Goal: Information Seeking & Learning: Learn about a topic

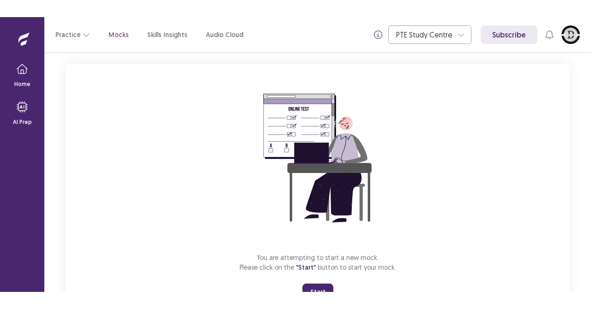
scroll to position [91, 0]
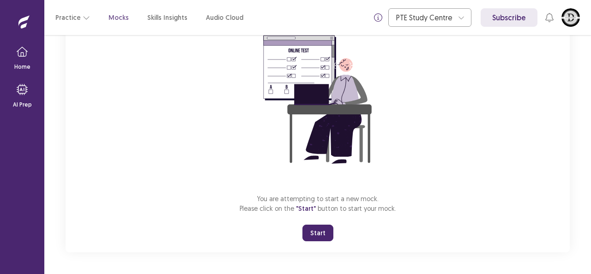
drag, startPoint x: 317, startPoint y: 233, endPoint x: 336, endPoint y: 246, distance: 23.6
click at [322, 237] on button "Start" at bounding box center [318, 233] width 31 height 17
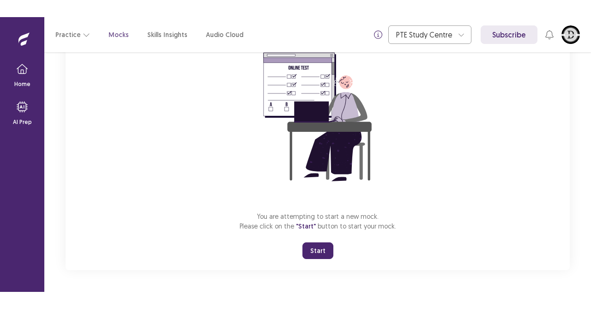
scroll to position [56, 0]
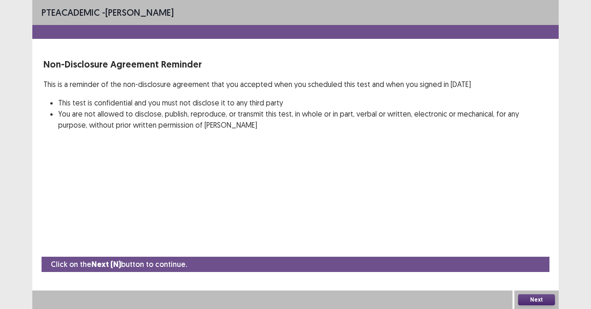
drag, startPoint x: 314, startPoint y: 266, endPoint x: 310, endPoint y: 271, distance: 6.0
click at [310, 270] on div "Click on the Next (N) button to continue." at bounding box center [296, 263] width 508 height 15
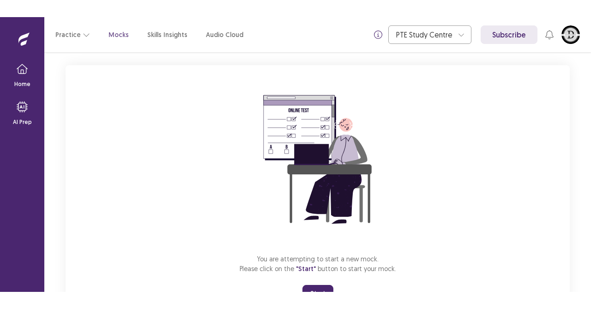
scroll to position [91, 0]
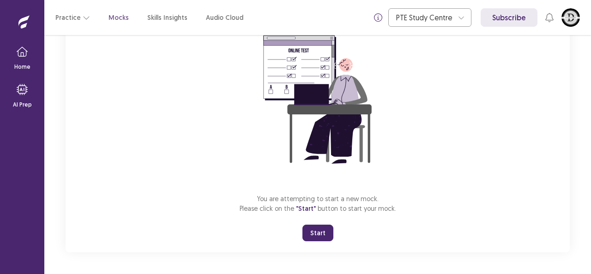
click at [318, 239] on button "Start" at bounding box center [318, 233] width 31 height 17
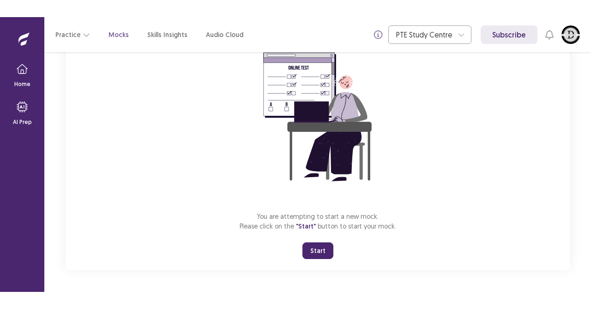
scroll to position [56, 0]
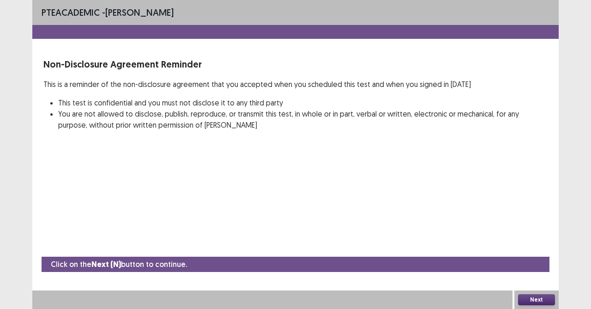
click at [541, 274] on button "Next" at bounding box center [536, 299] width 37 height 11
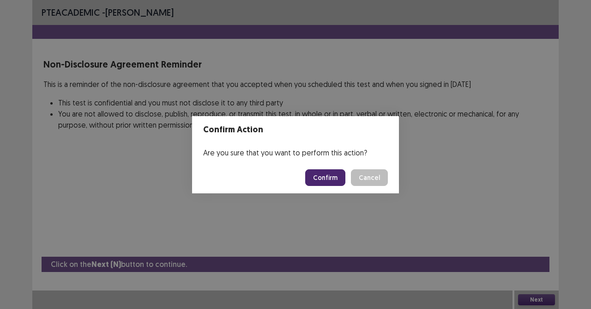
click at [320, 178] on button "Confirm" at bounding box center [325, 177] width 40 height 17
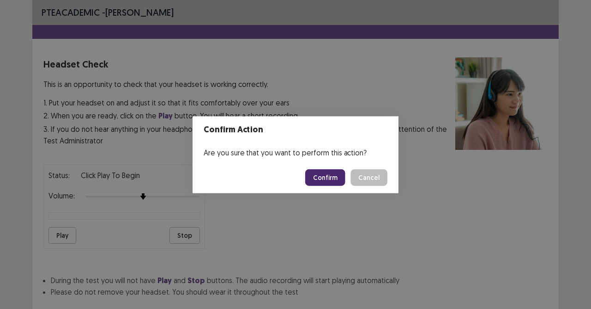
scroll to position [58, 0]
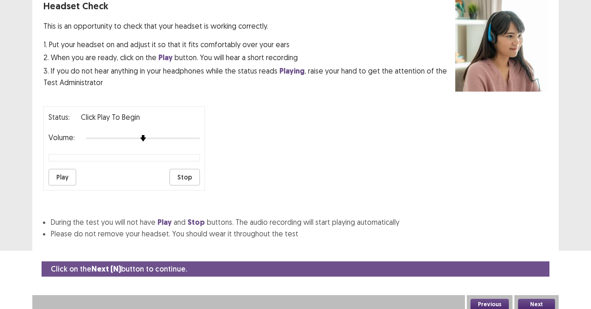
click at [63, 173] on button "Play" at bounding box center [63, 177] width 28 height 17
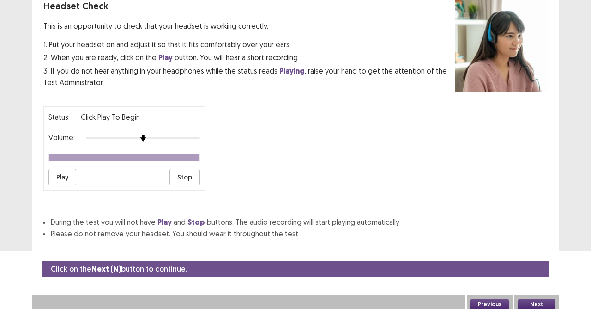
click at [528, 274] on button "Next" at bounding box center [536, 303] width 37 height 11
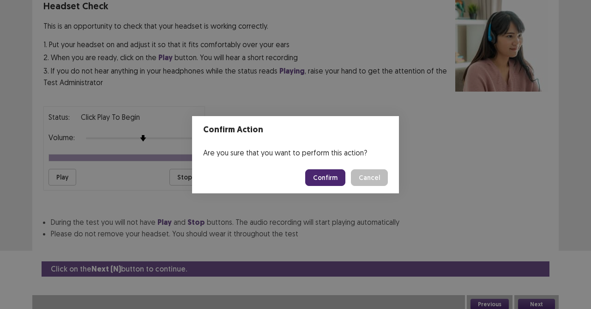
click at [333, 175] on button "Confirm" at bounding box center [325, 177] width 40 height 17
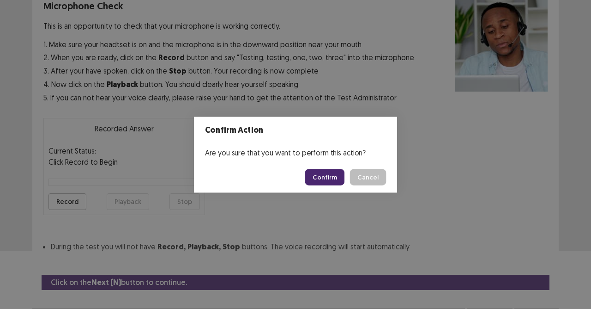
scroll to position [75, 0]
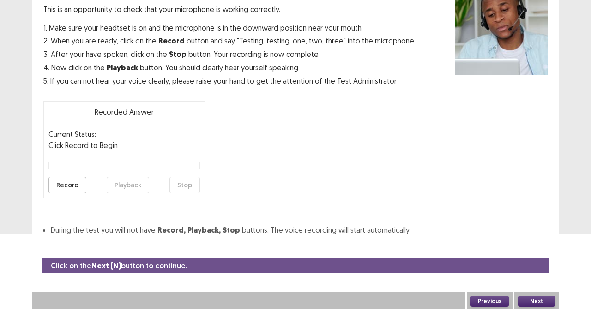
click at [78, 182] on button "Record" at bounding box center [68, 184] width 38 height 17
click at [182, 182] on button "Stop" at bounding box center [185, 184] width 30 height 17
click at [117, 181] on button "Playback" at bounding box center [128, 184] width 42 height 17
click at [123, 184] on button "Playback" at bounding box center [128, 184] width 42 height 17
click at [126, 181] on button "Playback" at bounding box center [128, 184] width 42 height 17
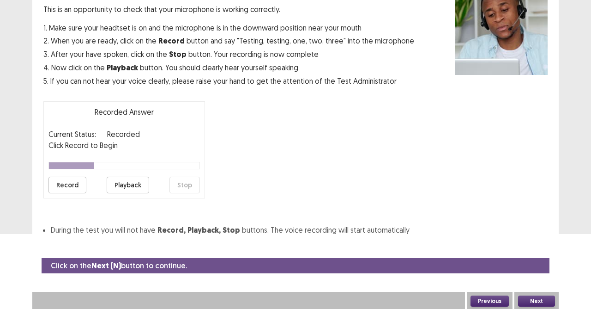
click at [71, 187] on button "Record" at bounding box center [68, 184] width 38 height 17
click at [119, 187] on button "Playback" at bounding box center [128, 184] width 42 height 17
click at [119, 185] on button "Playback" at bounding box center [128, 184] width 42 height 17
click at [123, 182] on button "Playback" at bounding box center [128, 184] width 42 height 17
click at [131, 183] on button "Playback" at bounding box center [128, 184] width 42 height 17
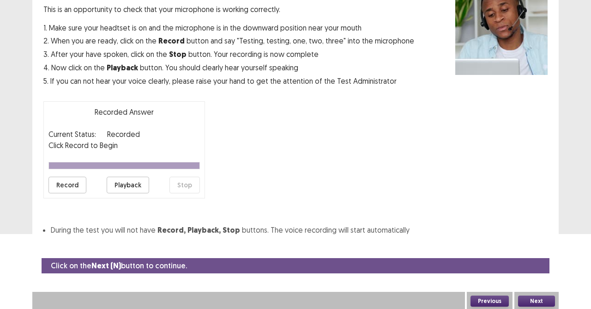
click at [132, 183] on button "Playback" at bounding box center [128, 184] width 42 height 17
click at [131, 183] on button "Playback" at bounding box center [128, 184] width 42 height 17
click at [68, 182] on button "Record" at bounding box center [68, 184] width 38 height 17
click at [128, 180] on button "Playback" at bounding box center [128, 184] width 42 height 17
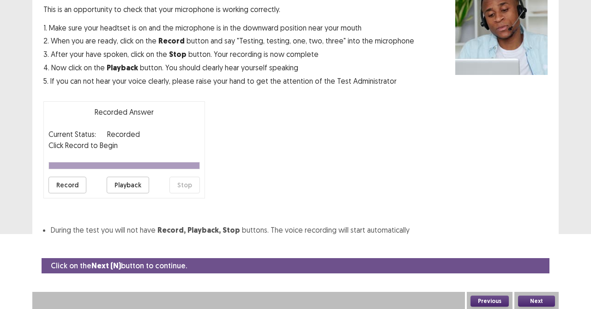
click at [534, 274] on button "Next" at bounding box center [536, 300] width 37 height 11
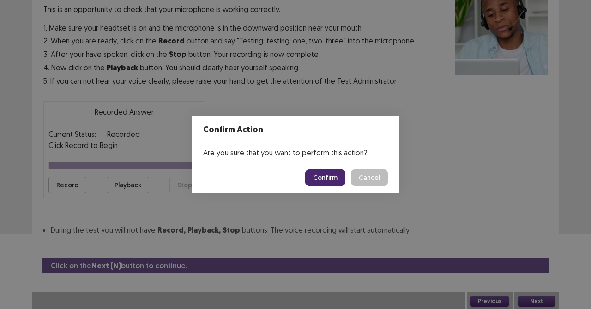
click at [377, 179] on button "Cancel" at bounding box center [369, 177] width 37 height 17
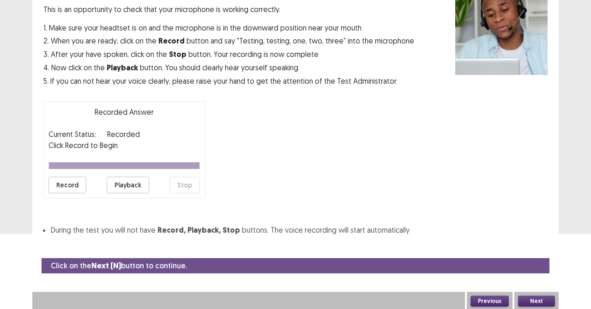
click at [125, 183] on button "Playback" at bounding box center [128, 184] width 42 height 17
click at [123, 182] on button "Playback" at bounding box center [128, 184] width 42 height 17
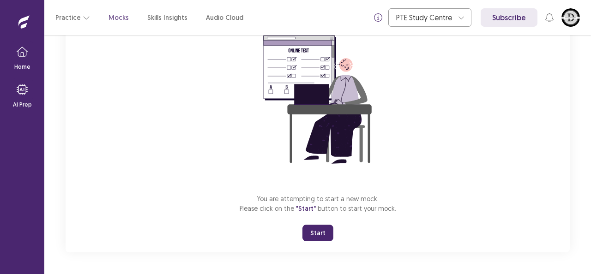
click at [321, 235] on button "Start" at bounding box center [318, 233] width 31 height 17
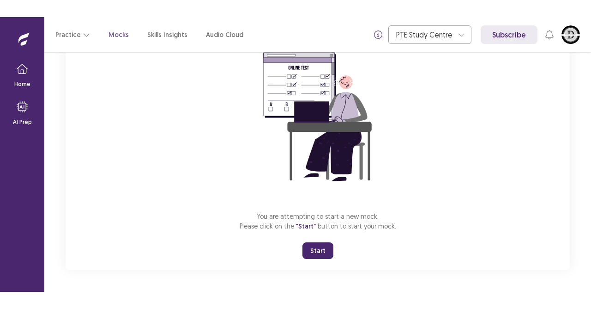
scroll to position [56, 0]
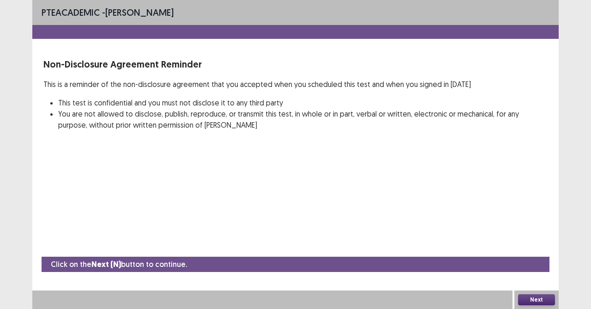
click at [540, 274] on button "Next" at bounding box center [536, 299] width 37 height 11
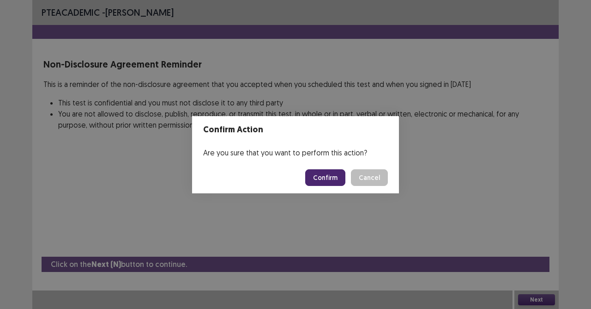
click at [324, 176] on button "Confirm" at bounding box center [325, 177] width 40 height 17
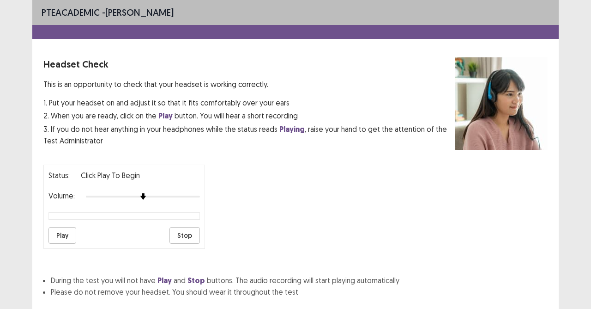
scroll to position [58, 0]
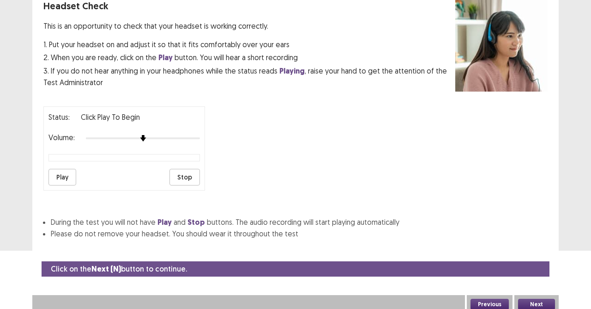
click at [62, 170] on button "Play" at bounding box center [63, 177] width 28 height 17
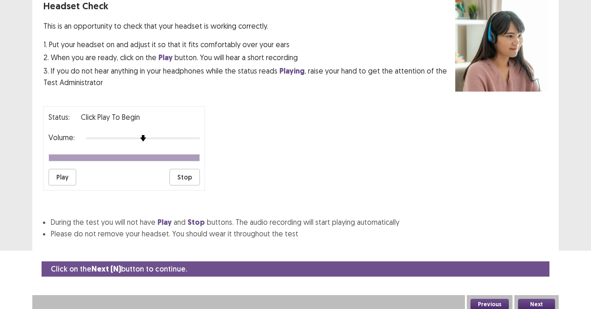
click at [528, 274] on button "Next" at bounding box center [536, 303] width 37 height 11
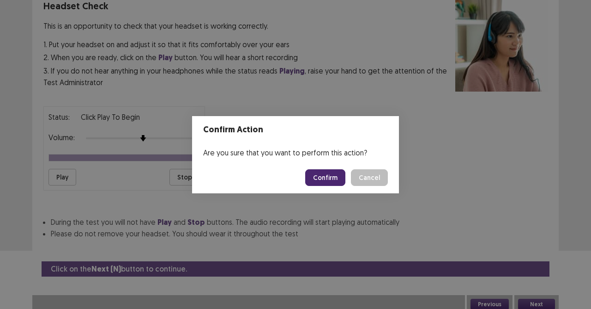
click at [319, 174] on button "Confirm" at bounding box center [325, 177] width 40 height 17
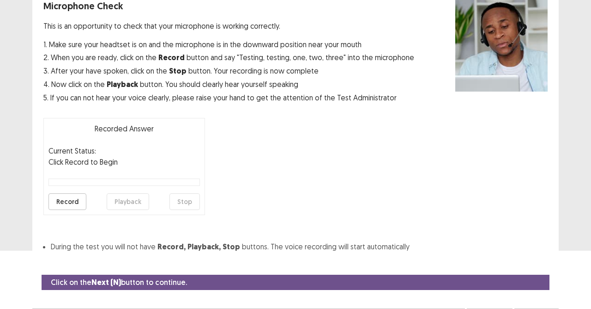
scroll to position [75, 0]
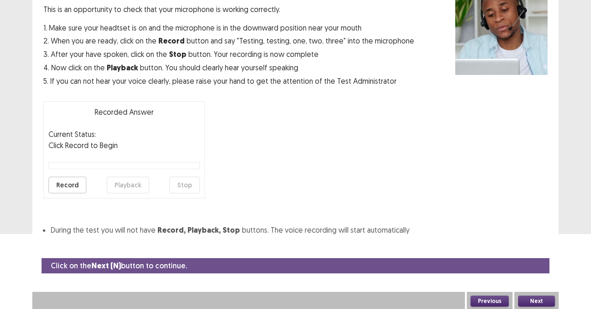
click at [64, 184] on button "Record" at bounding box center [68, 184] width 38 height 17
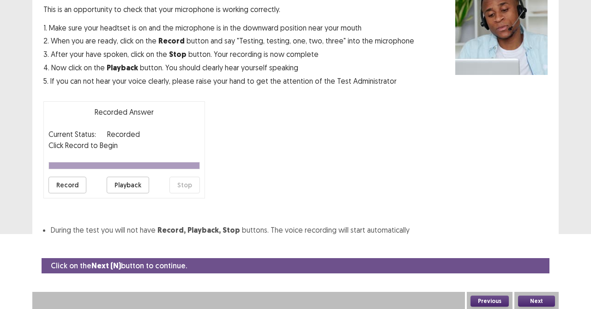
click at [127, 183] on button "Playback" at bounding box center [128, 184] width 42 height 17
click at [124, 178] on button "Playback" at bounding box center [128, 184] width 42 height 17
click at [126, 185] on button "Playback" at bounding box center [128, 184] width 42 height 17
click at [122, 186] on button "Playback" at bounding box center [128, 184] width 42 height 17
click at [125, 181] on button "Playback" at bounding box center [128, 184] width 42 height 17
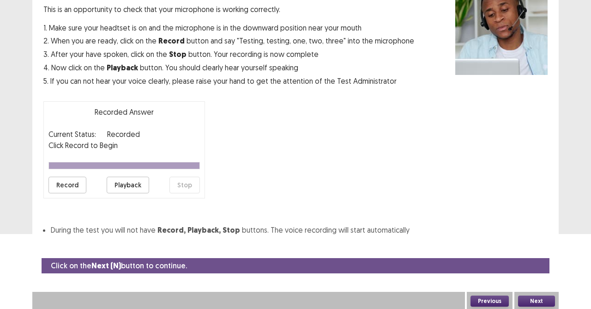
click at [126, 181] on button "Playback" at bounding box center [128, 184] width 42 height 17
click at [77, 184] on button "Record" at bounding box center [68, 184] width 38 height 17
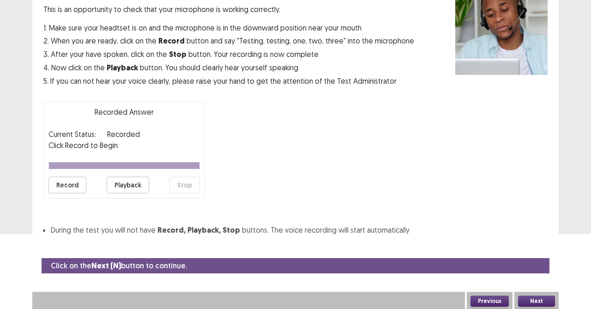
click at [135, 184] on button "Playback" at bounding box center [128, 184] width 42 height 17
click at [528, 274] on button "Next" at bounding box center [536, 300] width 37 height 11
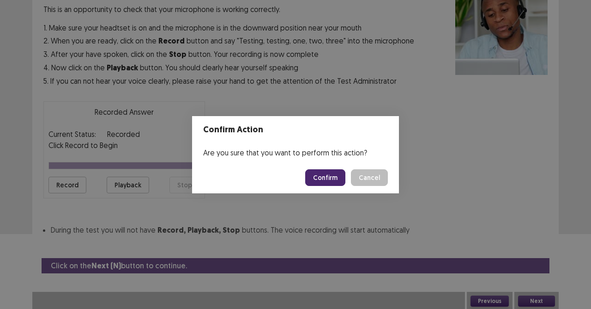
drag, startPoint x: 341, startPoint y: 176, endPoint x: 336, endPoint y: 178, distance: 5.0
click at [340, 176] on button "Confirm" at bounding box center [325, 177] width 40 height 17
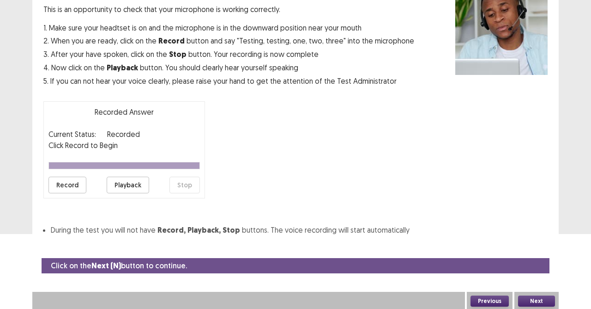
scroll to position [49, 0]
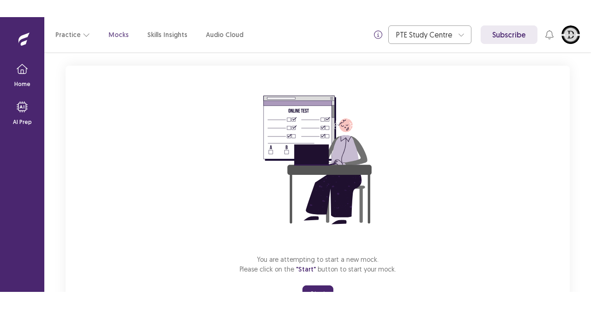
scroll to position [91, 0]
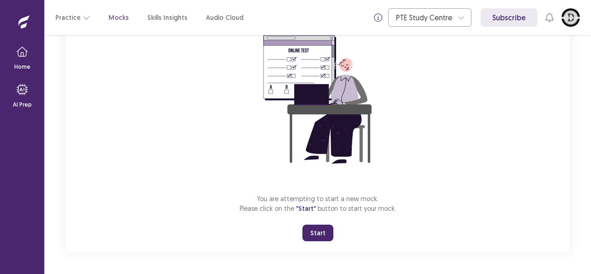
drag, startPoint x: 313, startPoint y: 233, endPoint x: 313, endPoint y: 247, distance: 13.4
click at [313, 235] on button "Start" at bounding box center [318, 233] width 31 height 17
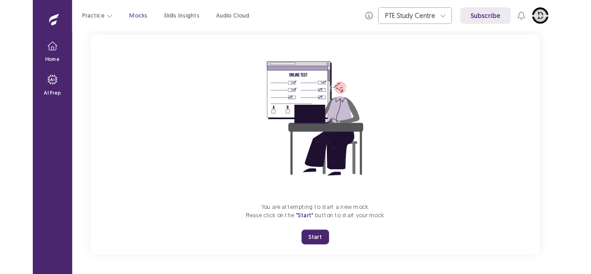
scroll to position [56, 0]
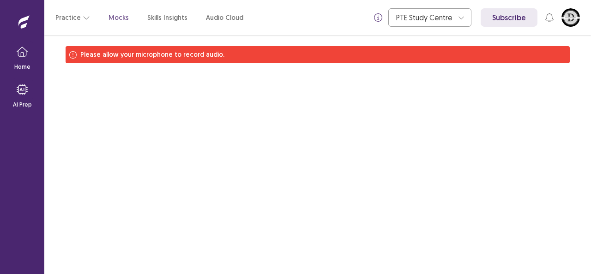
click at [384, 53] on div "Please allow your microphone to record audio." at bounding box center [318, 54] width 504 height 17
click at [205, 54] on p "Please allow your microphone to record audio." at bounding box center [152, 55] width 144 height 10
click at [281, 67] on div "Please allow your microphone to record audio." at bounding box center [318, 56] width 504 height 21
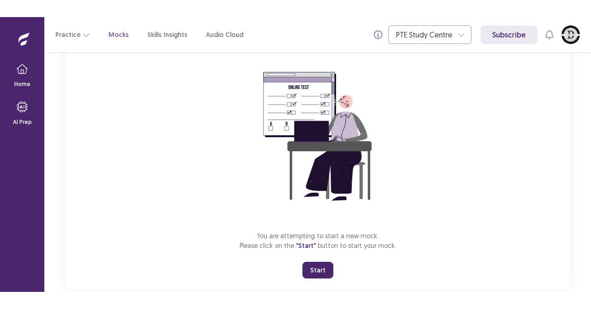
scroll to position [91, 0]
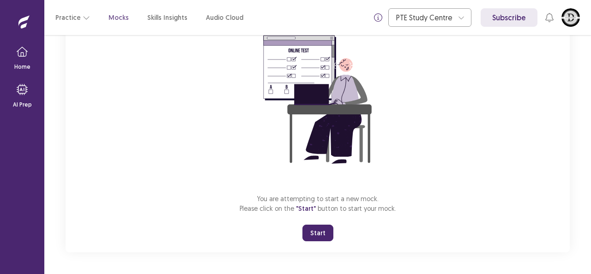
click at [323, 231] on button "Start" at bounding box center [318, 233] width 31 height 17
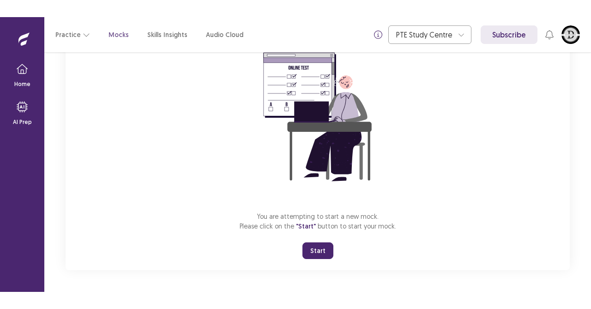
scroll to position [56, 0]
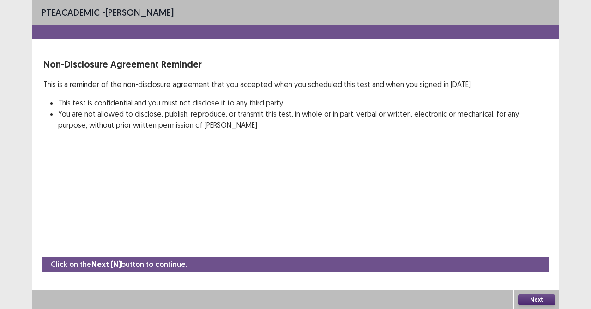
click at [322, 268] on div "Click on the Next (N) button to continue." at bounding box center [296, 263] width 508 height 15
click at [525, 274] on button "Next" at bounding box center [536, 299] width 37 height 11
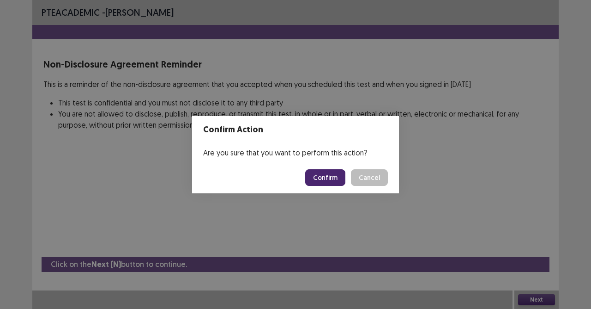
click at [328, 176] on button "Confirm" at bounding box center [325, 177] width 40 height 17
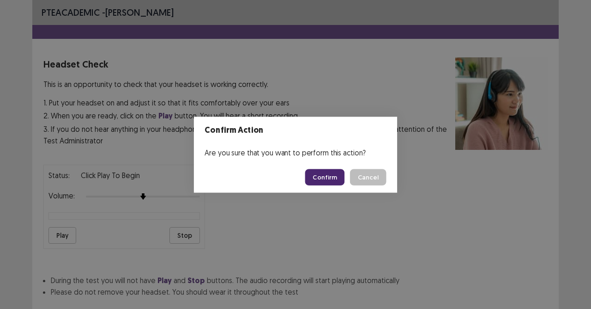
scroll to position [58, 0]
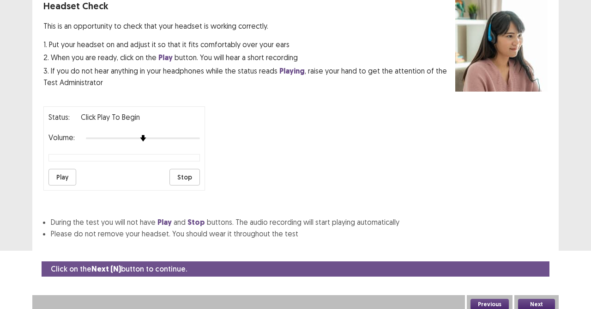
click at [59, 174] on button "Play" at bounding box center [63, 177] width 28 height 17
click at [158, 138] on div "Volume:" at bounding box center [125, 138] width 152 height 9
click at [182, 135] on div at bounding box center [143, 137] width 114 height 7
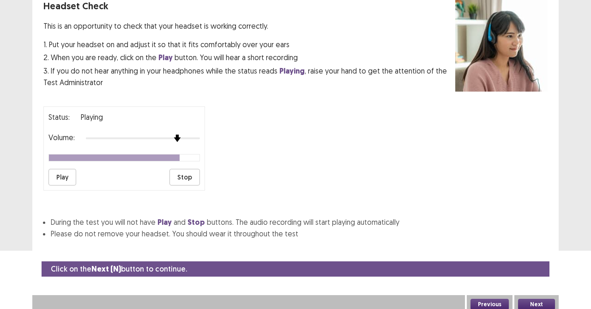
click at [177, 134] on img at bounding box center [177, 137] width 7 height 7
click at [532, 274] on button "Next" at bounding box center [536, 303] width 37 height 11
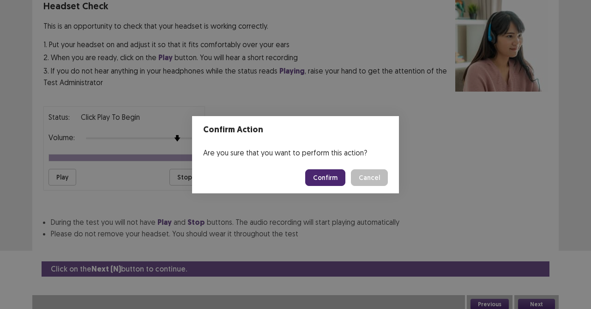
click at [340, 177] on button "Confirm" at bounding box center [325, 177] width 40 height 17
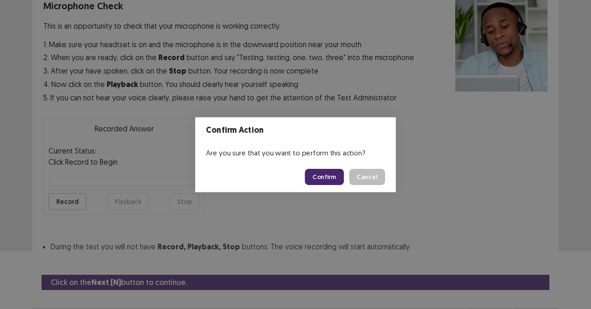
scroll to position [75, 0]
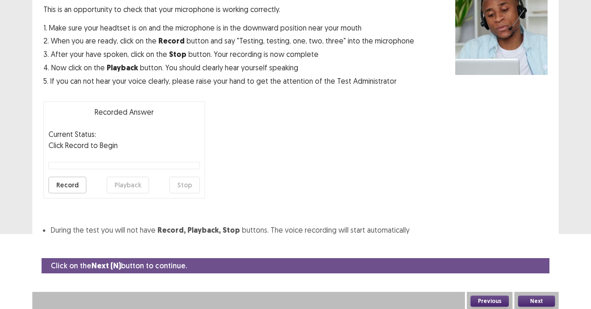
click at [62, 182] on button "Record" at bounding box center [68, 184] width 38 height 17
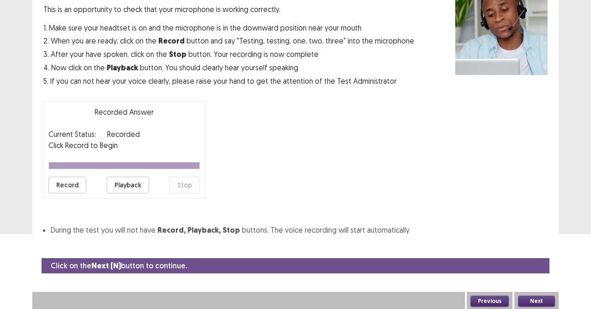
click at [137, 185] on button "Playback" at bounding box center [128, 184] width 42 height 17
click at [540, 274] on button "Next" at bounding box center [536, 300] width 37 height 11
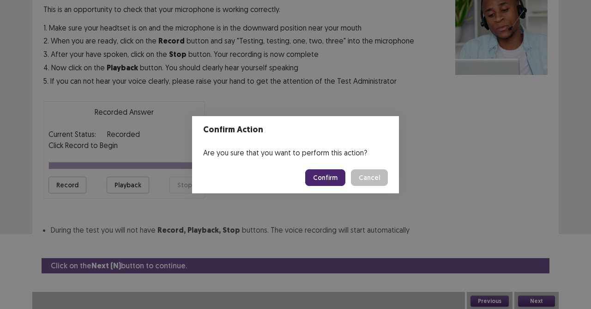
click at [325, 184] on button "Confirm" at bounding box center [325, 177] width 40 height 17
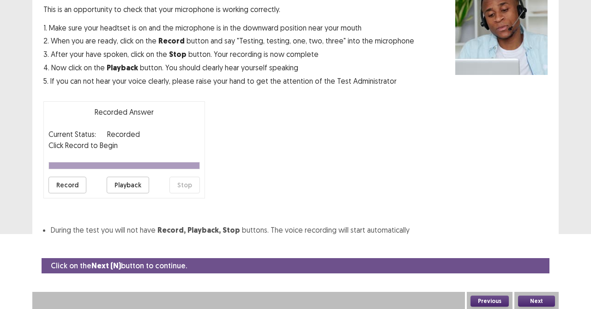
scroll to position [49, 0]
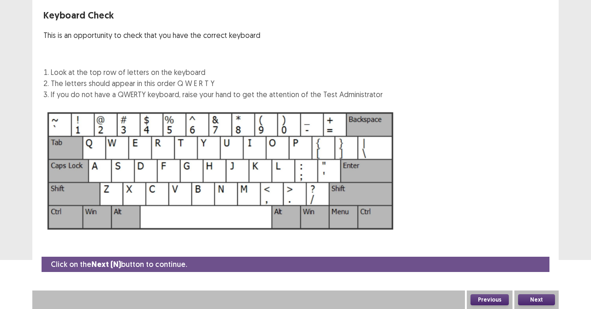
click at [549, 274] on button "Next" at bounding box center [536, 299] width 37 height 11
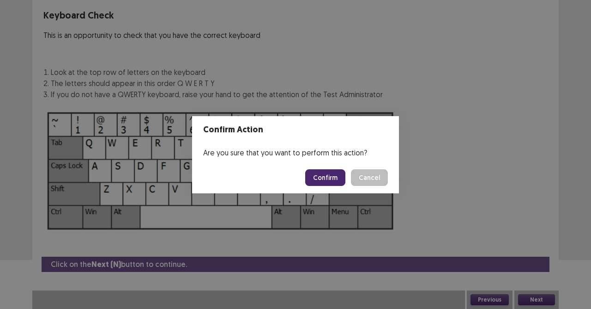
click at [319, 179] on button "Confirm" at bounding box center [325, 177] width 40 height 17
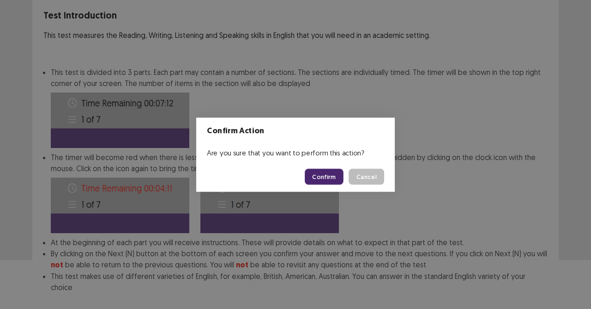
scroll to position [96, 0]
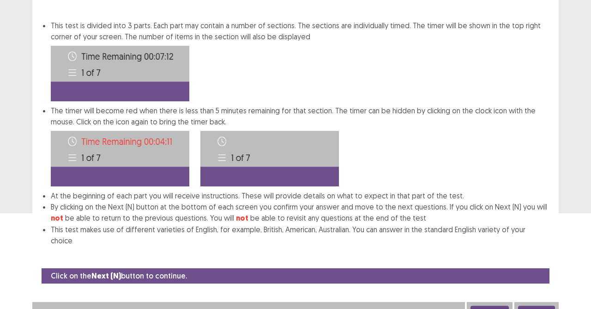
click at [545, 274] on button "Next" at bounding box center [536, 310] width 37 height 11
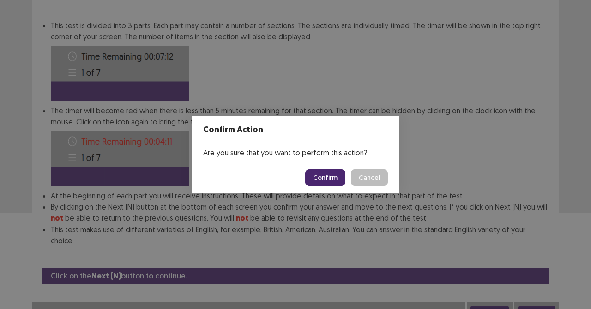
click at [336, 174] on button "Confirm" at bounding box center [325, 177] width 40 height 17
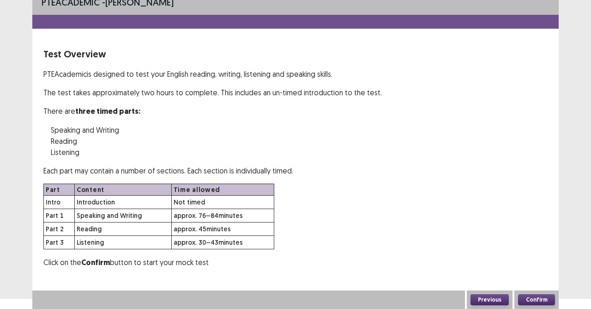
scroll to position [9, 0]
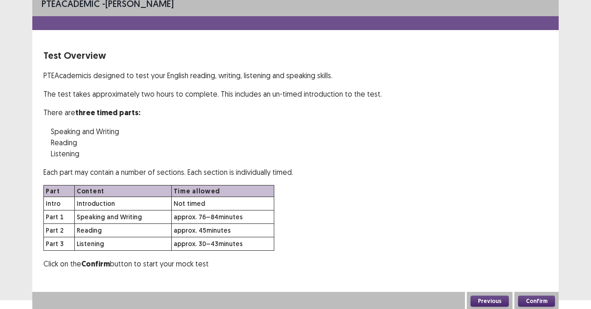
click at [538, 274] on div "Confirm" at bounding box center [537, 300] width 44 height 18
click at [537, 274] on button "Confirm" at bounding box center [536, 300] width 37 height 11
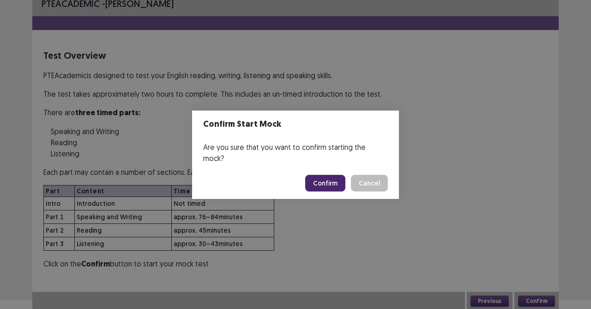
click at [325, 176] on button "Confirm" at bounding box center [325, 183] width 40 height 17
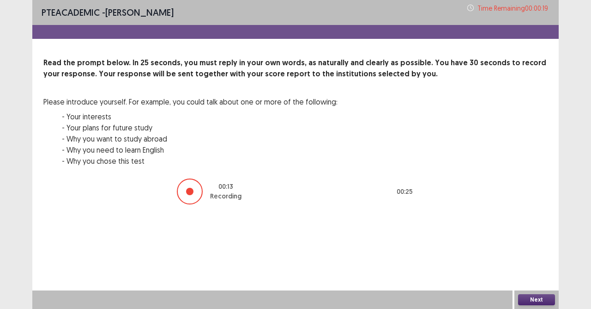
click at [544, 274] on button "Next" at bounding box center [536, 299] width 37 height 11
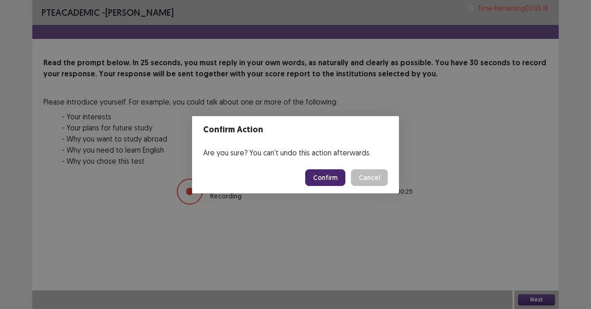
click at [324, 172] on button "Confirm" at bounding box center [325, 177] width 40 height 17
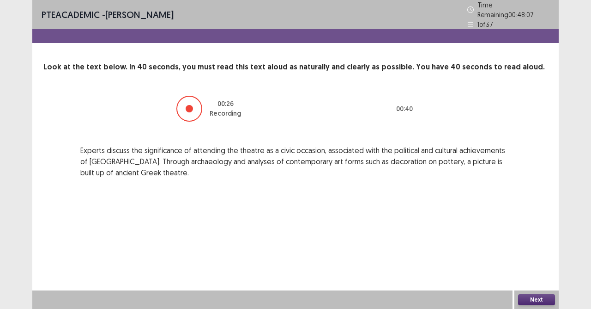
click at [535, 274] on button "Next" at bounding box center [536, 299] width 37 height 11
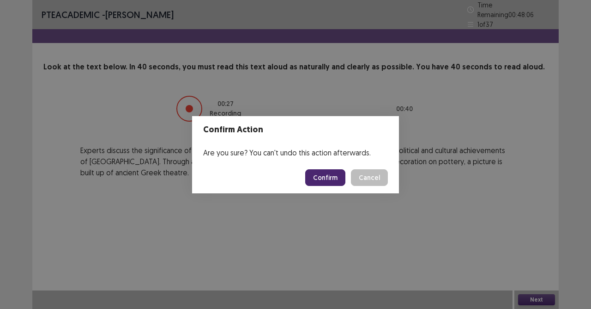
click at [327, 176] on button "Confirm" at bounding box center [325, 177] width 40 height 17
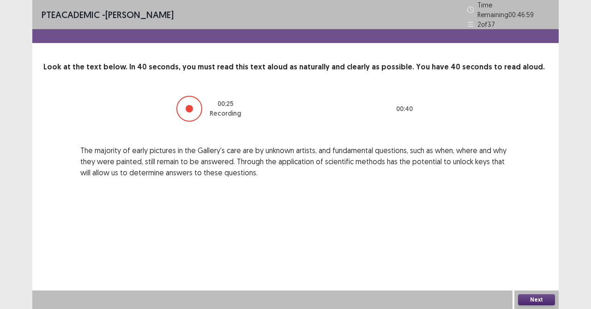
click at [540, 274] on button "Next" at bounding box center [536, 299] width 37 height 11
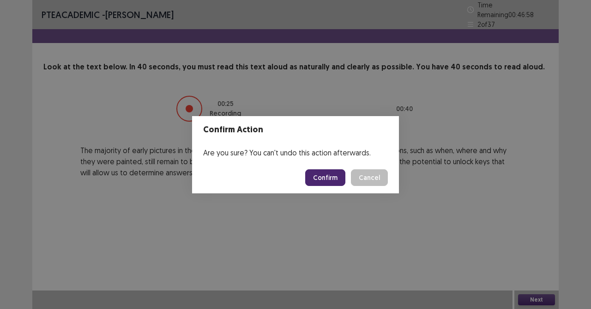
click at [322, 176] on button "Confirm" at bounding box center [325, 177] width 40 height 17
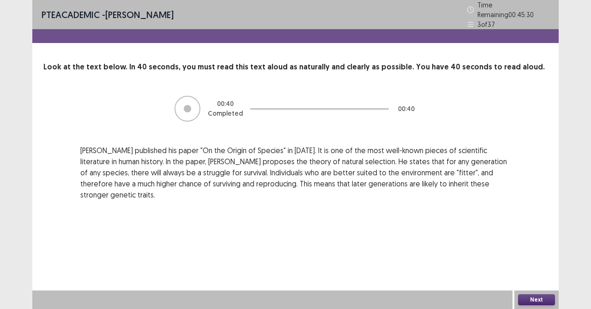
click at [527, 274] on button "Next" at bounding box center [536, 299] width 37 height 11
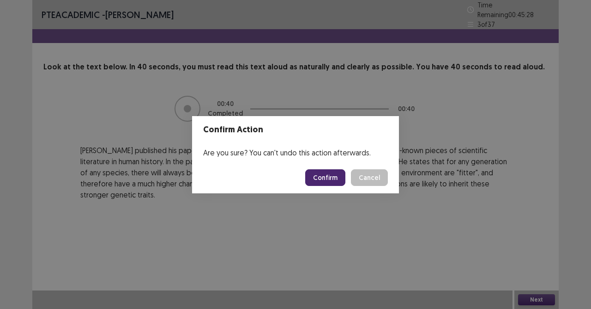
click at [330, 176] on button "Confirm" at bounding box center [325, 177] width 40 height 17
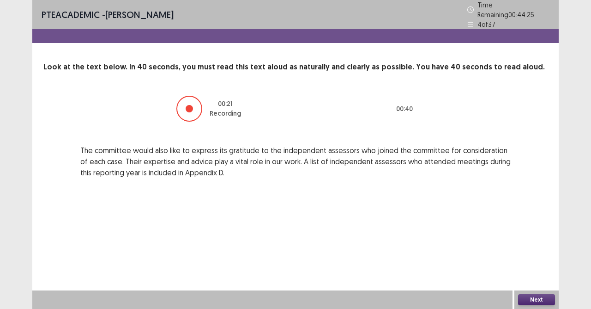
click at [533, 274] on button "Next" at bounding box center [536, 299] width 37 height 11
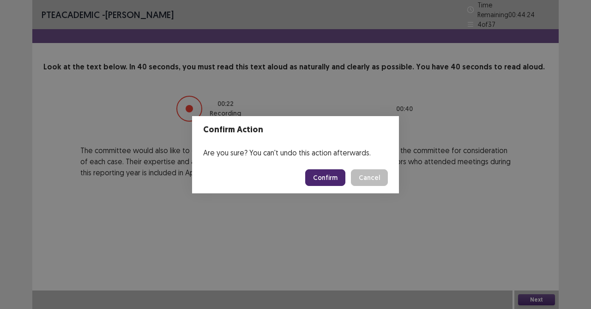
click at [317, 176] on button "Confirm" at bounding box center [325, 177] width 40 height 17
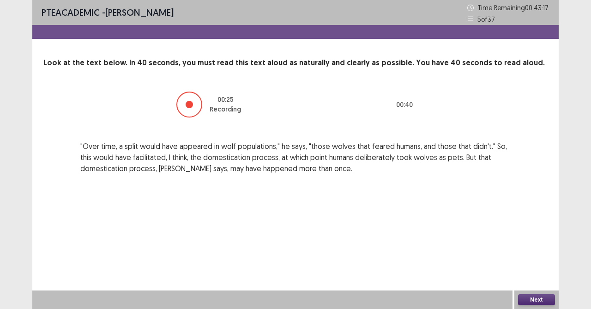
click at [543, 274] on button "Next" at bounding box center [536, 299] width 37 height 11
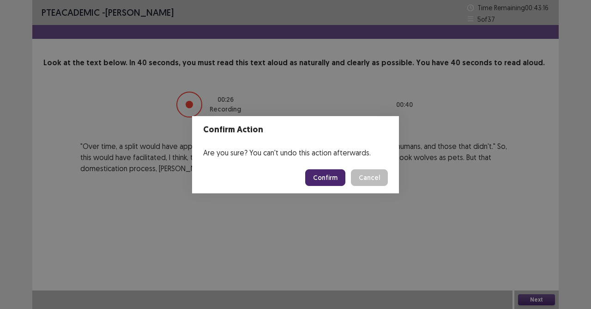
click at [333, 177] on button "Confirm" at bounding box center [325, 177] width 40 height 17
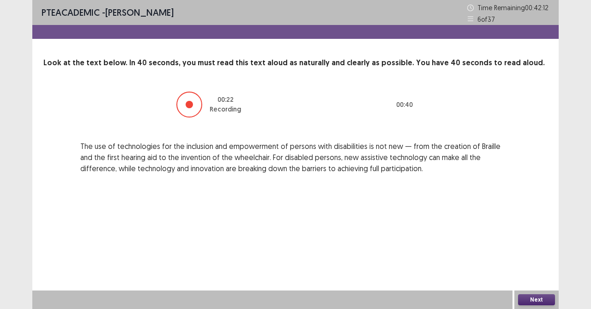
click at [530, 274] on button "Next" at bounding box center [536, 299] width 37 height 11
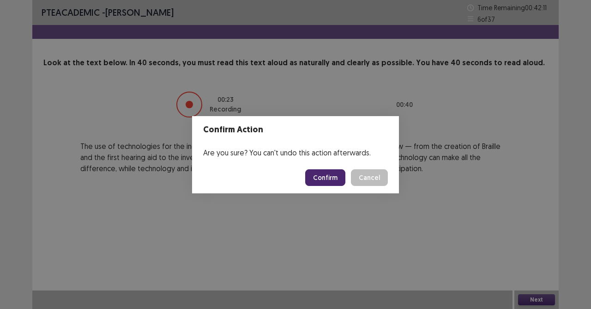
click at [336, 174] on button "Confirm" at bounding box center [325, 177] width 40 height 17
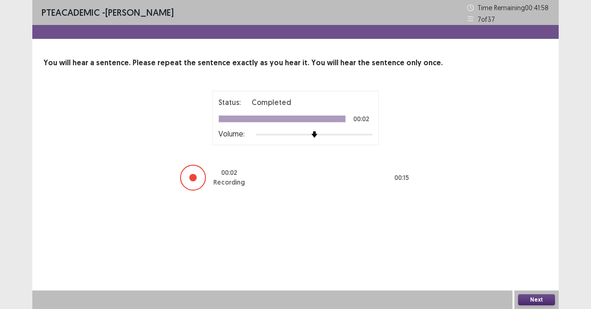
click at [521, 274] on button "Next" at bounding box center [536, 299] width 37 height 11
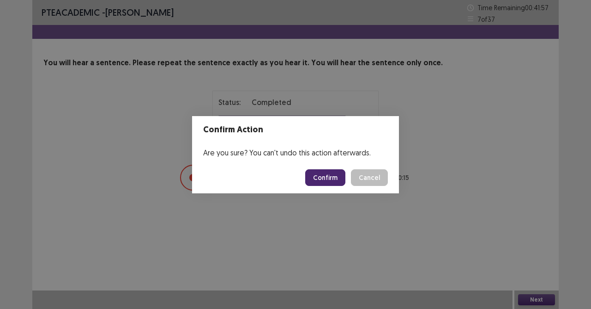
click at [327, 177] on button "Confirm" at bounding box center [325, 177] width 40 height 17
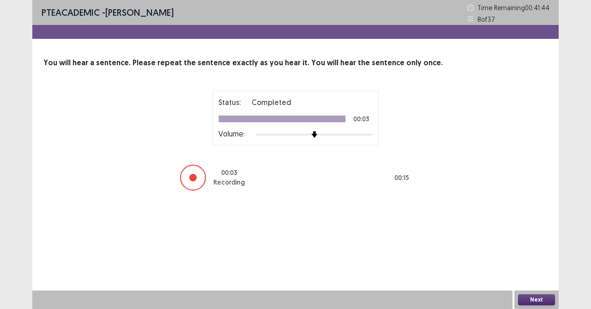
click at [538, 274] on button "Next" at bounding box center [536, 299] width 37 height 11
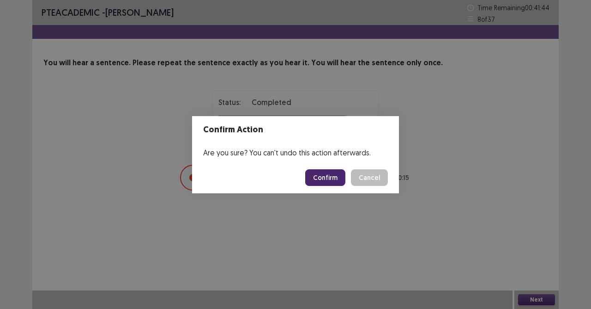
click at [321, 170] on button "Confirm" at bounding box center [325, 177] width 40 height 17
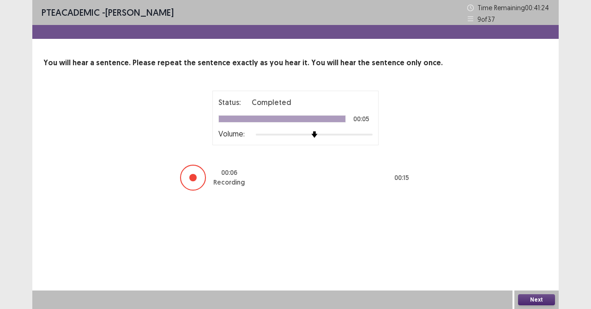
click at [528, 274] on button "Next" at bounding box center [536, 299] width 37 height 11
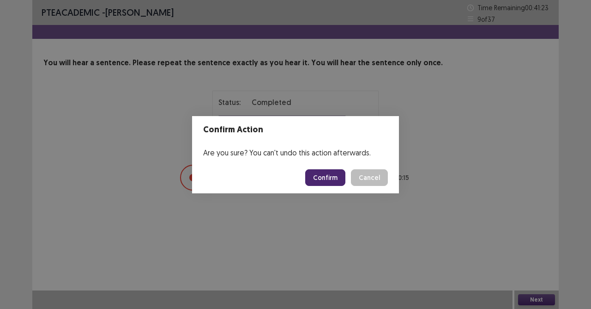
click at [317, 176] on button "Confirm" at bounding box center [325, 177] width 40 height 17
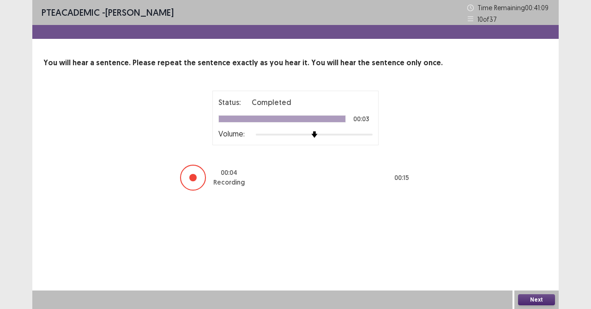
click at [532, 274] on button "Next" at bounding box center [536, 299] width 37 height 11
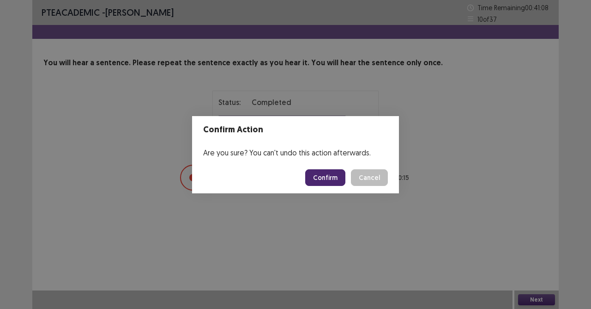
click at [336, 178] on button "Confirm" at bounding box center [325, 177] width 40 height 17
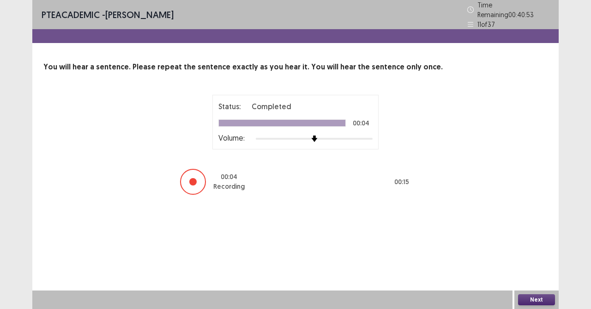
click at [540, 274] on button "Next" at bounding box center [536, 299] width 37 height 11
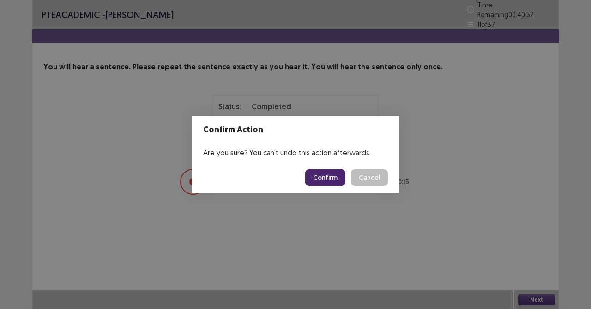
click at [328, 174] on button "Confirm" at bounding box center [325, 177] width 40 height 17
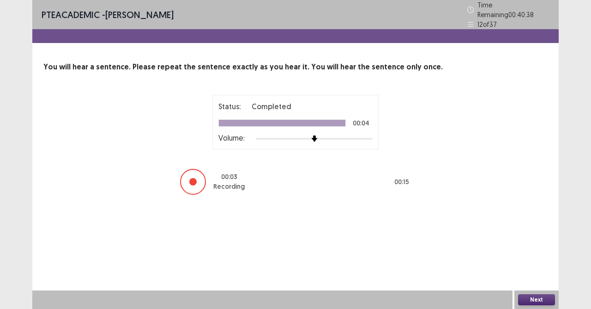
click at [533, 274] on button "Next" at bounding box center [536, 299] width 37 height 11
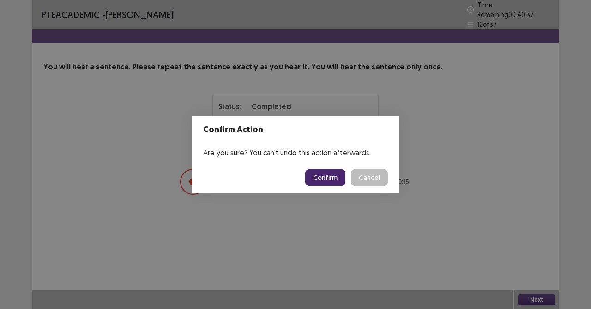
click at [318, 179] on button "Confirm" at bounding box center [325, 177] width 40 height 17
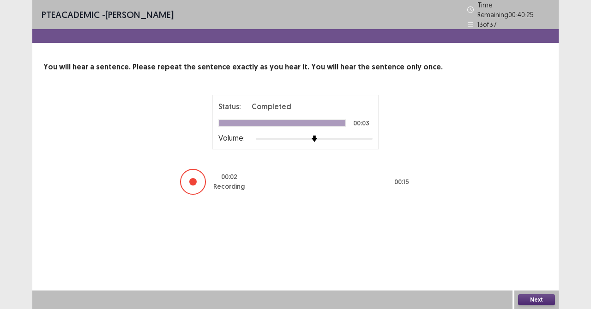
click at [535, 274] on button "Next" at bounding box center [536, 299] width 37 height 11
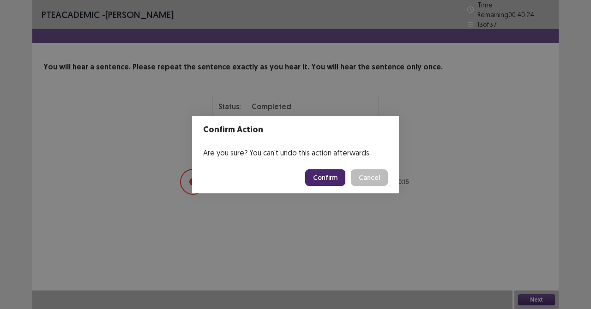
click at [322, 173] on button "Confirm" at bounding box center [325, 177] width 40 height 17
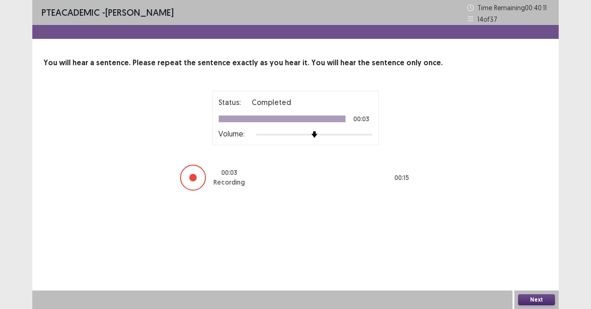
click at [539, 274] on button "Next" at bounding box center [536, 299] width 37 height 11
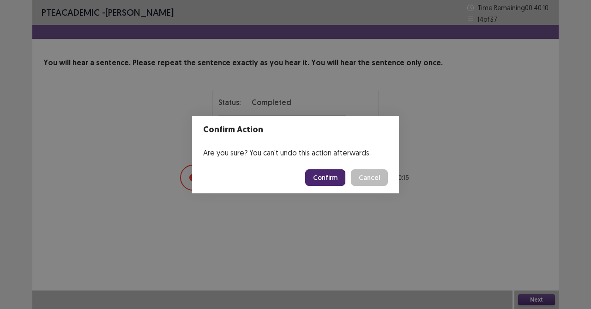
click at [339, 178] on button "Confirm" at bounding box center [325, 177] width 40 height 17
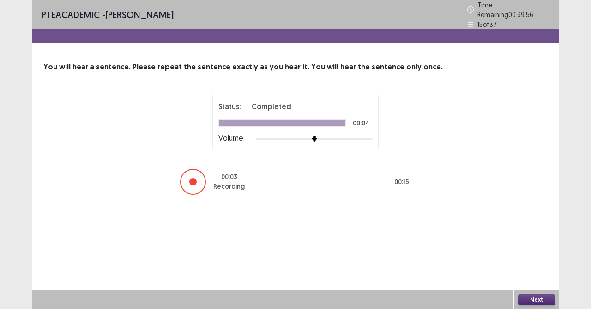
click at [530, 274] on button "Next" at bounding box center [536, 299] width 37 height 11
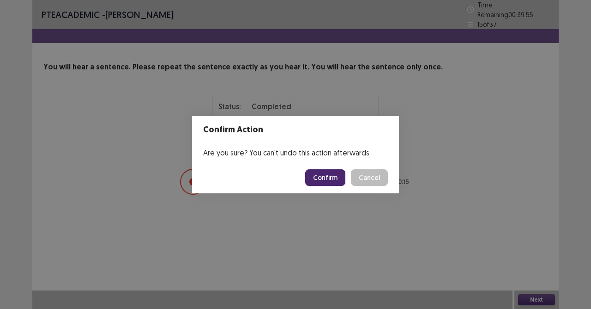
click at [327, 174] on button "Confirm" at bounding box center [325, 177] width 40 height 17
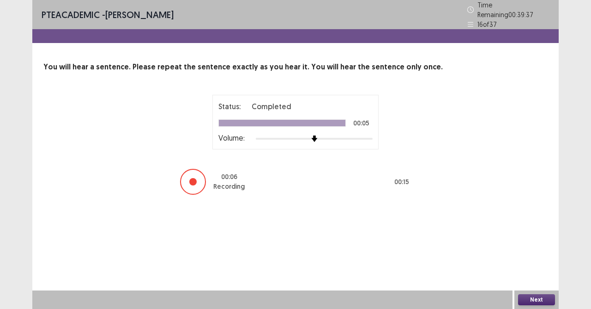
click at [528, 274] on button "Next" at bounding box center [536, 299] width 37 height 11
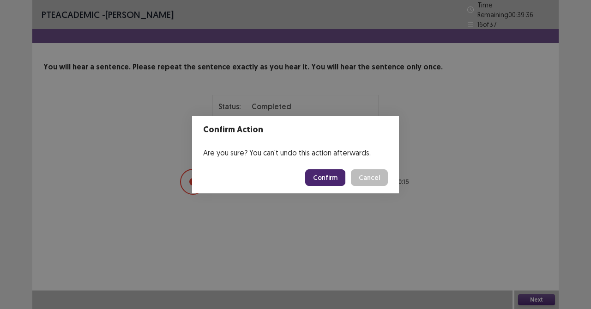
click at [339, 172] on button "Confirm" at bounding box center [325, 177] width 40 height 17
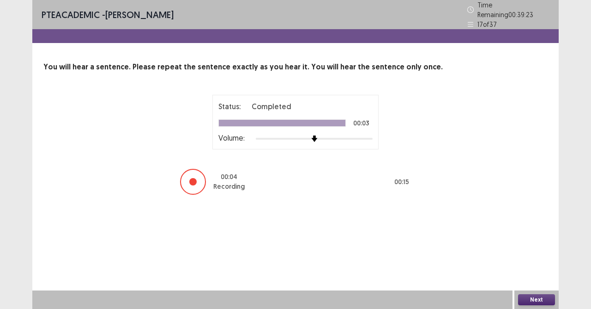
click at [526, 274] on button "Next" at bounding box center [536, 299] width 37 height 11
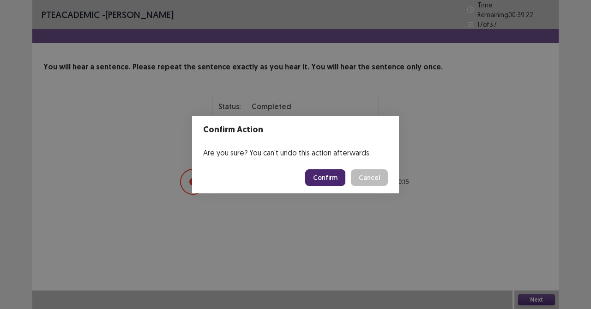
click at [332, 176] on button "Confirm" at bounding box center [325, 177] width 40 height 17
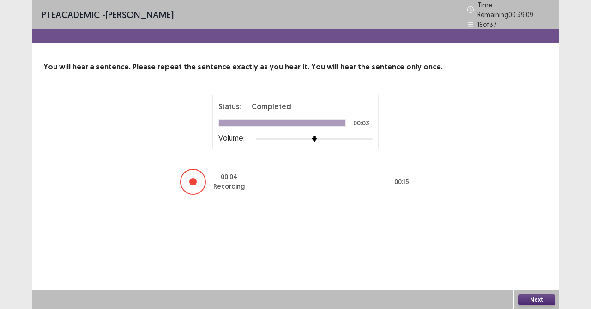
click at [539, 274] on button "Next" at bounding box center [536, 299] width 37 height 11
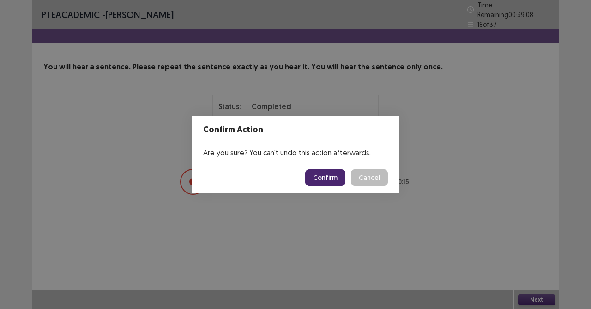
click at [325, 176] on button "Confirm" at bounding box center [325, 177] width 40 height 17
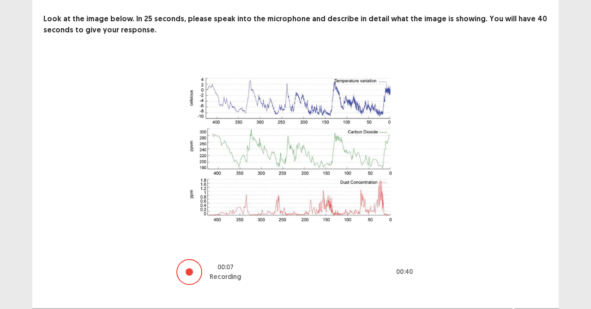
scroll to position [61, 0]
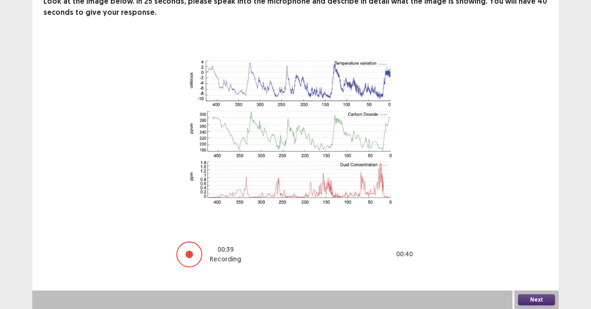
click at [533, 274] on button "Next" at bounding box center [536, 299] width 37 height 11
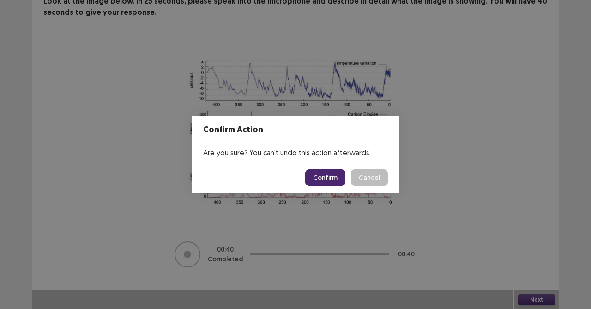
click at [331, 179] on button "Confirm" at bounding box center [325, 177] width 40 height 17
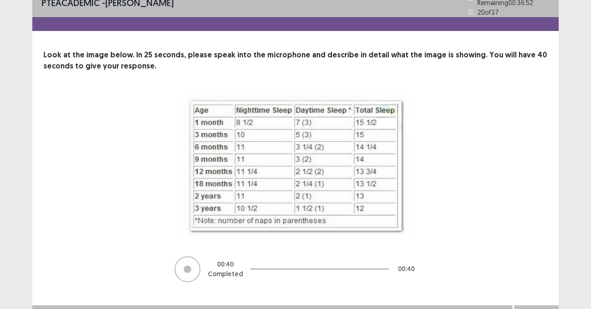
scroll to position [22, 0]
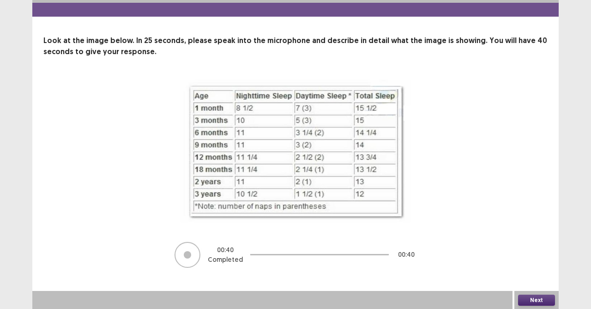
click at [540, 274] on button "Next" at bounding box center [536, 299] width 37 height 11
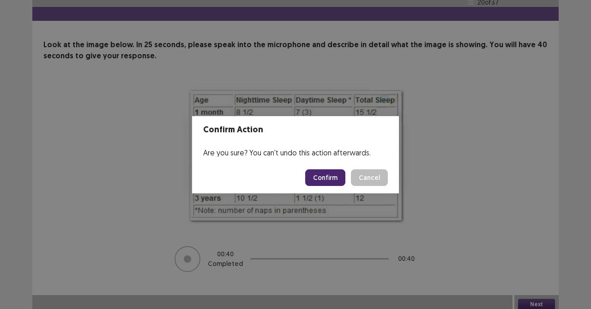
click at [328, 174] on button "Confirm" at bounding box center [325, 177] width 40 height 17
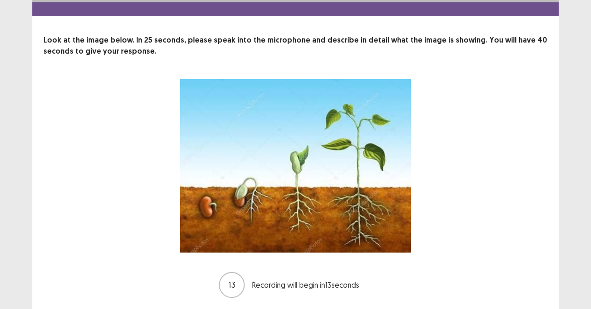
scroll to position [46, 0]
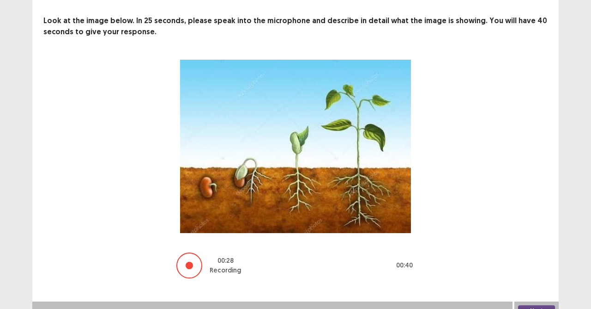
click at [520, 274] on div "Next" at bounding box center [537, 310] width 44 height 18
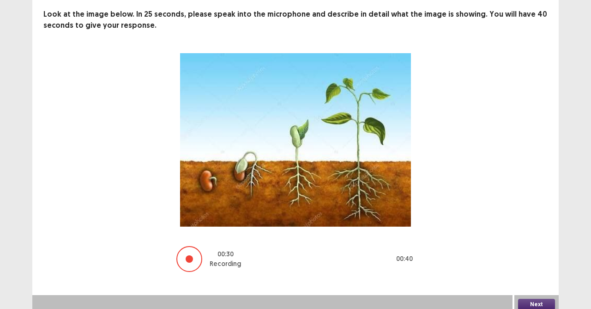
scroll to position [53, 0]
click at [538, 274] on button "Next" at bounding box center [536, 303] width 37 height 11
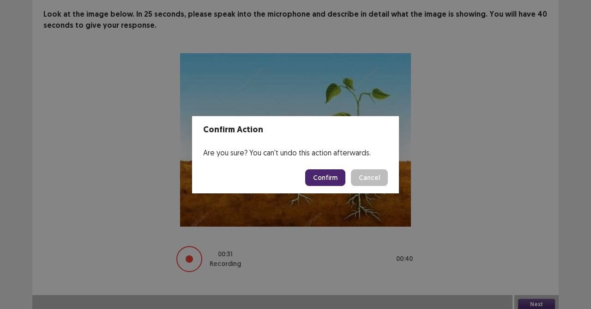
click at [321, 176] on button "Confirm" at bounding box center [325, 177] width 40 height 17
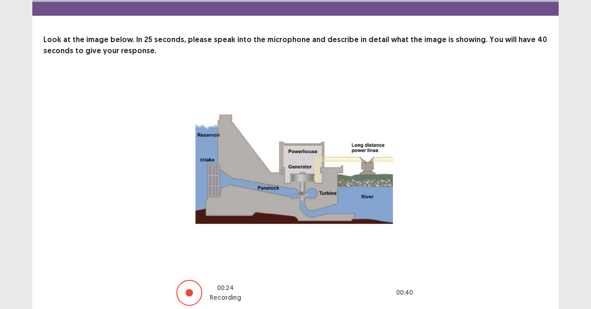
scroll to position [61, 0]
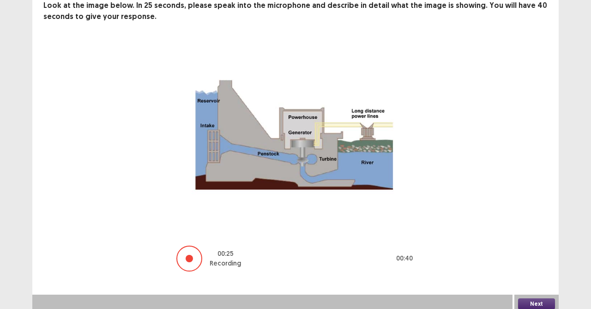
click at [541, 274] on button "Next" at bounding box center [536, 303] width 37 height 11
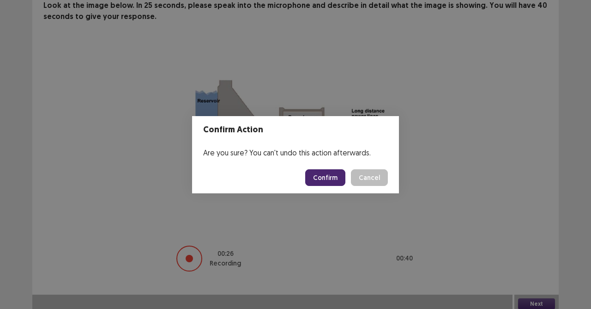
click at [337, 174] on button "Confirm" at bounding box center [325, 177] width 40 height 17
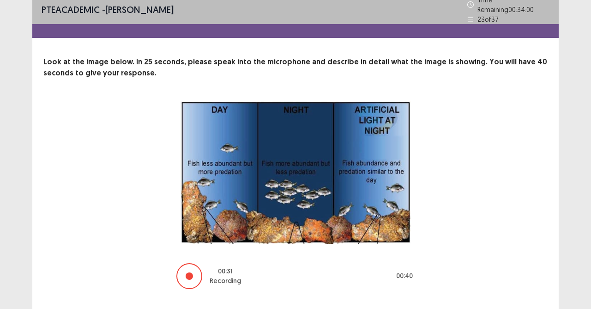
scroll to position [22, 0]
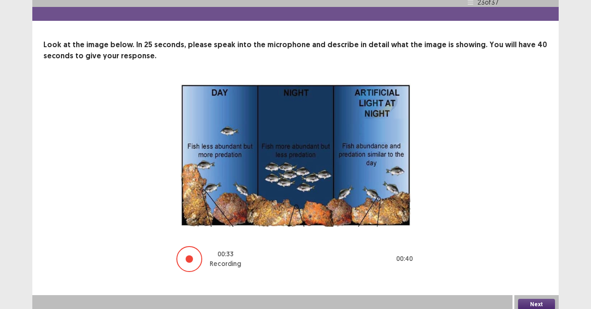
click at [529, 274] on button "Next" at bounding box center [536, 303] width 37 height 11
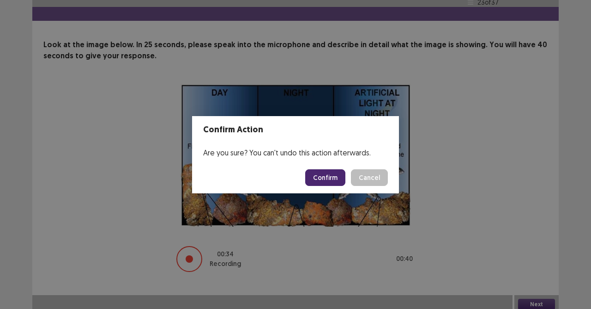
click at [341, 178] on button "Confirm" at bounding box center [325, 177] width 40 height 17
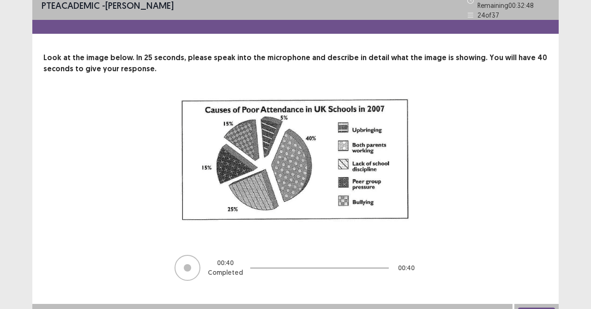
scroll to position [18, 0]
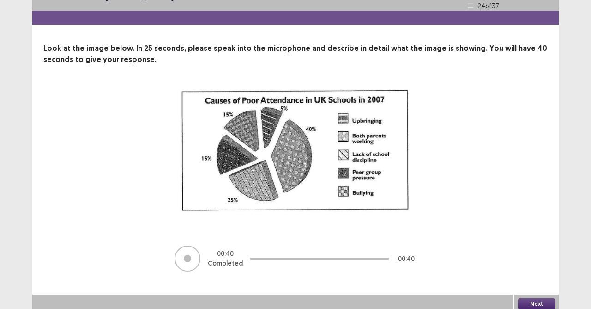
click at [523, 274] on button "Next" at bounding box center [536, 303] width 37 height 11
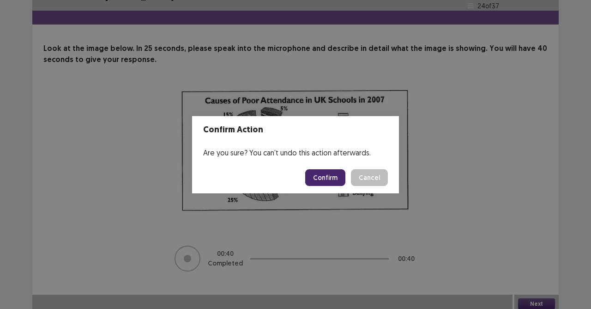
click at [322, 178] on button "Confirm" at bounding box center [325, 177] width 40 height 17
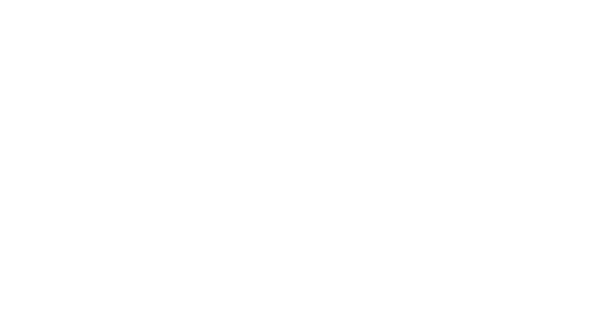
scroll to position [0, 0]
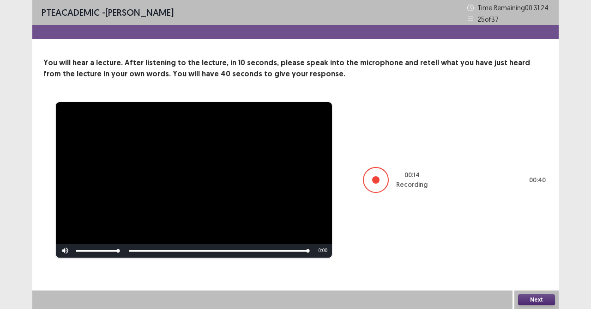
click at [537, 274] on button "Next" at bounding box center [536, 299] width 37 height 11
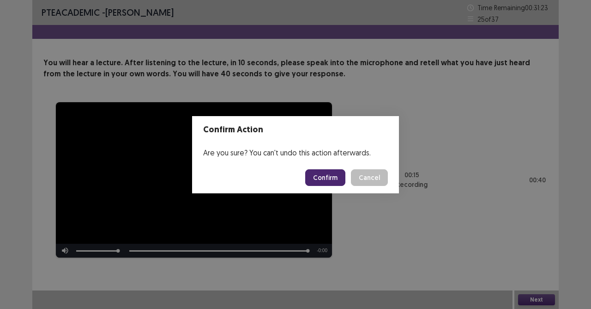
click at [316, 175] on button "Confirm" at bounding box center [325, 177] width 40 height 17
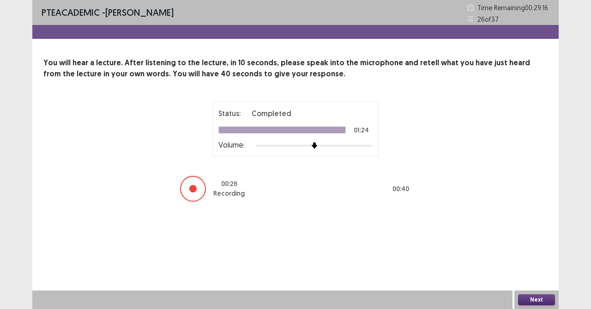
click at [545, 274] on button "Next" at bounding box center [536, 299] width 37 height 11
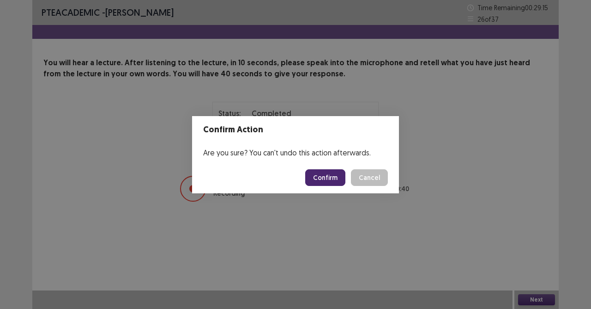
click at [319, 176] on button "Confirm" at bounding box center [325, 177] width 40 height 17
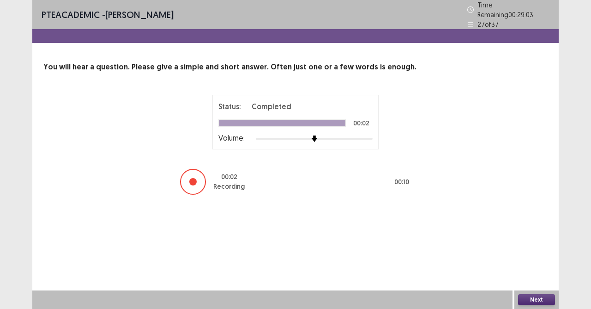
click at [539, 274] on button "Next" at bounding box center [536, 299] width 37 height 11
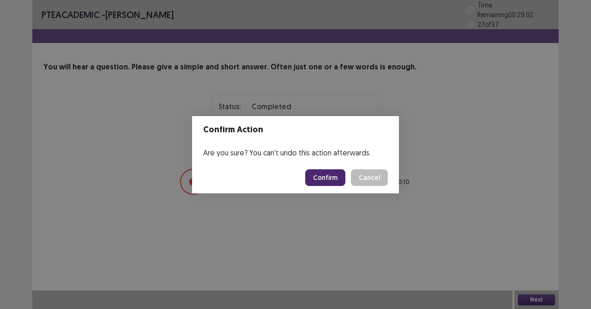
click at [334, 177] on button "Confirm" at bounding box center [325, 177] width 40 height 17
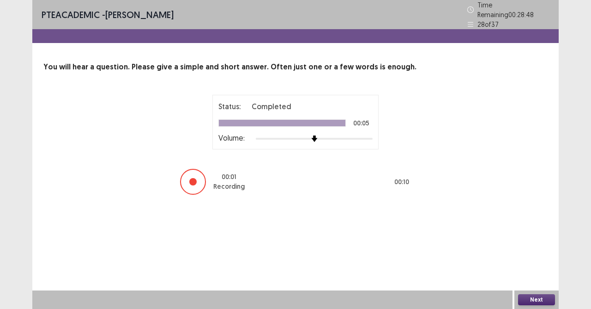
click at [523, 274] on button "Next" at bounding box center [536, 299] width 37 height 11
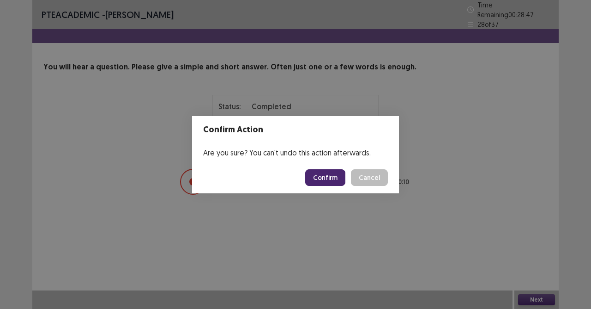
click at [321, 174] on button "Confirm" at bounding box center [325, 177] width 40 height 17
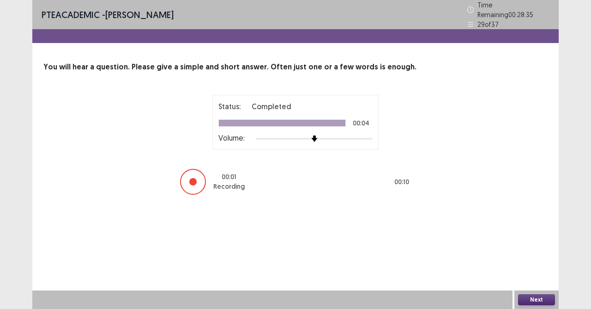
click at [527, 274] on button "Next" at bounding box center [536, 299] width 37 height 11
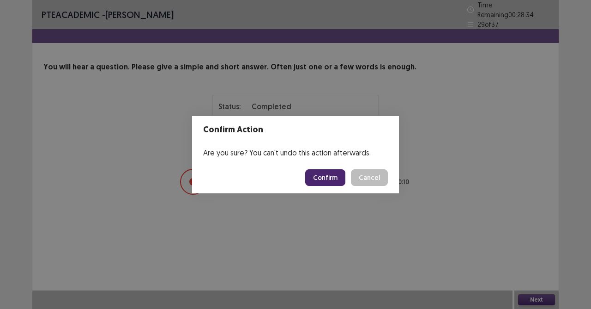
click at [331, 177] on button "Confirm" at bounding box center [325, 177] width 40 height 17
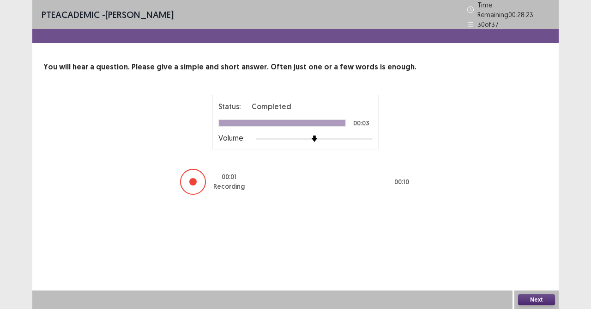
click at [540, 274] on button "Next" at bounding box center [536, 299] width 37 height 11
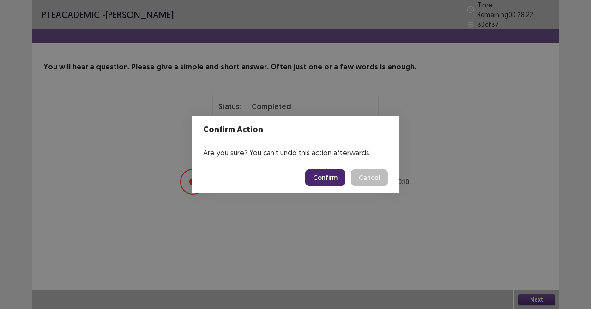
click at [333, 178] on button "Confirm" at bounding box center [325, 177] width 40 height 17
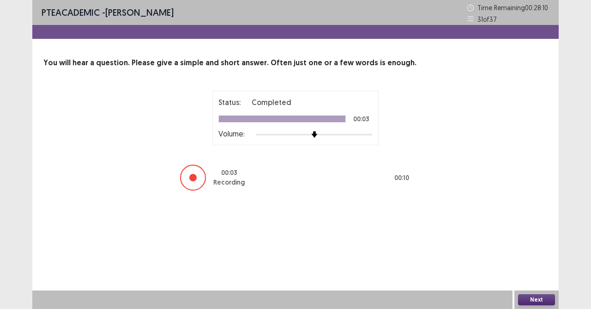
click at [543, 274] on button "Next" at bounding box center [536, 299] width 37 height 11
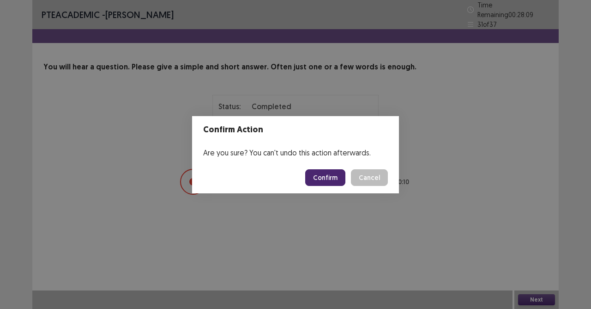
click at [341, 177] on button "Confirm" at bounding box center [325, 177] width 40 height 17
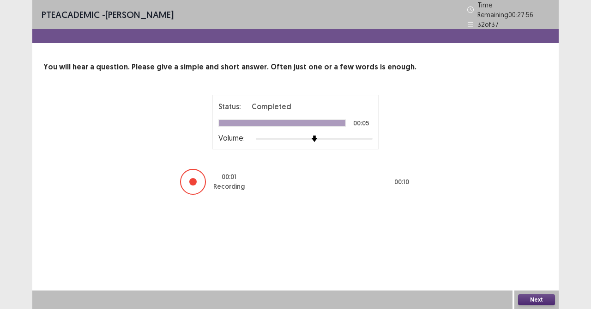
click at [537, 274] on button "Next" at bounding box center [536, 299] width 37 height 11
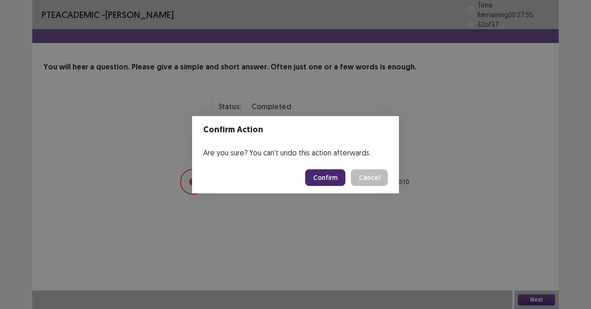
click at [331, 179] on button "Confirm" at bounding box center [325, 177] width 40 height 17
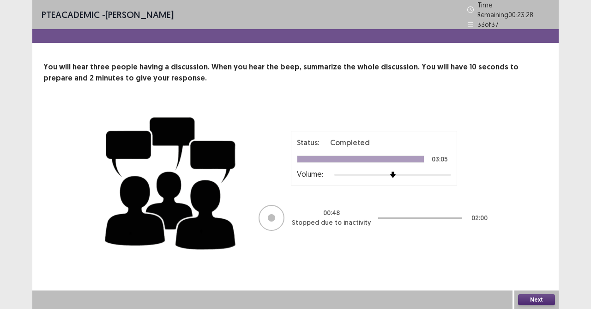
click at [521, 274] on button "Next" at bounding box center [536, 299] width 37 height 11
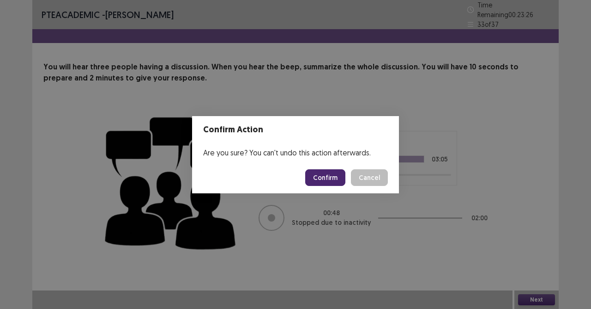
click at [336, 179] on button "Confirm" at bounding box center [325, 177] width 40 height 17
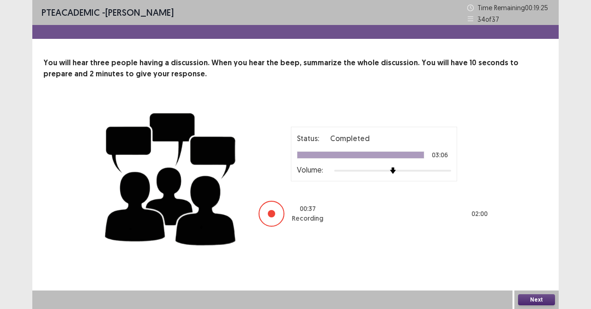
click at [531, 274] on button "Next" at bounding box center [536, 299] width 37 height 11
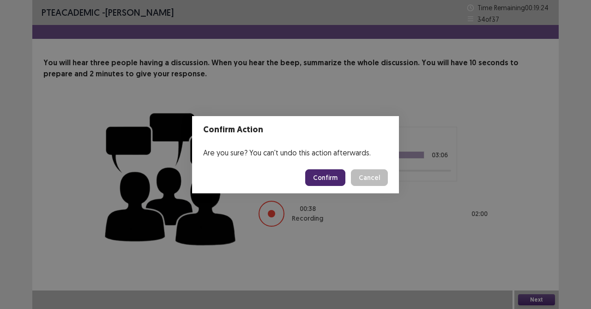
click at [334, 174] on button "Confirm" at bounding box center [325, 177] width 40 height 17
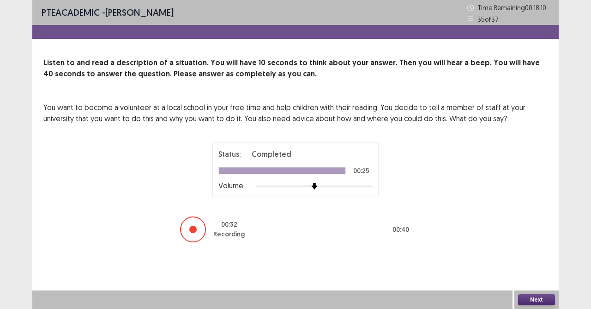
click at [542, 274] on button "Next" at bounding box center [536, 299] width 37 height 11
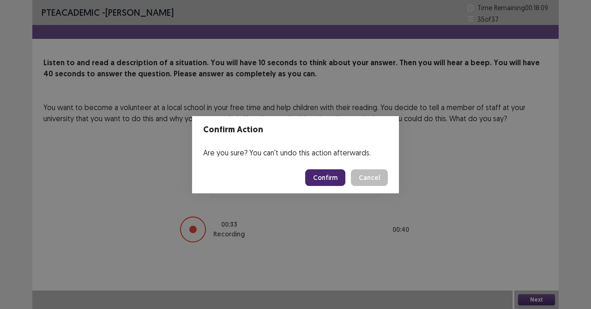
click at [329, 179] on button "Confirm" at bounding box center [325, 177] width 40 height 17
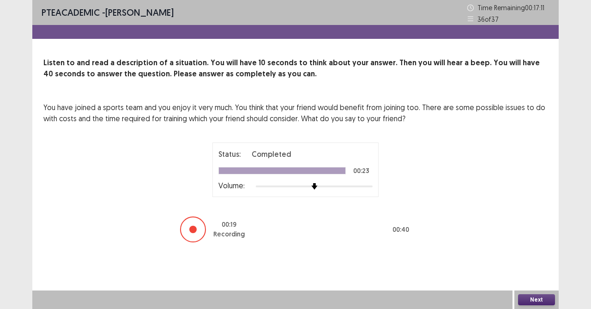
click at [539, 274] on button "Next" at bounding box center [536, 299] width 37 height 11
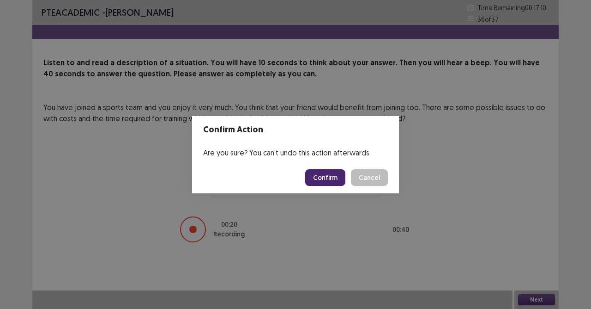
click at [325, 176] on button "Confirm" at bounding box center [325, 177] width 40 height 17
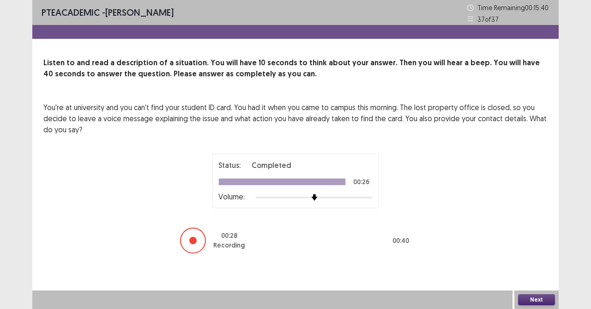
click at [535, 274] on button "Next" at bounding box center [536, 299] width 37 height 11
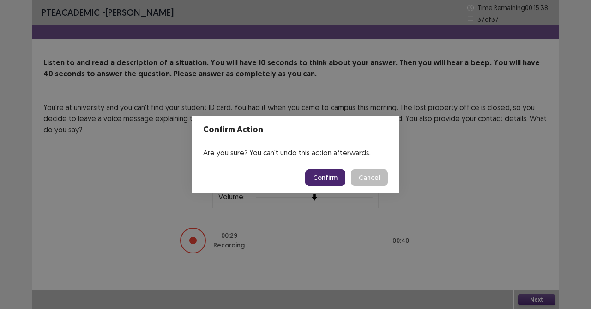
click at [322, 177] on button "Confirm" at bounding box center [325, 177] width 40 height 17
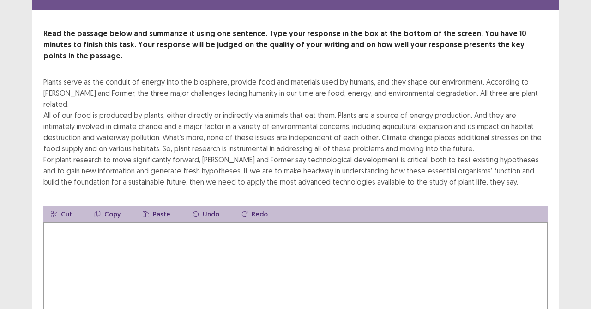
scroll to position [46, 0]
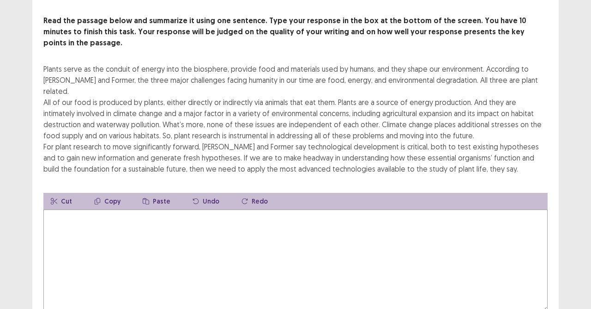
click at [130, 209] on textarea at bounding box center [295, 260] width 504 height 102
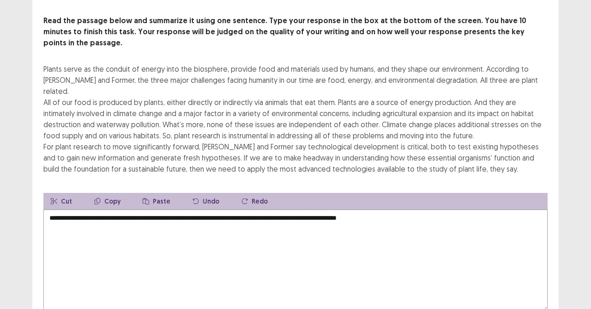
click at [346, 67] on div "Plants serve as the conduit of energy into the biosphere, provide food and mate…" at bounding box center [295, 118] width 504 height 111
click at [449, 67] on div "Plants serve as the conduit of energy into the biosphere, provide food and mate…" at bounding box center [295, 118] width 504 height 111
click at [432, 209] on textarea "**********" at bounding box center [295, 260] width 504 height 102
click at [450, 209] on textarea "**********" at bounding box center [295, 260] width 504 height 102
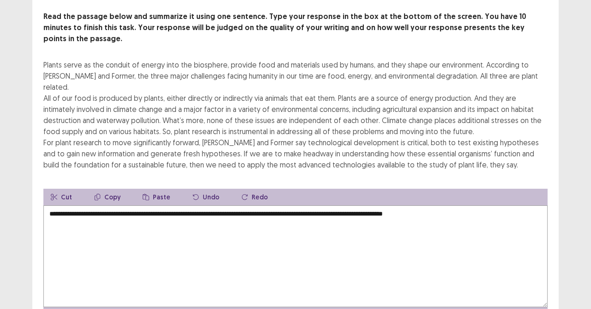
click at [470, 205] on textarea "**********" at bounding box center [295, 256] width 504 height 102
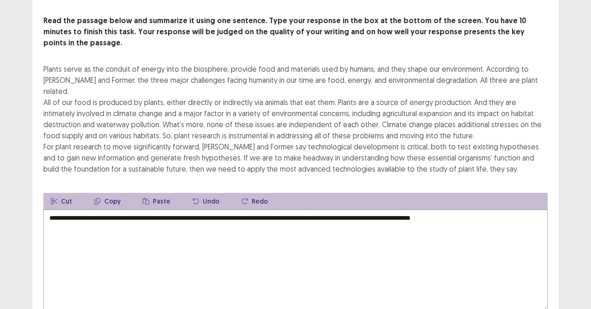
drag, startPoint x: 507, startPoint y: 194, endPoint x: 404, endPoint y: 200, distance: 103.2
click at [404, 209] on textarea "**********" at bounding box center [295, 260] width 504 height 102
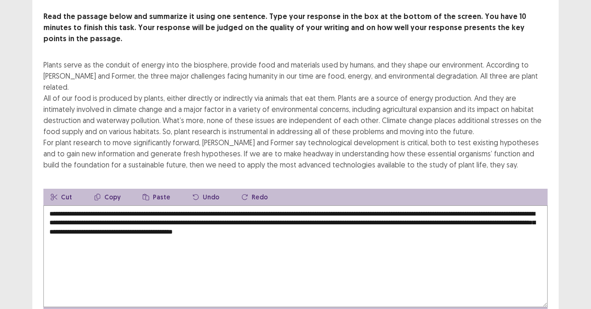
click at [169, 205] on textarea "**********" at bounding box center [295, 256] width 504 height 102
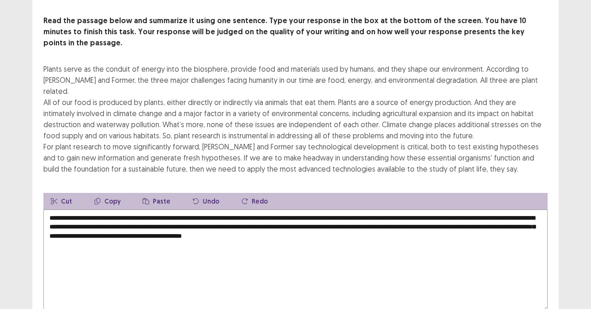
click at [347, 209] on textarea "**********" at bounding box center [295, 260] width 504 height 102
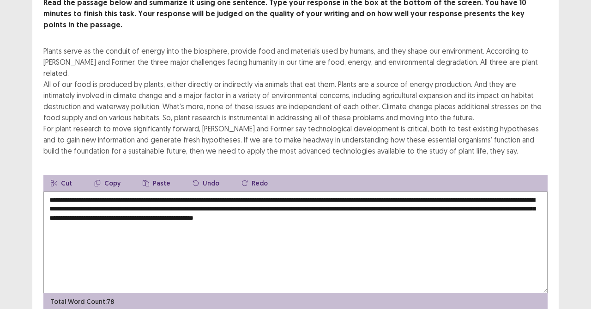
scroll to position [79, 0]
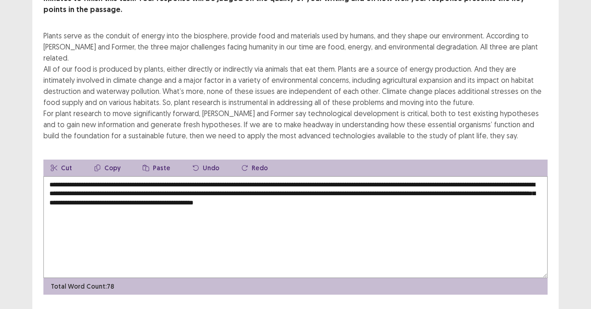
click at [315, 176] on textarea "**********" at bounding box center [295, 227] width 504 height 102
click at [423, 176] on textarea "**********" at bounding box center [295, 227] width 504 height 102
drag, startPoint x: 494, startPoint y: 168, endPoint x: 502, endPoint y: 174, distance: 9.5
click at [495, 176] on textarea "**********" at bounding box center [295, 227] width 504 height 102
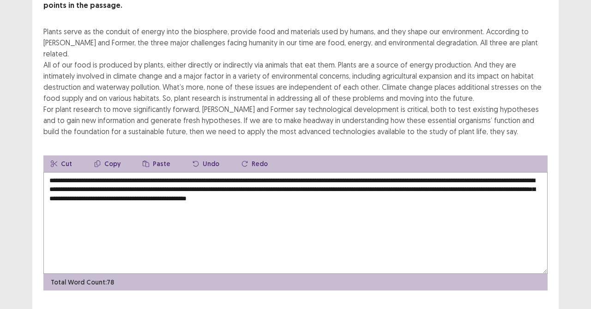
drag, startPoint x: 542, startPoint y: 168, endPoint x: 549, endPoint y: 170, distance: 7.6
click at [544, 172] on textarea "**********" at bounding box center [295, 223] width 504 height 102
click at [541, 172] on textarea "**********" at bounding box center [295, 223] width 504 height 102
click at [391, 176] on textarea "**********" at bounding box center [295, 223] width 504 height 102
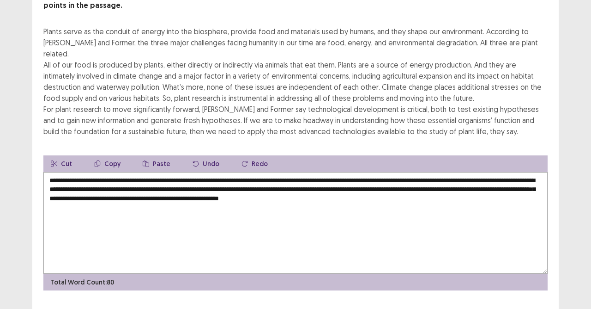
type textarea "**********"
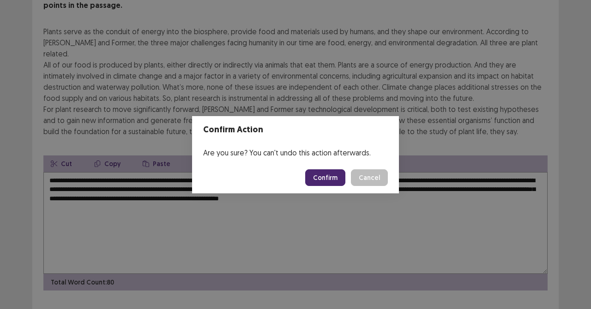
click at [316, 175] on button "Confirm" at bounding box center [325, 177] width 40 height 17
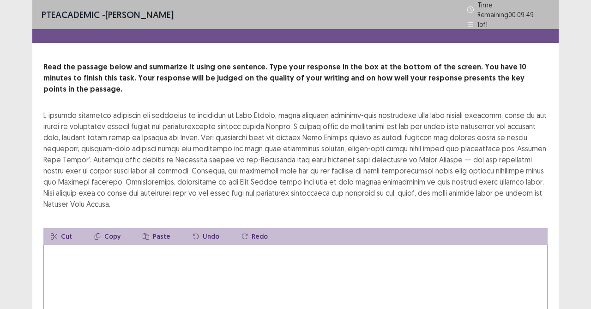
click at [146, 255] on textarea at bounding box center [295, 295] width 504 height 102
click at [227, 244] on textarea "**********" at bounding box center [295, 295] width 504 height 102
click at [317, 244] on textarea "**********" at bounding box center [295, 295] width 504 height 102
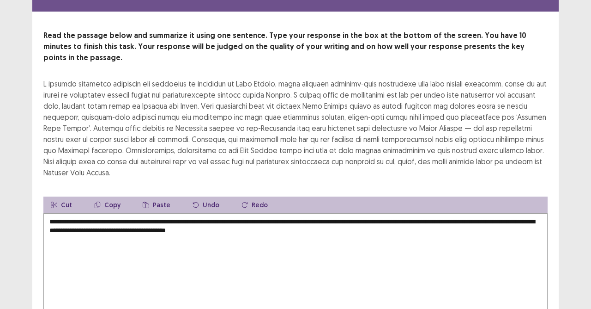
scroll to position [46, 0]
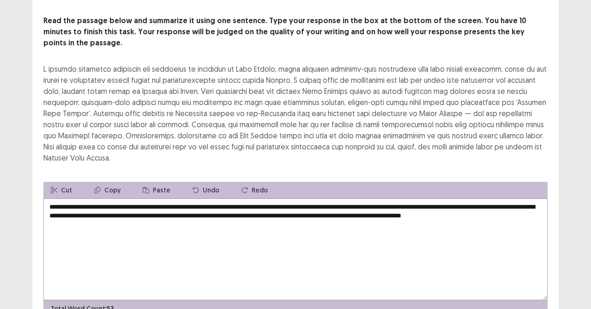
click at [60, 200] on textarea "**********" at bounding box center [295, 249] width 504 height 102
click at [109, 198] on textarea "**********" at bounding box center [295, 249] width 504 height 102
click at [114, 204] on textarea "**********" at bounding box center [295, 249] width 504 height 102
click at [128, 207] on textarea "**********" at bounding box center [295, 249] width 504 height 102
click at [188, 198] on textarea "**********" at bounding box center [295, 249] width 504 height 102
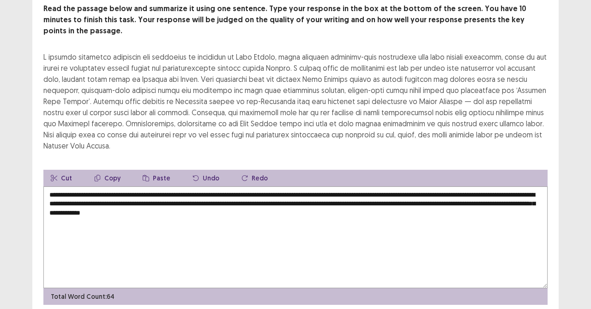
scroll to position [68, 0]
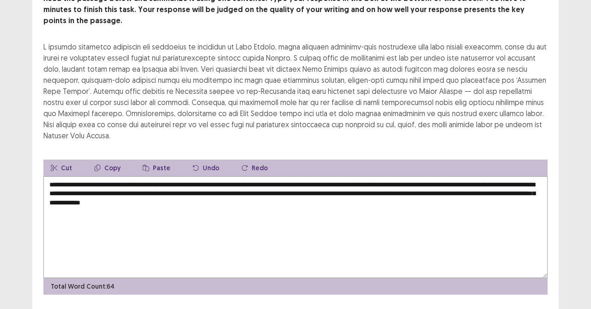
type textarea "**********"
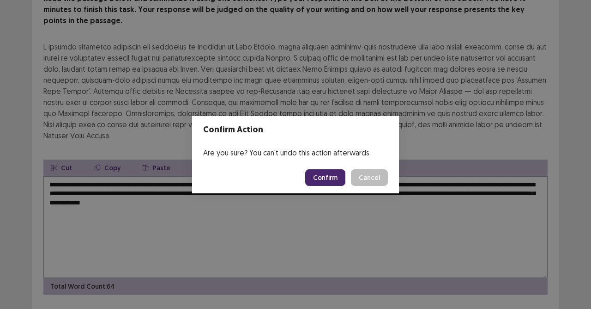
click at [318, 177] on button "Confirm" at bounding box center [325, 177] width 40 height 17
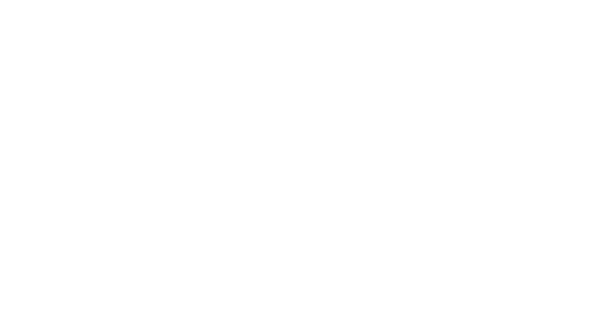
scroll to position [0, 0]
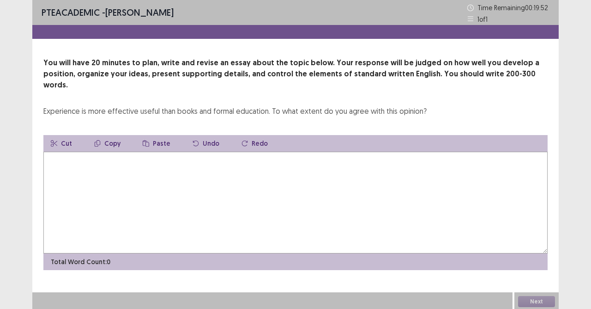
click at [154, 153] on textarea at bounding box center [295, 203] width 504 height 102
type textarea "*"
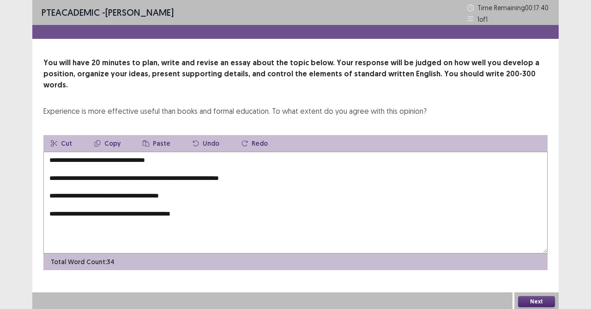
click at [189, 152] on textarea "**********" at bounding box center [295, 203] width 504 height 102
click at [197, 152] on textarea "**********" at bounding box center [295, 203] width 504 height 102
click at [220, 152] on textarea "**********" at bounding box center [295, 203] width 504 height 102
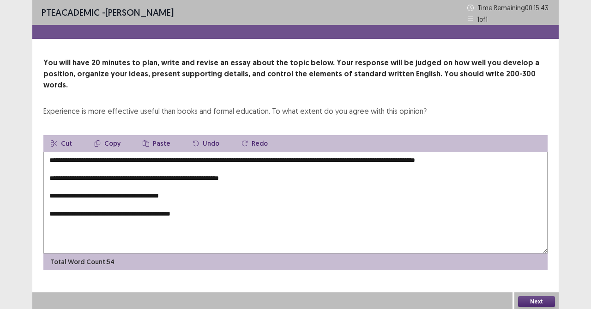
click at [494, 153] on textarea "**********" at bounding box center [295, 203] width 504 height 102
click at [506, 153] on textarea "**********" at bounding box center [295, 203] width 504 height 102
click at [449, 152] on textarea "**********" at bounding box center [295, 203] width 504 height 102
click at [503, 152] on textarea "**********" at bounding box center [295, 203] width 504 height 102
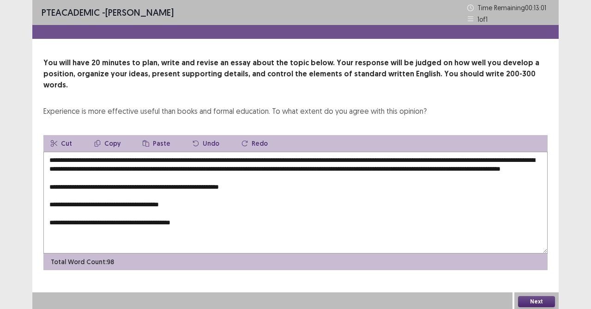
click at [259, 186] on textarea "**********" at bounding box center [295, 203] width 504 height 102
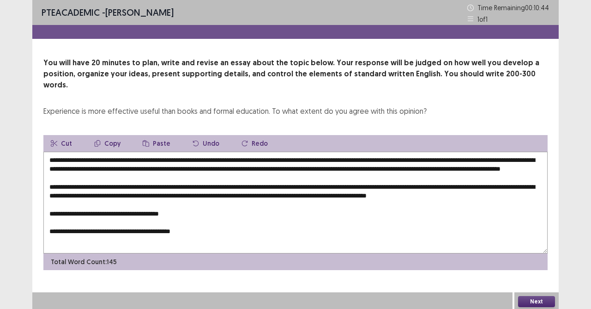
click at [211, 209] on textarea "**********" at bounding box center [295, 203] width 504 height 102
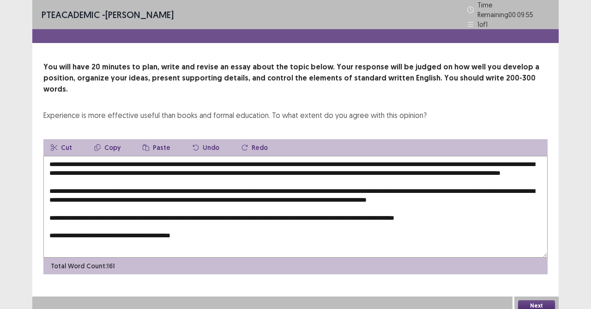
click at [465, 214] on textarea "**********" at bounding box center [295, 207] width 504 height 102
click at [491, 214] on textarea "**********" at bounding box center [295, 207] width 504 height 102
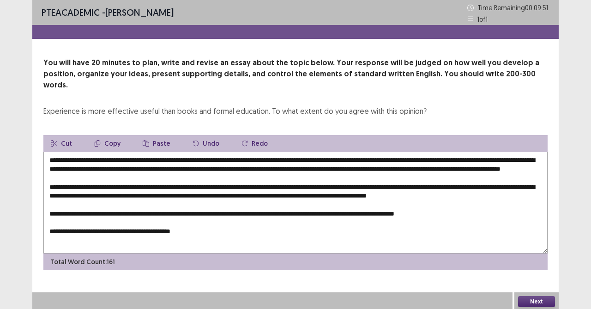
click at [216, 230] on textarea "**********" at bounding box center [295, 203] width 504 height 102
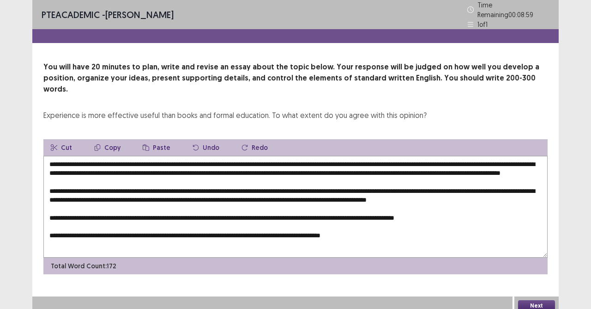
click at [227, 214] on textarea at bounding box center [295, 207] width 504 height 102
click at [235, 210] on textarea "**********" at bounding box center [295, 207] width 504 height 102
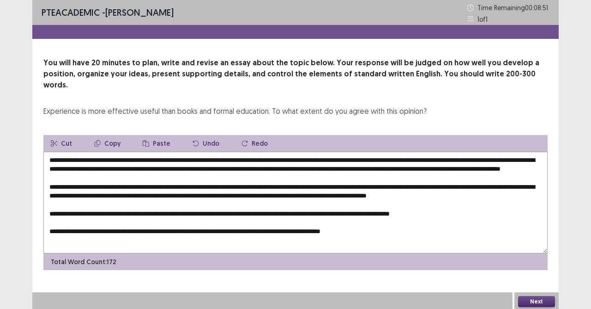
click at [501, 213] on textarea "**********" at bounding box center [295, 203] width 504 height 102
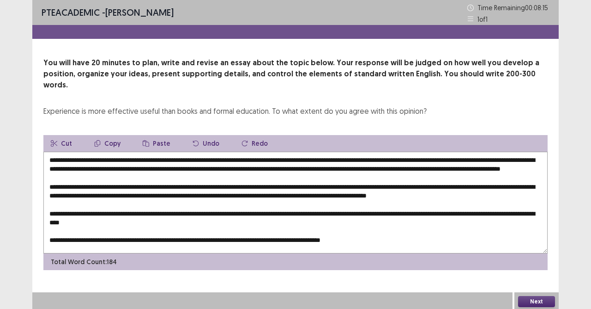
click at [131, 221] on textarea at bounding box center [295, 203] width 504 height 102
click at [185, 220] on textarea at bounding box center [295, 203] width 504 height 102
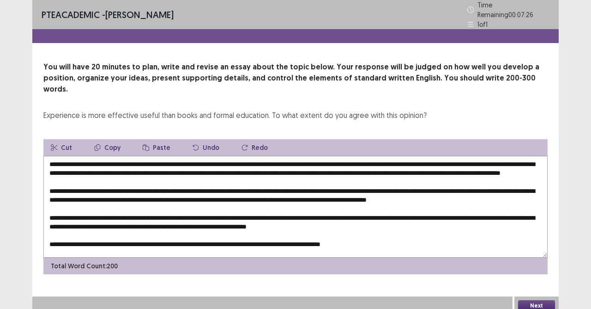
click at [294, 223] on textarea at bounding box center [295, 207] width 504 height 102
click at [297, 223] on textarea at bounding box center [295, 207] width 504 height 102
click at [229, 223] on textarea at bounding box center [295, 207] width 504 height 102
click at [388, 219] on textarea at bounding box center [295, 207] width 504 height 102
click at [318, 159] on textarea at bounding box center [295, 207] width 504 height 102
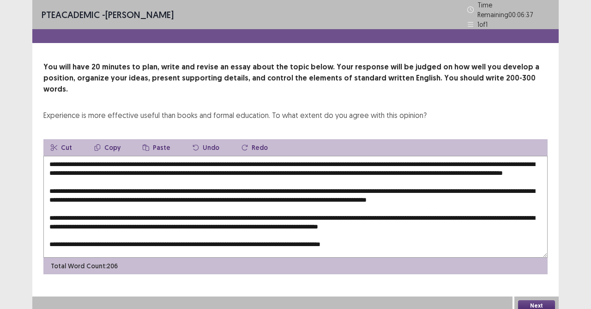
click at [134, 172] on textarea at bounding box center [295, 207] width 504 height 102
click at [129, 167] on textarea at bounding box center [295, 207] width 504 height 102
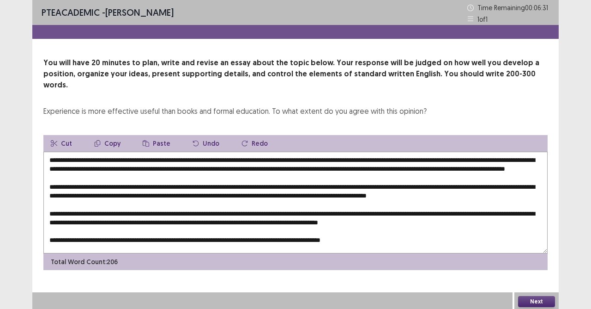
scroll to position [4, 0]
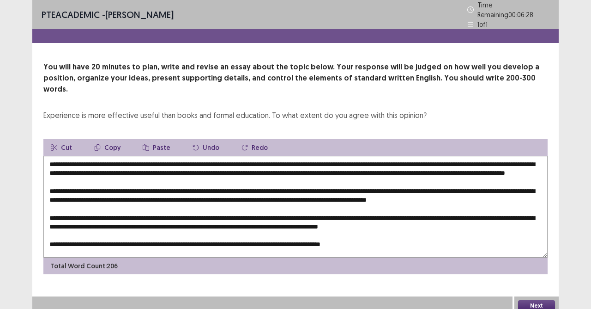
click at [150, 181] on textarea at bounding box center [295, 207] width 504 height 102
click at [260, 217] on textarea at bounding box center [295, 207] width 504 height 102
drag, startPoint x: 341, startPoint y: 217, endPoint x: 340, endPoint y: 224, distance: 7.1
click at [341, 217] on textarea at bounding box center [295, 207] width 504 height 102
click at [212, 232] on textarea at bounding box center [295, 207] width 504 height 102
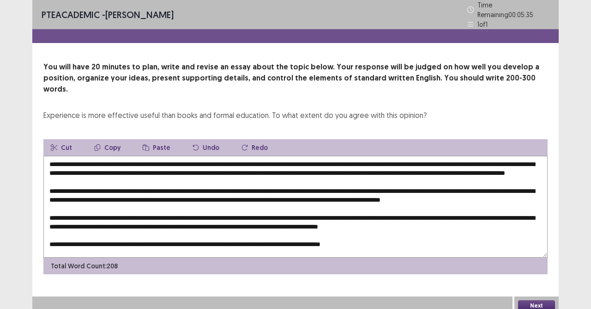
click at [210, 236] on textarea at bounding box center [295, 207] width 504 height 102
click at [213, 237] on textarea at bounding box center [295, 207] width 504 height 102
click at [297, 236] on textarea at bounding box center [295, 207] width 504 height 102
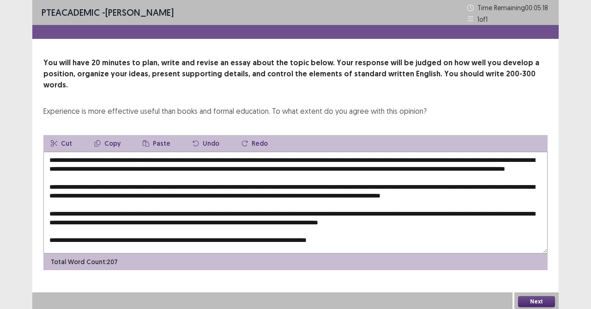
click at [372, 235] on textarea at bounding box center [295, 203] width 504 height 102
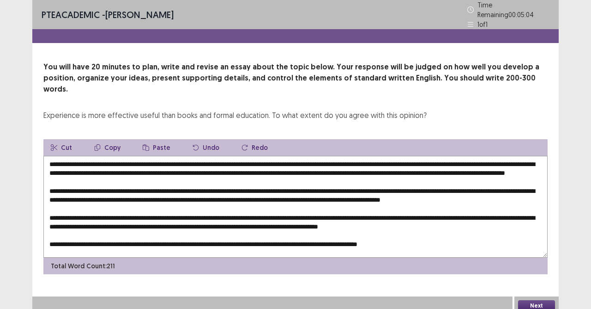
type textarea "**********"
click at [525, 274] on button "Next" at bounding box center [536, 305] width 37 height 11
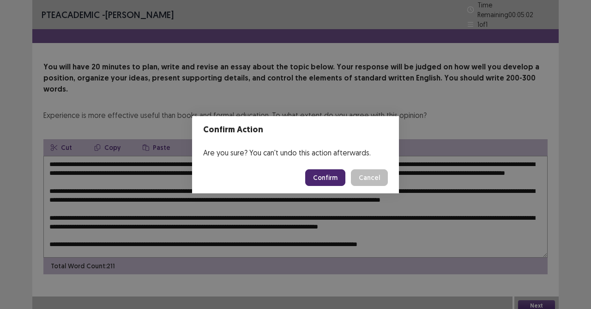
click at [324, 181] on button "Confirm" at bounding box center [325, 177] width 40 height 17
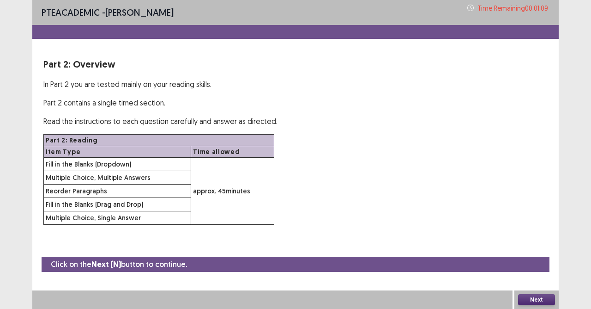
click at [526, 274] on button "Next" at bounding box center [536, 299] width 37 height 11
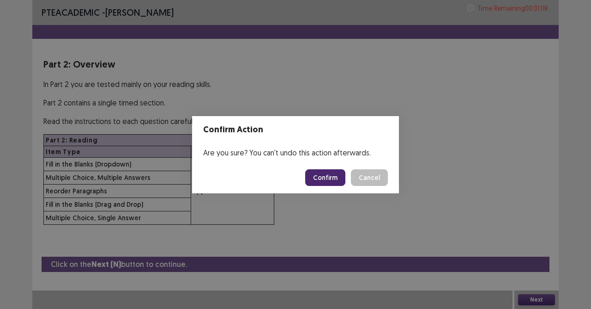
click at [324, 174] on button "Confirm" at bounding box center [325, 177] width 40 height 17
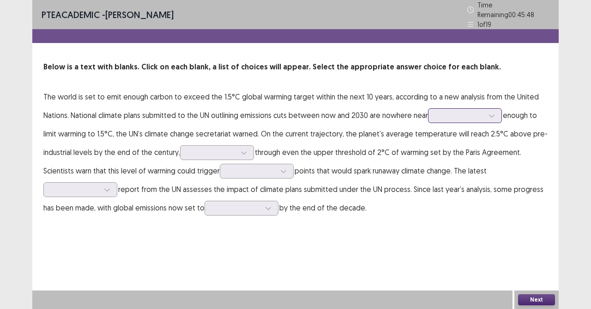
click at [473, 114] on div at bounding box center [460, 115] width 48 height 9
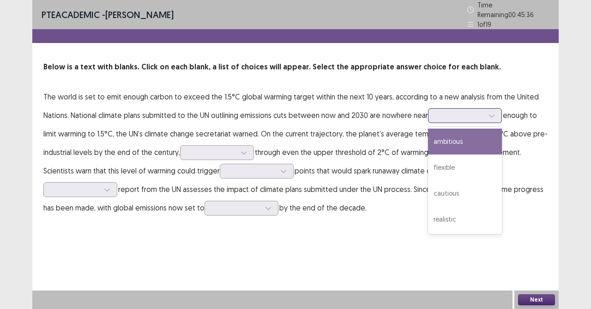
click at [457, 144] on div "ambitious" at bounding box center [465, 141] width 74 height 26
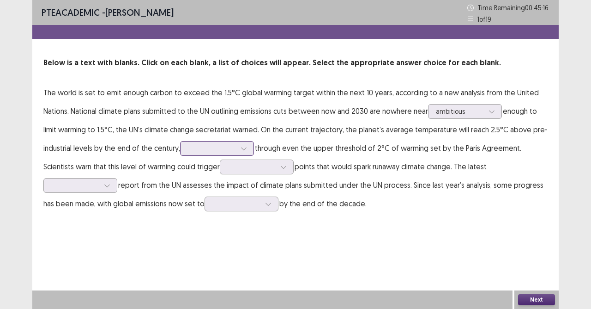
click at [236, 151] on div at bounding box center [212, 148] width 50 height 11
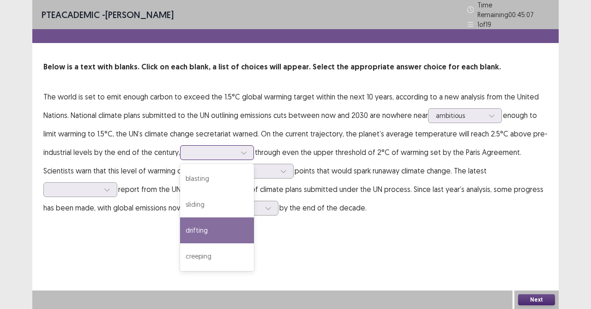
click at [204, 228] on div "drifting" at bounding box center [217, 230] width 74 height 26
click at [234, 148] on div at bounding box center [212, 152] width 48 height 9
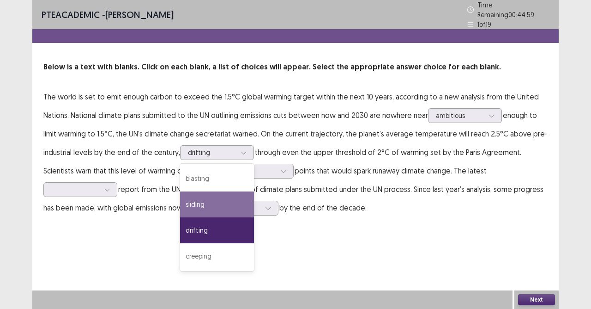
click at [379, 248] on div "PTE academic - [PERSON_NAME] Time Remaining 00 : 44 : 59 1 of 19 Below is a tex…" at bounding box center [295, 154] width 527 height 309
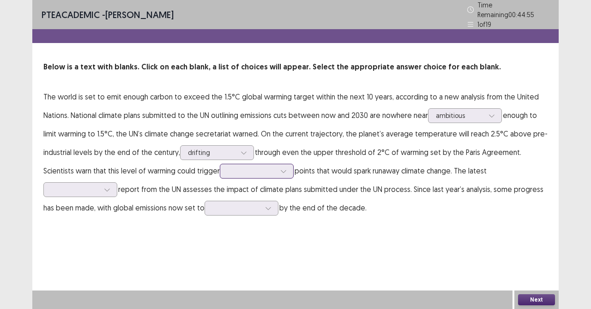
click at [285, 173] on div at bounding box center [284, 171] width 14 height 14
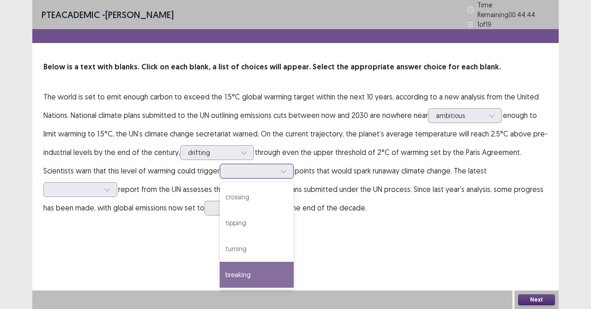
click at [263, 273] on div "breaking" at bounding box center [257, 274] width 74 height 26
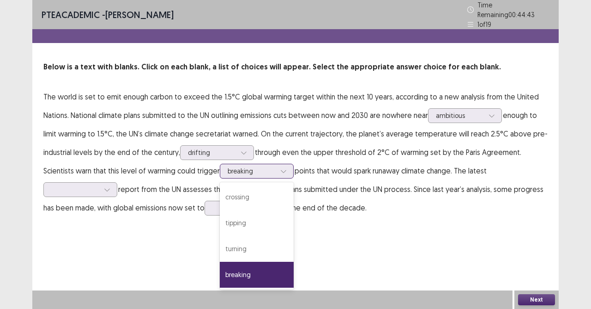
click at [277, 164] on div at bounding box center [284, 171] width 14 height 14
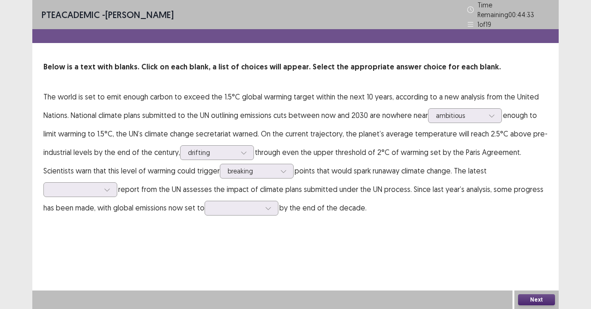
click at [336, 238] on div "PTE academic - [PERSON_NAME] Time Remaining 00 : 44 : 33 1 of 19 Below is a tex…" at bounding box center [295, 154] width 527 height 309
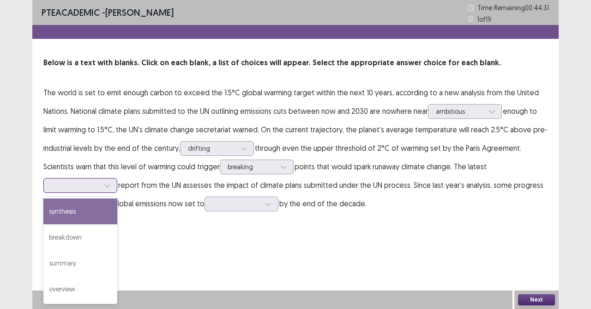
click at [109, 186] on icon at bounding box center [107, 185] width 6 height 6
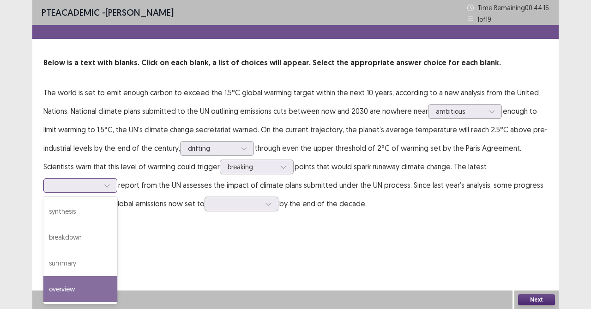
click at [69, 274] on div "overview" at bounding box center [80, 289] width 74 height 26
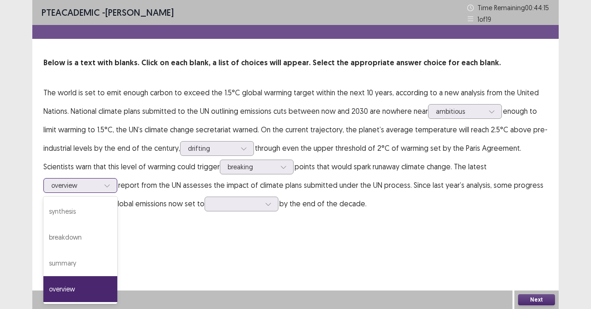
click at [86, 188] on div at bounding box center [75, 185] width 48 height 9
click at [262, 252] on div "PTE academic - [PERSON_NAME] Time Remaining 00 : 44 : 12 1 of 19 Below is a tex…" at bounding box center [295, 154] width 527 height 309
click at [114, 184] on div "overview" at bounding box center [80, 185] width 74 height 15
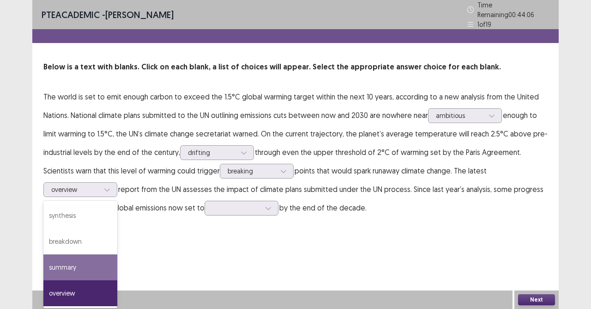
click at [193, 248] on div "PTE academic - [PERSON_NAME] Time Remaining 00 : 44 : 06 1 of 19 Below is a tex…" at bounding box center [295, 154] width 527 height 309
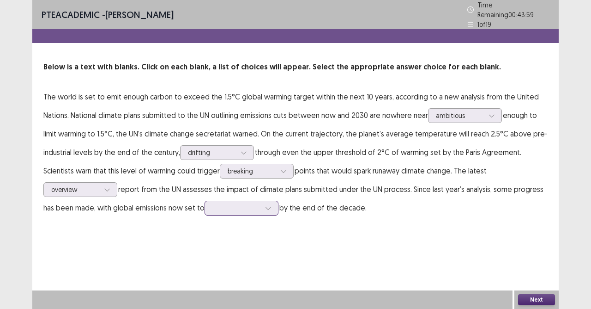
click at [249, 204] on div at bounding box center [236, 207] width 48 height 9
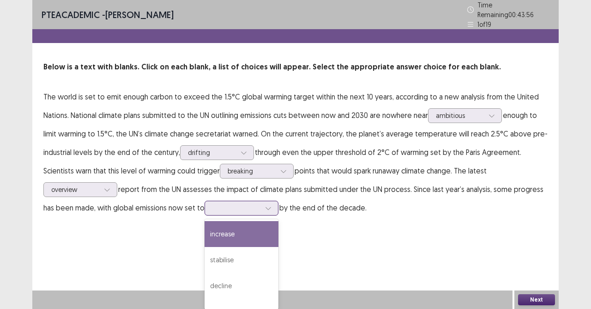
click at [243, 233] on div "increase" at bounding box center [242, 234] width 74 height 26
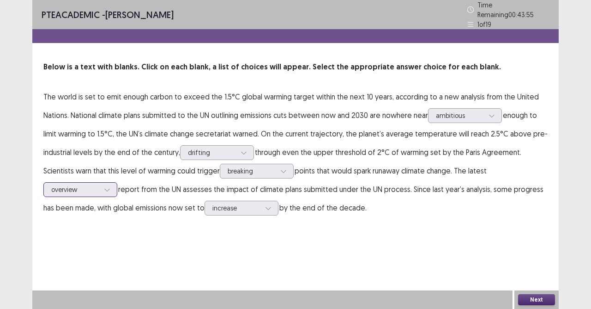
click at [111, 177] on p "The world is set to emit enough carbon to exceed the 1.5°C global warming targe…" at bounding box center [295, 151] width 504 height 129
click at [541, 274] on button "Next" at bounding box center [536, 299] width 37 height 11
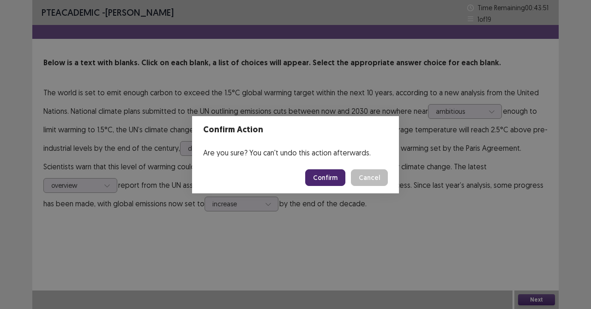
click at [332, 181] on button "Confirm" at bounding box center [325, 177] width 40 height 17
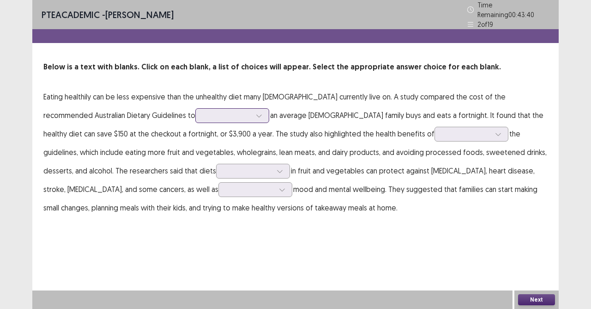
click at [256, 112] on icon at bounding box center [259, 115] width 6 height 6
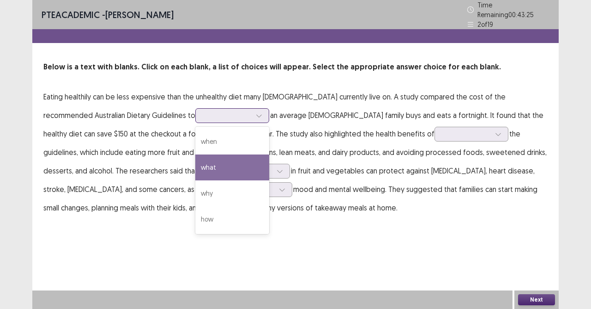
click at [195, 165] on div "what" at bounding box center [232, 167] width 74 height 26
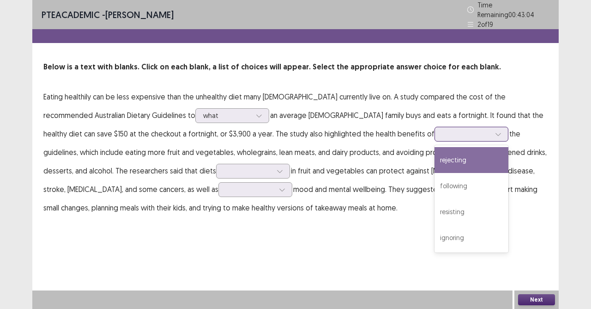
click at [443, 131] on div at bounding box center [467, 133] width 48 height 9
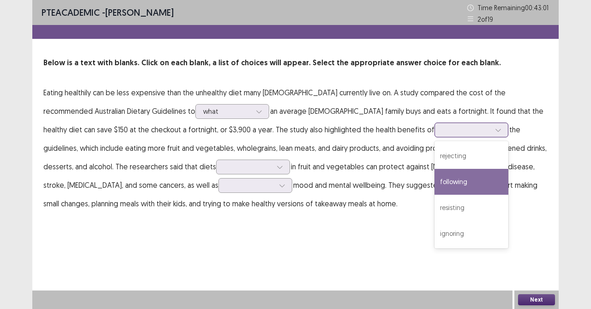
click at [435, 179] on div "following" at bounding box center [472, 182] width 74 height 26
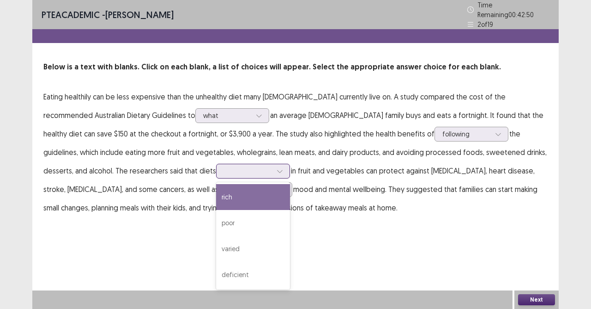
click at [277, 168] on icon at bounding box center [280, 171] width 6 height 6
click at [216, 190] on div "rich" at bounding box center [253, 197] width 74 height 26
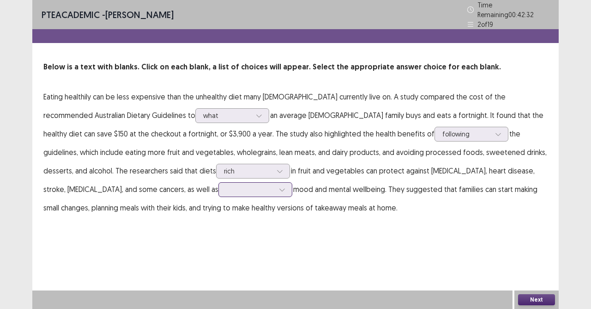
click at [279, 186] on icon at bounding box center [282, 189] width 6 height 6
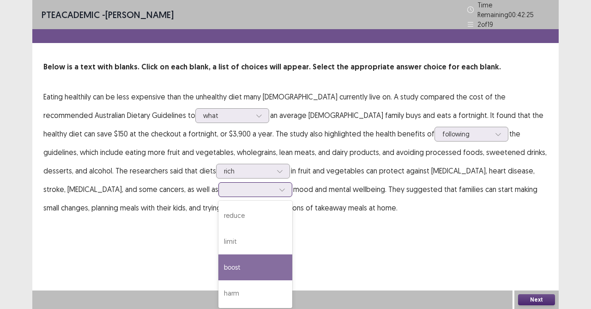
click at [218, 261] on div "boost" at bounding box center [255, 267] width 74 height 26
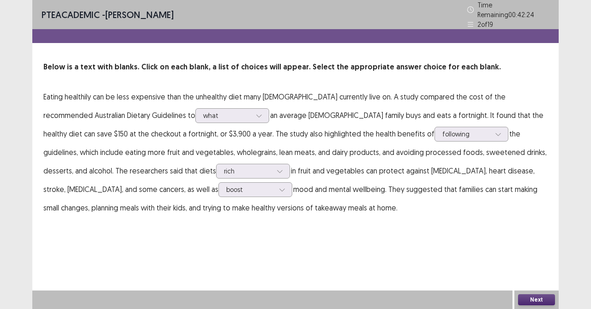
click at [533, 274] on button "Next" at bounding box center [536, 299] width 37 height 11
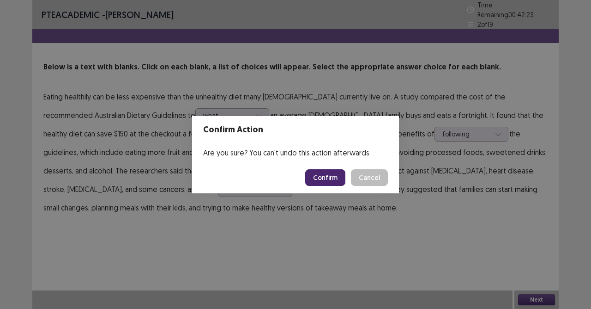
click at [337, 179] on button "Confirm" at bounding box center [325, 177] width 40 height 17
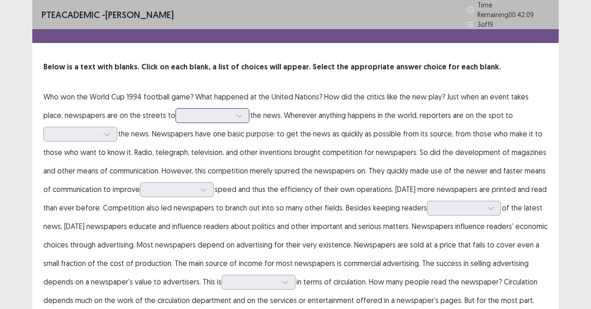
click at [207, 114] on div at bounding box center [207, 115] width 50 height 11
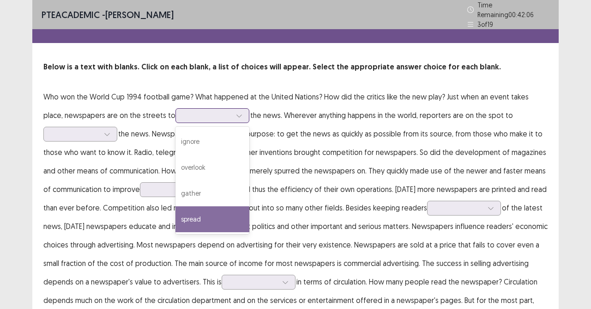
click at [176, 222] on div "spread" at bounding box center [213, 219] width 74 height 26
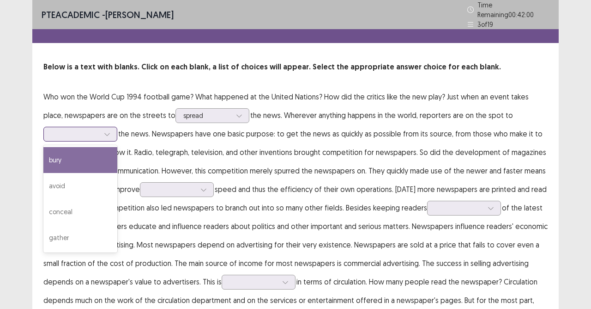
click at [103, 131] on div at bounding box center [107, 134] width 14 height 14
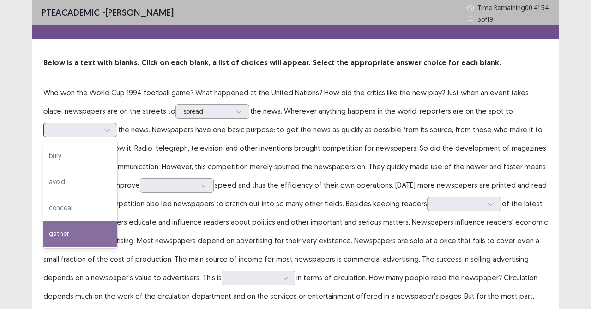
click at [74, 234] on div "gather" at bounding box center [80, 233] width 74 height 26
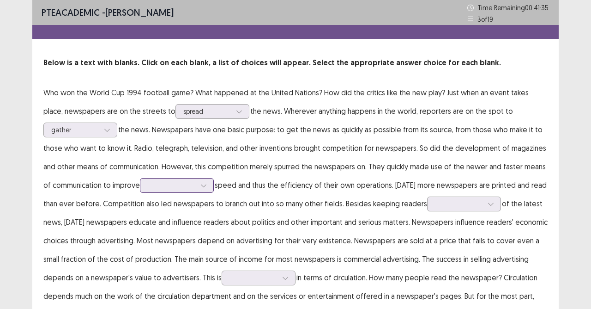
click at [171, 184] on div at bounding box center [172, 185] width 48 height 9
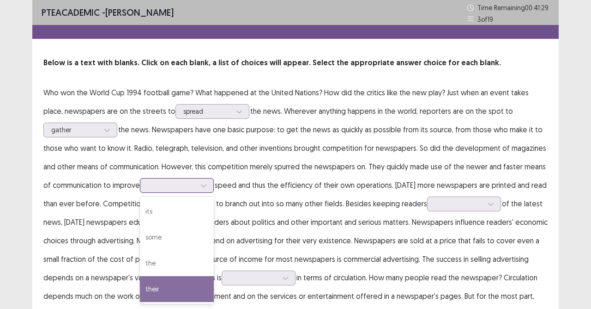
click at [177, 274] on div "their" at bounding box center [177, 289] width 74 height 26
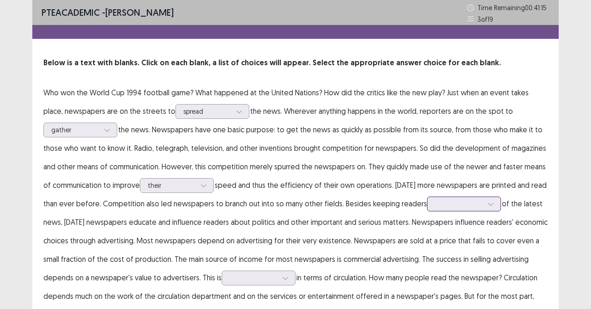
click at [479, 201] on div at bounding box center [464, 203] width 74 height 15
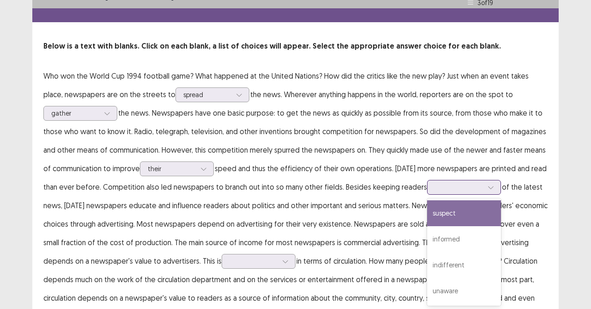
scroll to position [17, 0]
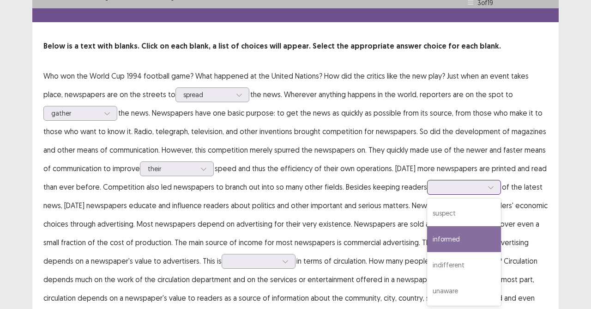
click at [461, 246] on div "informed" at bounding box center [464, 239] width 74 height 26
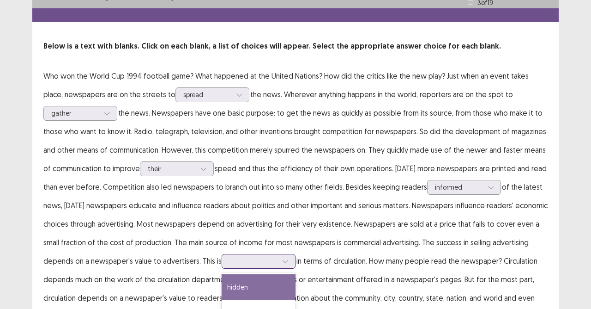
scroll to position [74, 0]
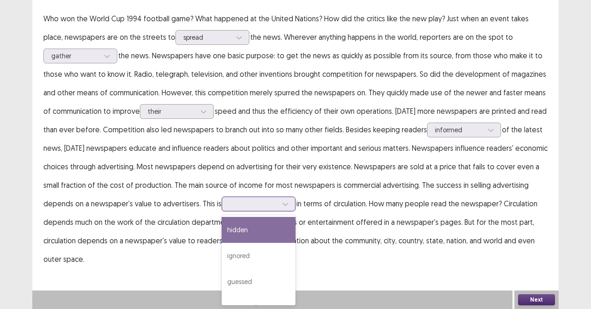
click at [266, 211] on div "4 results available. Use Up and Down to choose options, press Enter to select t…" at bounding box center [259, 203] width 74 height 15
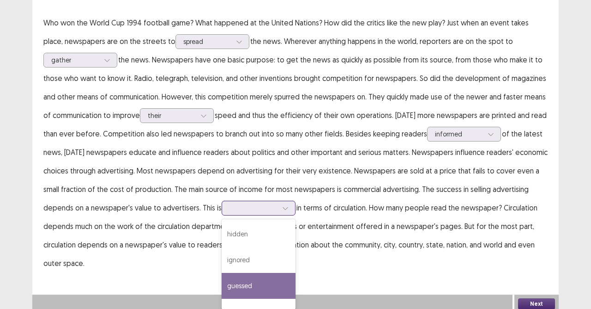
click at [265, 274] on div "guessed" at bounding box center [259, 286] width 74 height 26
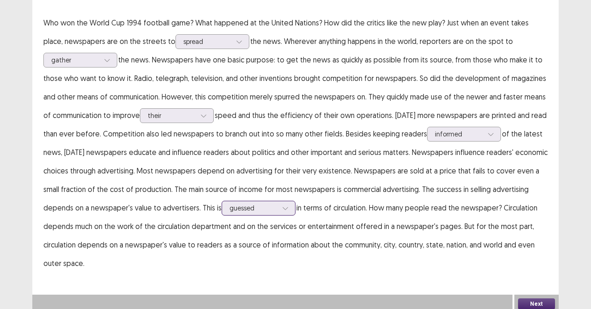
click at [279, 201] on div at bounding box center [286, 208] width 14 height 14
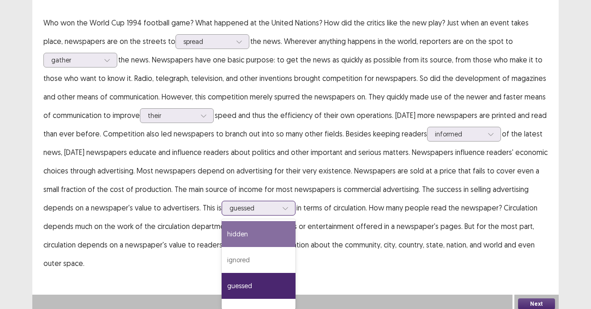
click at [277, 226] on div "hidden" at bounding box center [259, 234] width 74 height 26
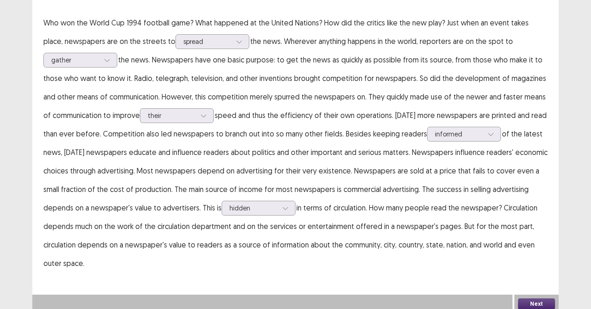
click at [535, 274] on button "Next" at bounding box center [536, 303] width 37 height 11
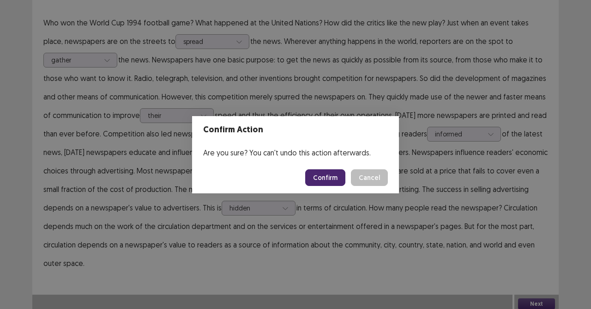
click at [323, 181] on button "Confirm" at bounding box center [325, 177] width 40 height 17
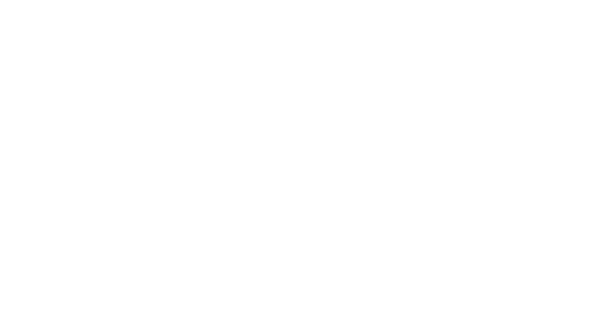
scroll to position [0, 0]
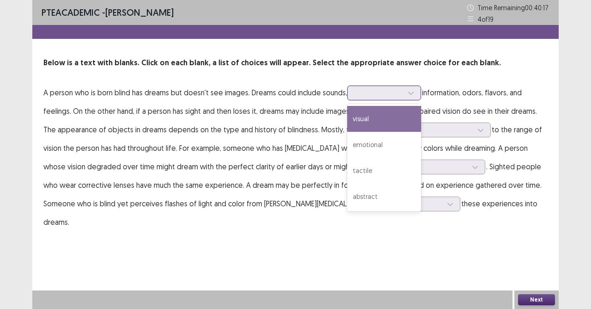
click at [403, 95] on div at bounding box center [379, 92] width 48 height 9
click at [390, 120] on div "visual" at bounding box center [384, 119] width 74 height 26
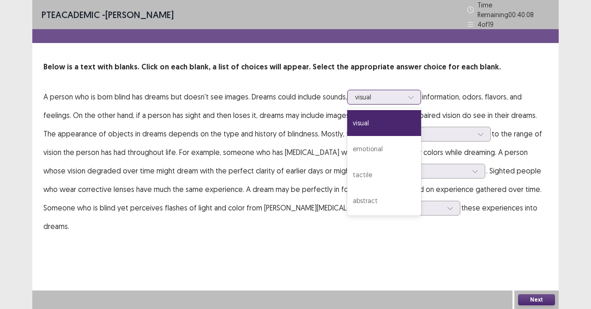
click at [391, 92] on div at bounding box center [379, 96] width 48 height 9
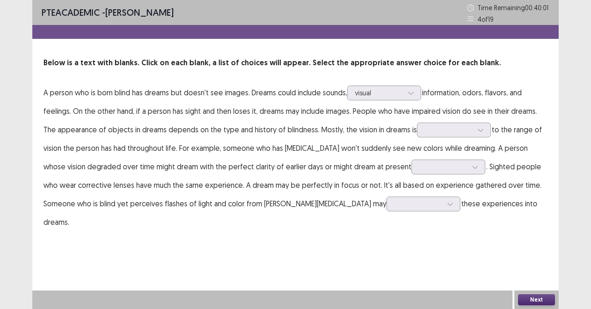
click at [455, 227] on div "PTE academic - [PERSON_NAME] Time Remaining 00 : 40 : 01 4 of 19 Below is a tex…" at bounding box center [295, 124] width 527 height 249
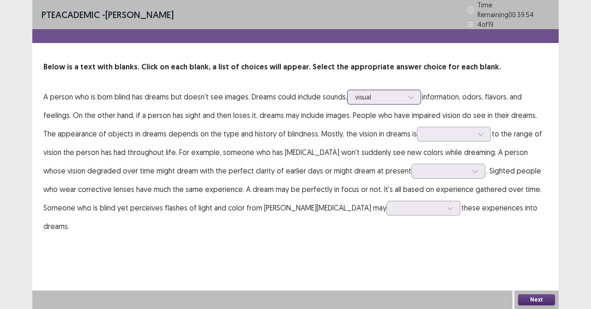
click at [394, 90] on div "visual" at bounding box center [379, 97] width 48 height 14
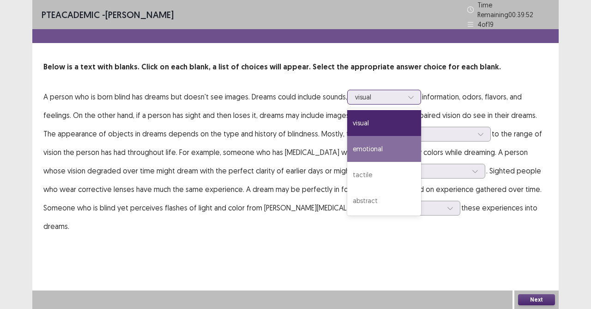
click at [393, 147] on div "emotional" at bounding box center [384, 149] width 74 height 26
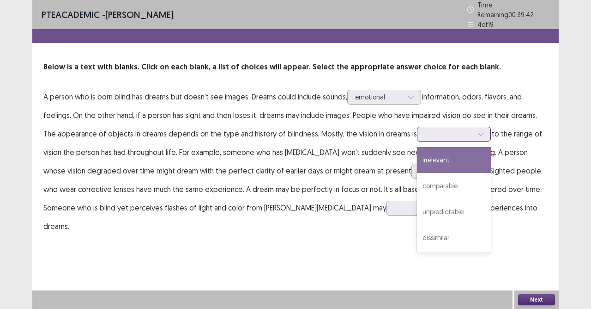
click at [427, 131] on div at bounding box center [449, 133] width 48 height 9
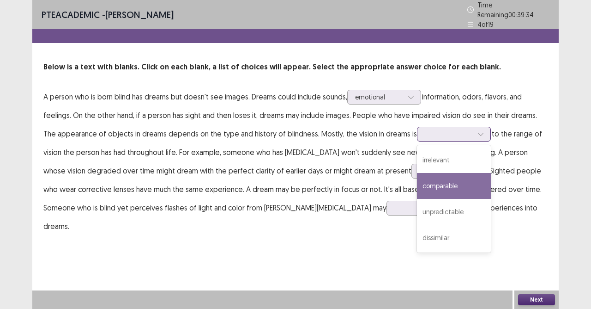
click at [448, 188] on div "comparable" at bounding box center [454, 186] width 74 height 26
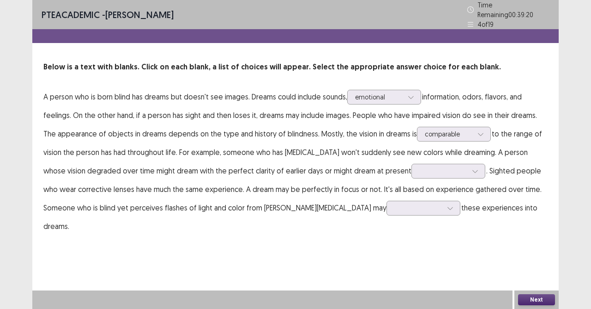
click at [423, 175] on p "A person who is born blind has dreams but doesn't see images. Dreams could incl…" at bounding box center [295, 161] width 504 height 148
click at [431, 173] on div at bounding box center [449, 171] width 74 height 15
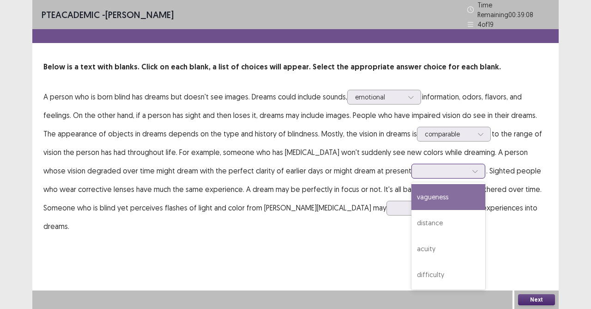
click at [412, 197] on div "vagueness" at bounding box center [449, 197] width 74 height 26
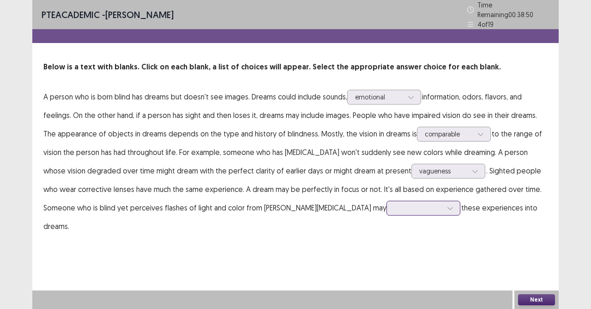
click at [443, 205] on div at bounding box center [450, 208] width 14 height 14
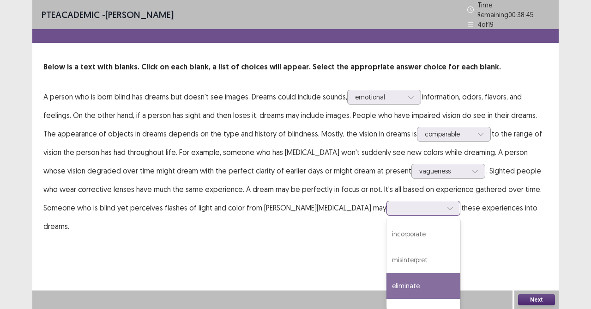
click at [387, 274] on div "eliminate" at bounding box center [424, 286] width 74 height 26
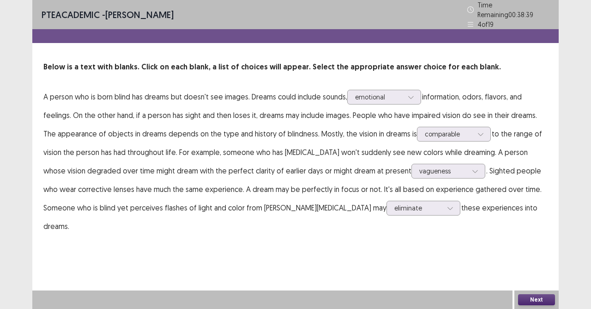
click at [529, 274] on button "Next" at bounding box center [536, 299] width 37 height 11
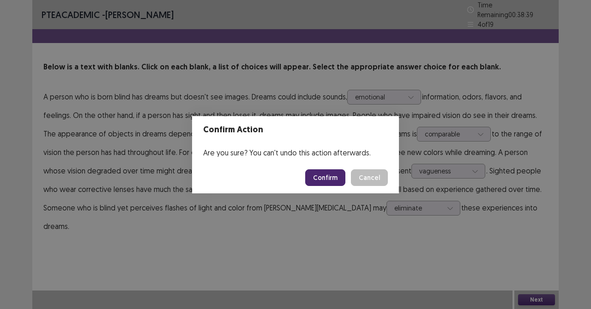
click at [330, 172] on button "Confirm" at bounding box center [325, 177] width 40 height 17
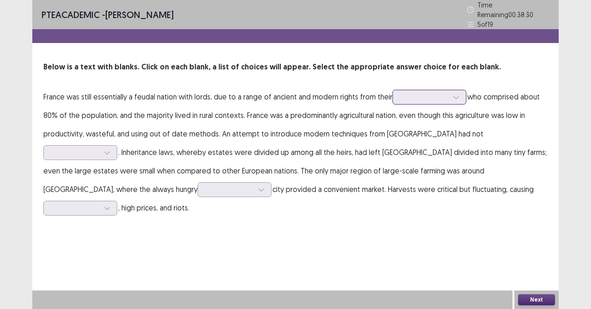
click at [441, 94] on div at bounding box center [425, 96] width 48 height 9
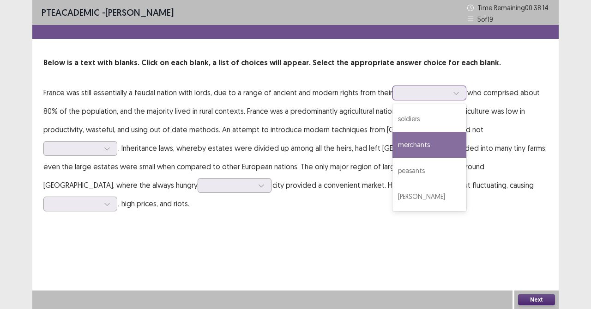
click at [423, 147] on div "merchants" at bounding box center [430, 145] width 74 height 26
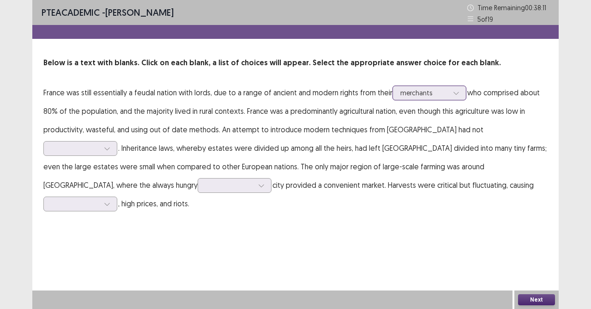
click at [442, 96] on div at bounding box center [425, 92] width 48 height 9
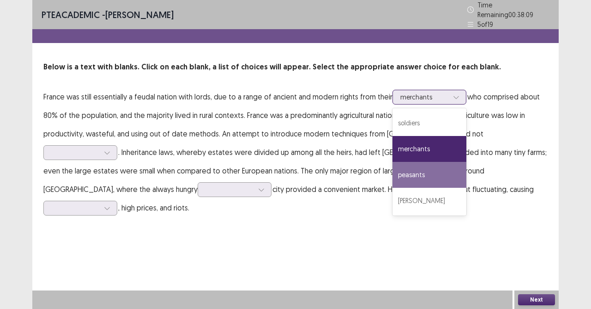
click at [420, 166] on div "peasants" at bounding box center [430, 175] width 74 height 26
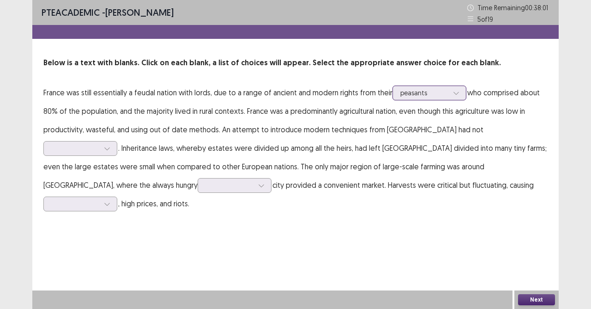
click at [428, 91] on div at bounding box center [425, 92] width 48 height 9
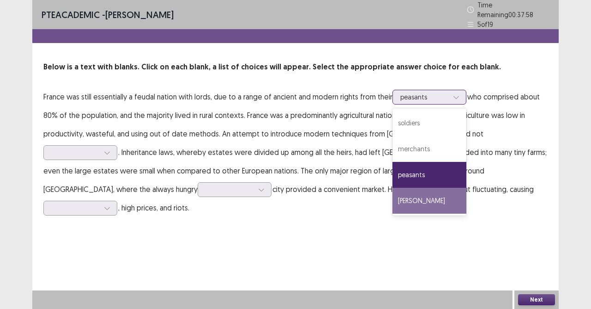
click at [409, 197] on div "[PERSON_NAME]" at bounding box center [430, 201] width 74 height 26
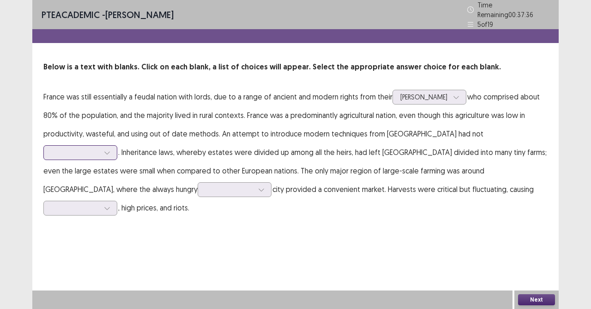
click at [110, 149] on icon at bounding box center [107, 152] width 6 height 6
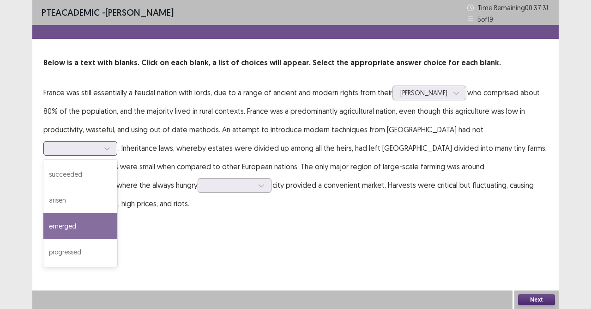
click at [117, 213] on div "emerged" at bounding box center [80, 226] width 74 height 26
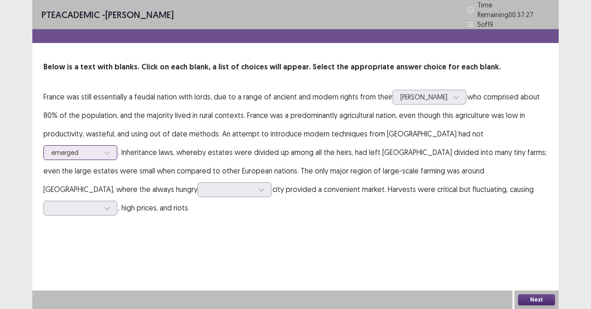
click at [99, 148] on div at bounding box center [75, 152] width 48 height 9
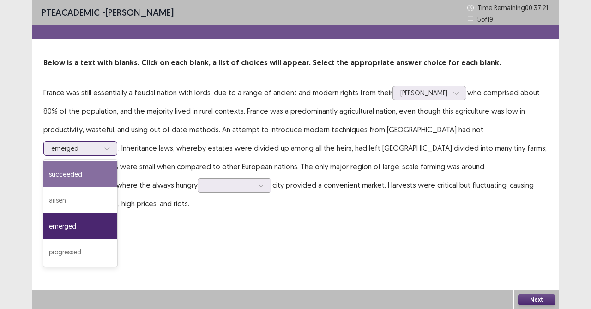
click at [117, 161] on div "succeeded" at bounding box center [80, 174] width 74 height 26
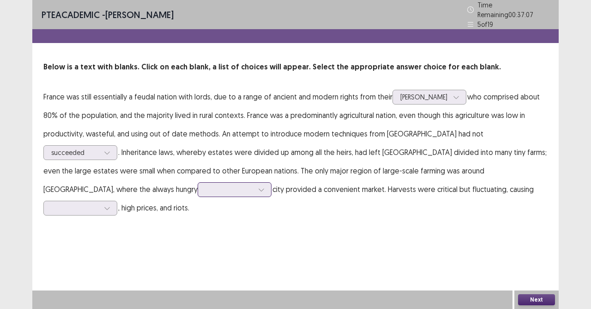
click at [254, 185] on div at bounding box center [230, 189] width 48 height 9
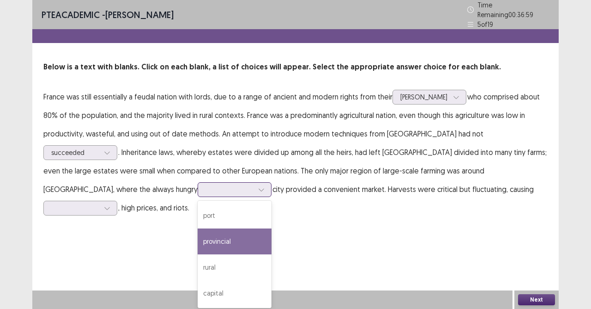
click at [272, 228] on div "provincial" at bounding box center [235, 241] width 74 height 26
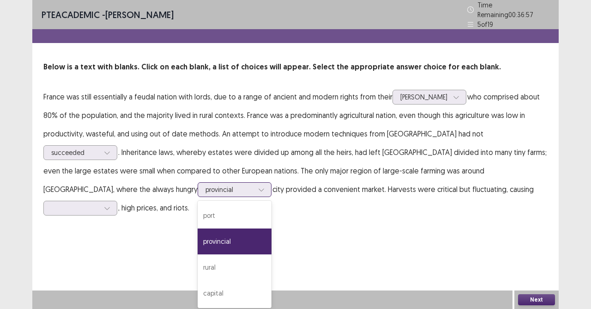
click at [254, 185] on div at bounding box center [230, 189] width 48 height 9
click at [272, 274] on div "capital" at bounding box center [235, 293] width 74 height 26
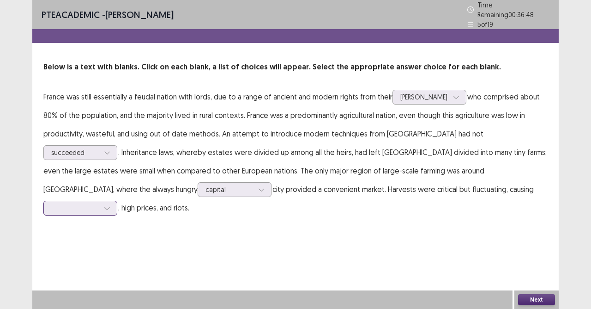
click at [114, 201] on div at bounding box center [107, 208] width 14 height 14
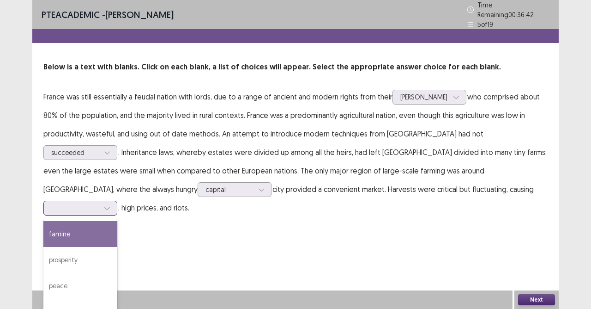
click at [117, 221] on div "famine" at bounding box center [80, 234] width 74 height 26
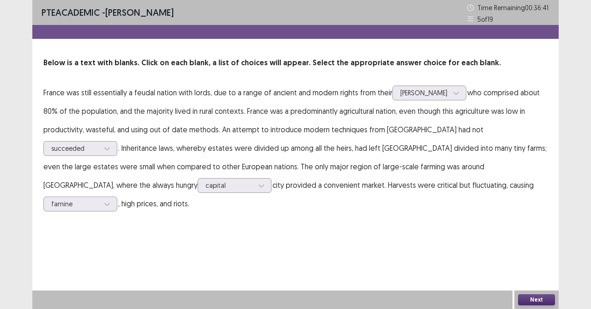
click at [531, 274] on button "Next" at bounding box center [536, 299] width 37 height 11
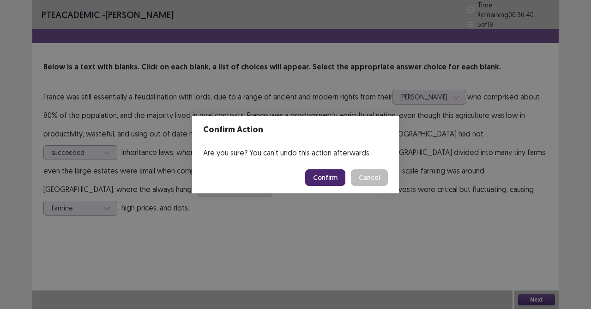
click at [325, 175] on button "Confirm" at bounding box center [325, 177] width 40 height 17
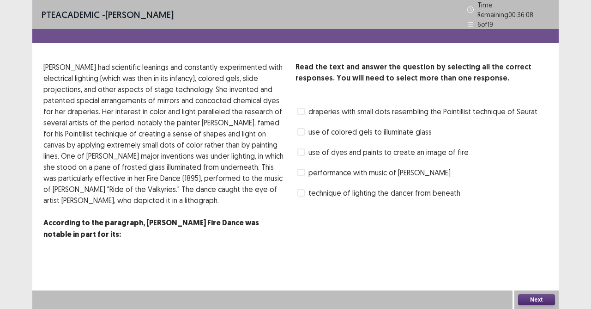
click at [310, 126] on span "use of colored gels to illuminate glass" at bounding box center [370, 131] width 123 height 11
drag, startPoint x: 560, startPoint y: 306, endPoint x: 556, endPoint y: 304, distance: 5.0
click at [559, 274] on div "PTE academic - [PERSON_NAME] Time Remaining 00 : 36 : 07 6 of 19 Read the text …" at bounding box center [295, 154] width 591 height 309
click at [540, 274] on button "Next" at bounding box center [536, 299] width 37 height 11
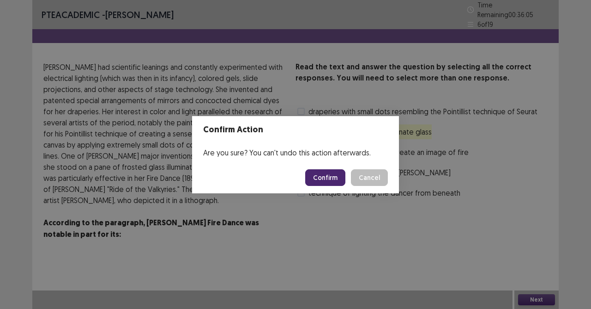
click at [319, 174] on button "Confirm" at bounding box center [325, 177] width 40 height 17
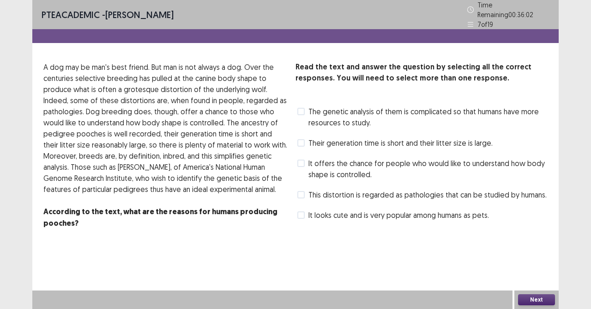
click at [299, 109] on span at bounding box center [300, 111] width 7 height 7
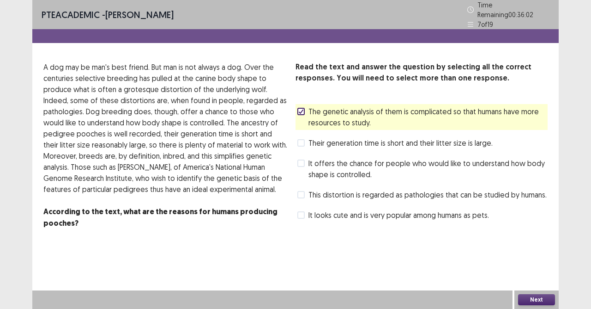
click at [306, 189] on label "This distortion is regarded as pathologies that can be studied by humans." at bounding box center [421, 194] width 249 height 11
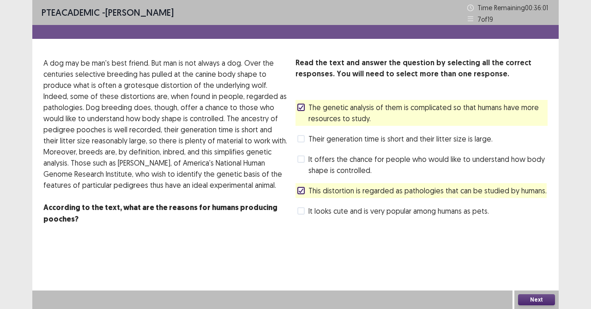
click at [528, 274] on button "Next" at bounding box center [536, 299] width 37 height 11
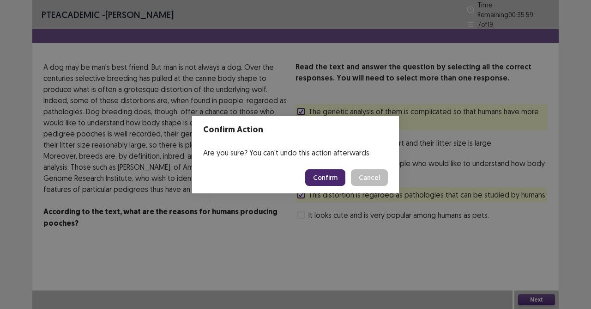
click at [332, 180] on button "Confirm" at bounding box center [325, 177] width 40 height 17
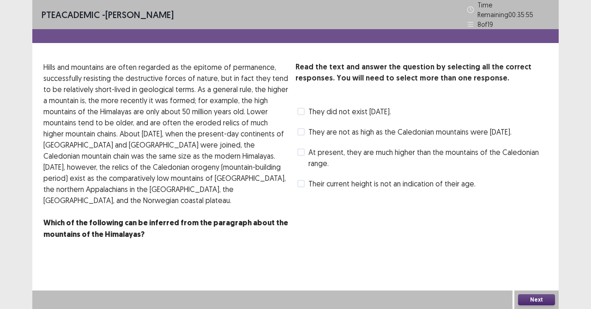
click at [304, 189] on label "Their current height is not an indication of their age." at bounding box center [386, 183] width 178 height 11
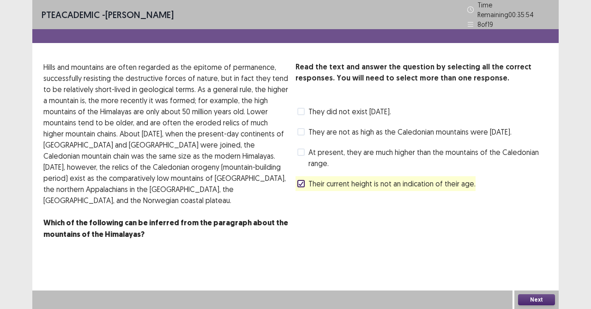
click at [303, 128] on span at bounding box center [300, 131] width 7 height 7
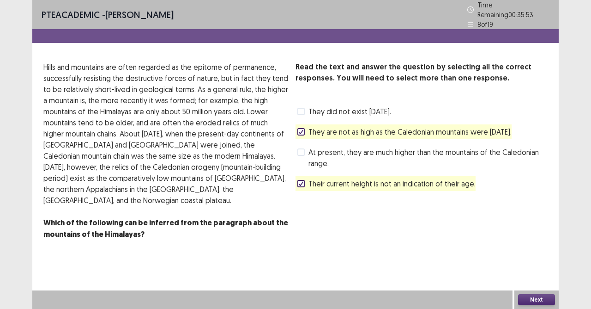
click at [528, 274] on button "Next" at bounding box center [536, 299] width 37 height 11
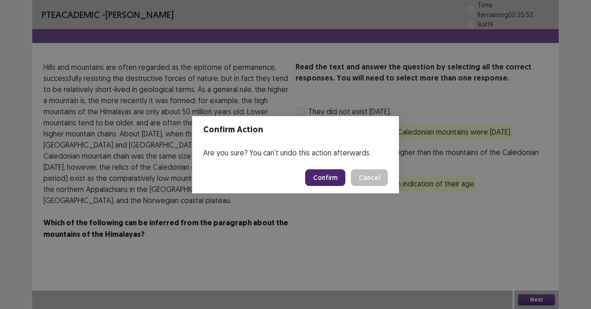
click at [328, 179] on button "Confirm" at bounding box center [325, 177] width 40 height 17
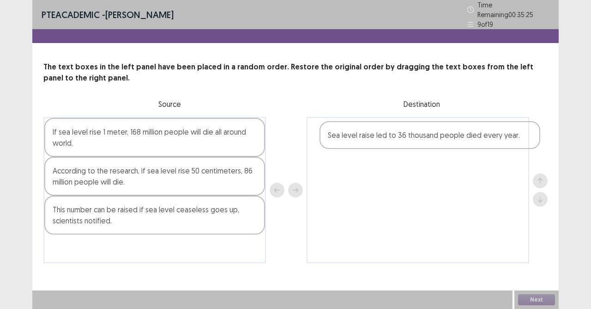
drag, startPoint x: 88, startPoint y: 135, endPoint x: 363, endPoint y: 139, distance: 274.4
click at [365, 140] on div "Sea level raise led to 36 thousand people died every year. If sea level rise 1 …" at bounding box center [295, 190] width 504 height 146
click at [363, 139] on div at bounding box center [418, 190] width 223 height 146
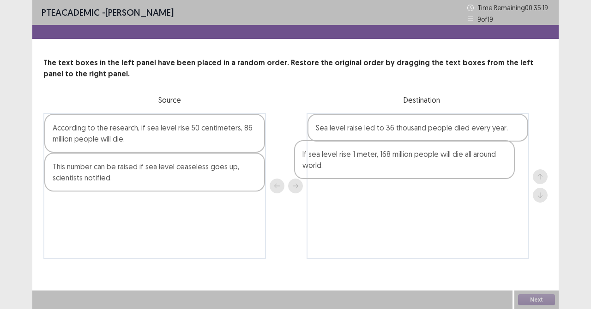
drag, startPoint x: 124, startPoint y: 145, endPoint x: 381, endPoint y: 174, distance: 258.4
click at [381, 174] on div "If sea level rise 1 meter, 168 million people will die all around world. Accord…" at bounding box center [295, 186] width 504 height 146
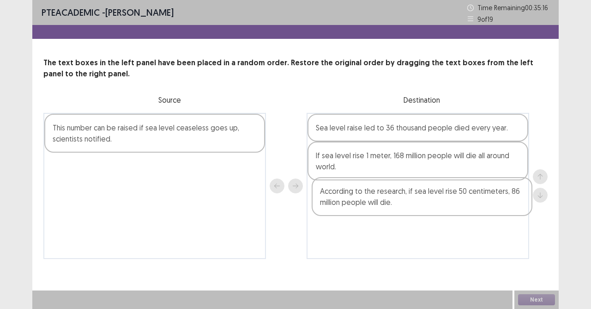
drag, startPoint x: 162, startPoint y: 140, endPoint x: 427, endPoint y: 203, distance: 272.6
click at [431, 206] on div "According to the research, if sea level rise 50 centimeters, 86 million people …" at bounding box center [295, 186] width 504 height 146
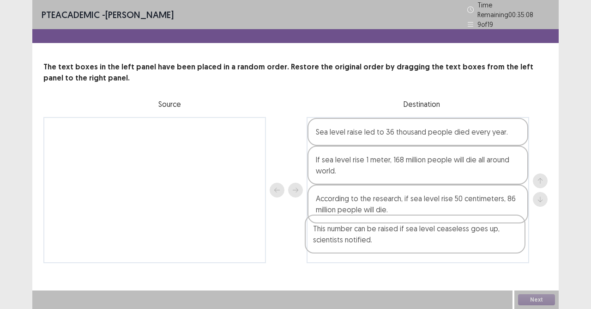
drag, startPoint x: 134, startPoint y: 140, endPoint x: 399, endPoint y: 243, distance: 283.9
click at [399, 243] on div "This number can be raised if sea level ceaseless goes up, scientists notified. …" at bounding box center [295, 190] width 504 height 146
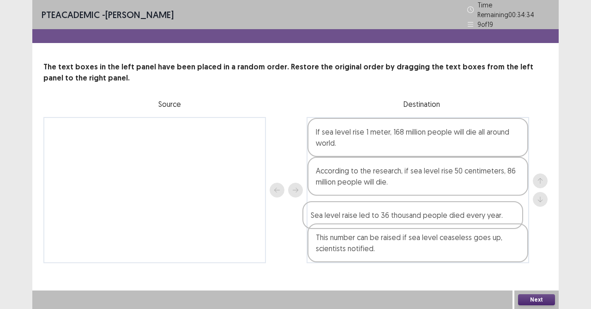
drag, startPoint x: 407, startPoint y: 129, endPoint x: 401, endPoint y: 219, distance: 90.2
click at [401, 219] on div "Sea level raise led to 36 thousand people died every year. If sea level rise 1 …" at bounding box center [418, 190] width 223 height 146
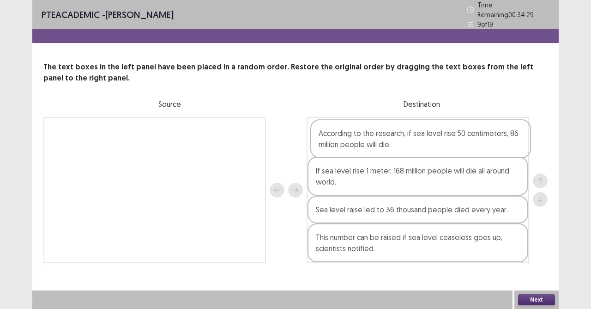
drag, startPoint x: 382, startPoint y: 176, endPoint x: 382, endPoint y: 135, distance: 40.7
click at [384, 135] on div "If sea level rise 1 meter, 168 million people will die all around world. Accord…" at bounding box center [418, 190] width 223 height 146
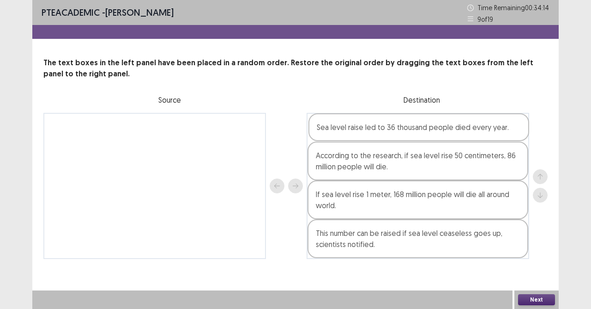
drag, startPoint x: 344, startPoint y: 215, endPoint x: 345, endPoint y: 134, distance: 81.3
click at [345, 134] on div "According to the research, if sea level rise 50 centimeters, 86 million people …" at bounding box center [418, 186] width 223 height 146
drag, startPoint x: 353, startPoint y: 248, endPoint x: 360, endPoint y: 179, distance: 69.6
click at [359, 192] on div "Sea level raise led to 36 thousand people died every year. According to the res…" at bounding box center [418, 186] width 223 height 146
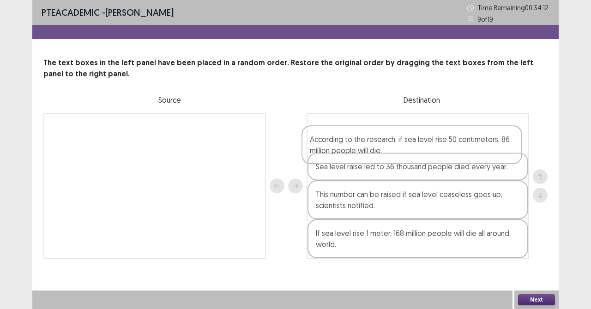
drag, startPoint x: 361, startPoint y: 173, endPoint x: 355, endPoint y: 155, distance: 19.0
click at [355, 155] on div "Sea level raise led to 36 thousand people died every year. According to the res…" at bounding box center [418, 186] width 223 height 146
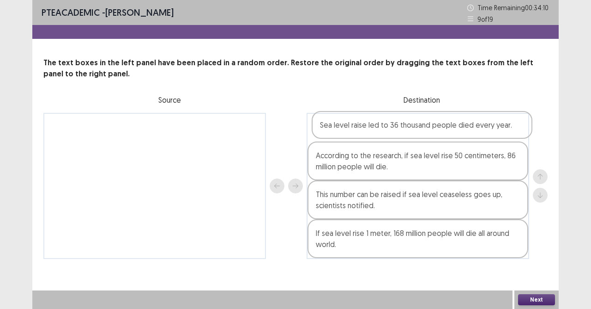
drag, startPoint x: 350, startPoint y: 174, endPoint x: 354, endPoint y: 129, distance: 45.0
click at [354, 129] on div "According to the research, if sea level rise 50 centimeters, 86 million people …" at bounding box center [418, 186] width 223 height 146
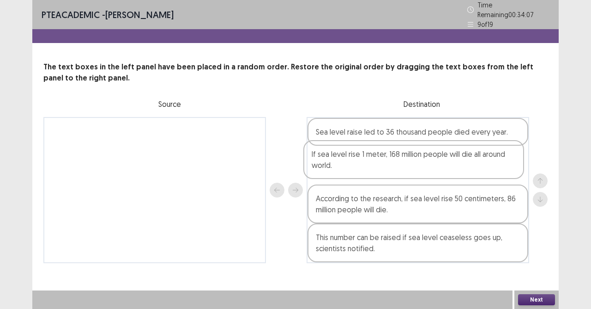
drag, startPoint x: 359, startPoint y: 247, endPoint x: 355, endPoint y: 166, distance: 81.4
click at [355, 166] on div "Sea level raise led to 36 thousand people died every year. According to the res…" at bounding box center [418, 190] width 223 height 146
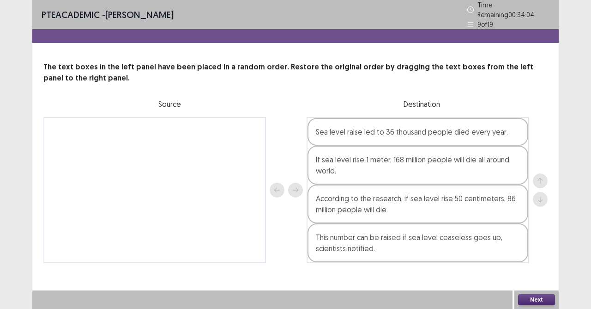
click at [539, 274] on button "Next" at bounding box center [536, 299] width 37 height 11
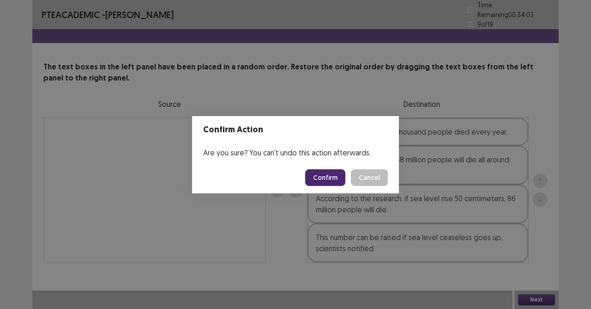
click at [329, 177] on button "Confirm" at bounding box center [325, 177] width 40 height 17
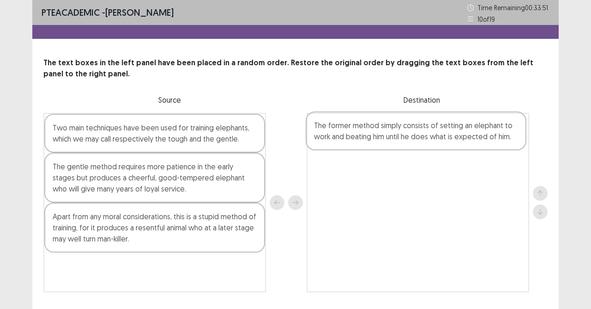
drag, startPoint x: 94, startPoint y: 177, endPoint x: 357, endPoint y: 136, distance: 266.5
click at [357, 136] on div "Two main techniques have been used for training elephants, which we may call re…" at bounding box center [295, 202] width 504 height 179
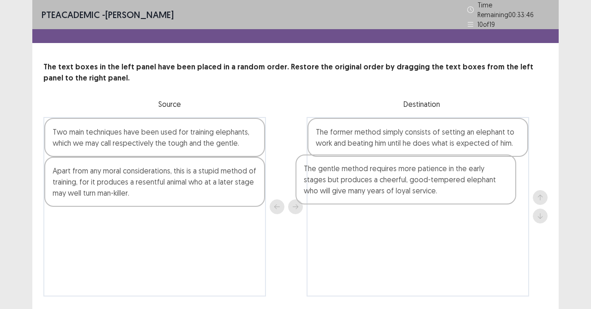
drag, startPoint x: 131, startPoint y: 184, endPoint x: 389, endPoint y: 186, distance: 257.8
click at [389, 186] on div "Two main techniques have been used for training elephants, which we may call re…" at bounding box center [295, 206] width 504 height 179
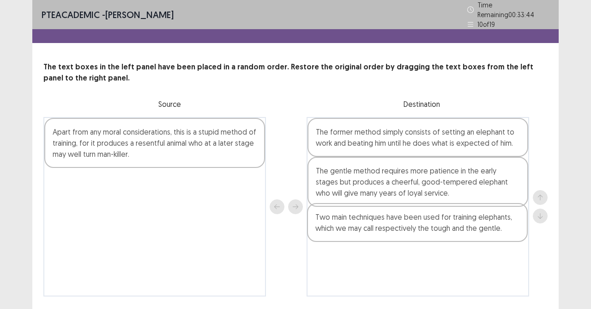
drag, startPoint x: 153, startPoint y: 135, endPoint x: 423, endPoint y: 231, distance: 286.2
click at [423, 231] on div "Two main techniques have been used for training elephants, which we may call re…" at bounding box center [295, 206] width 504 height 179
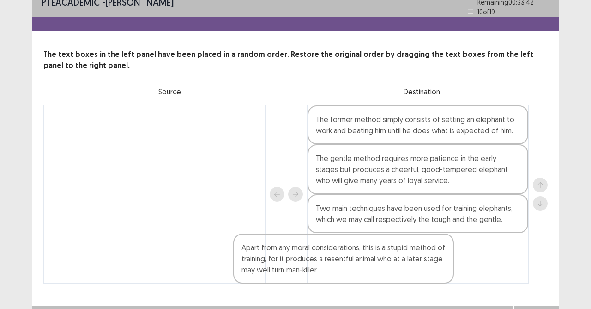
scroll to position [24, 0]
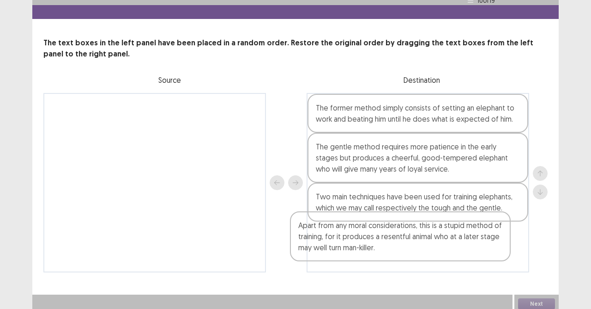
drag, startPoint x: 117, startPoint y: 138, endPoint x: 369, endPoint y: 236, distance: 270.1
click at [369, 236] on div "Apart from any moral considerations, this is a stupid method of training, for i…" at bounding box center [295, 182] width 504 height 179
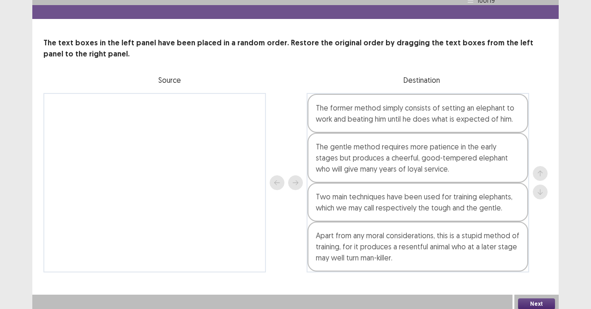
click at [541, 274] on button "Next" at bounding box center [536, 303] width 37 height 11
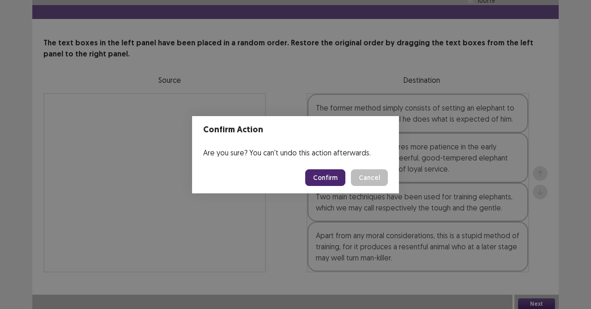
click at [325, 174] on button "Confirm" at bounding box center [325, 177] width 40 height 17
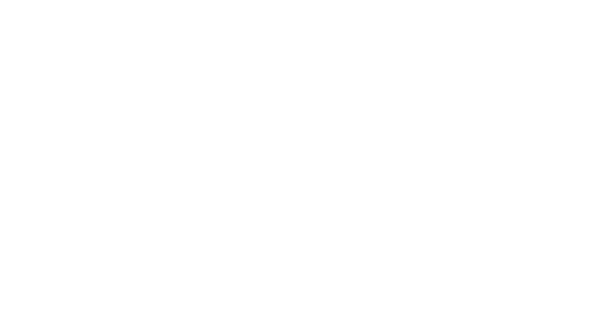
scroll to position [0, 0]
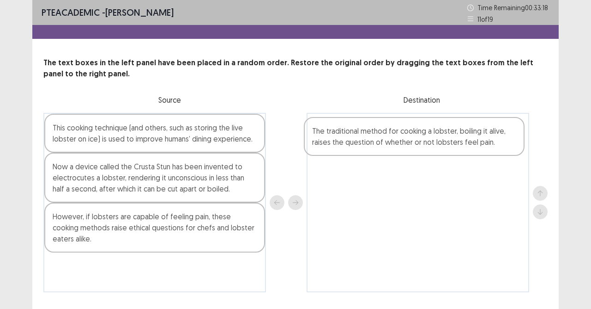
drag, startPoint x: 138, startPoint y: 177, endPoint x: 401, endPoint y: 142, distance: 265.2
click at [401, 142] on div "This cooking technique (and others, such as storing the live lobster on ice) is…" at bounding box center [295, 202] width 504 height 179
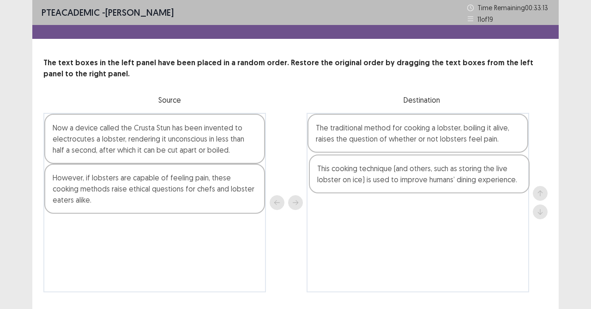
drag, startPoint x: 170, startPoint y: 138, endPoint x: 438, endPoint y: 178, distance: 270.9
click at [438, 178] on div "This cooking technique (and others, such as storing the live lobster on ice) is…" at bounding box center [295, 202] width 504 height 179
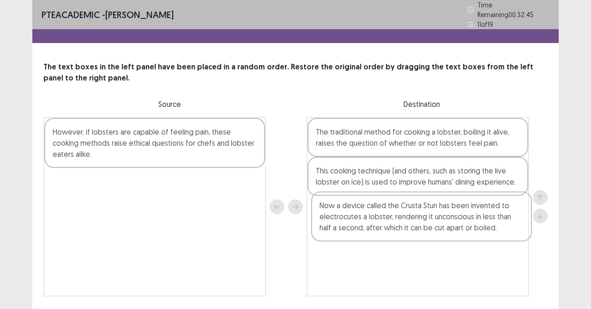
drag, startPoint x: 170, startPoint y: 146, endPoint x: 441, endPoint y: 220, distance: 281.1
click at [441, 221] on div "Now a device called the Crusta Stun has been invented to electrocutes a lobster…" at bounding box center [295, 206] width 504 height 179
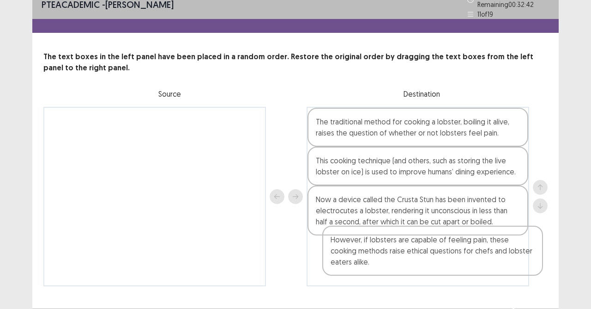
scroll to position [24, 0]
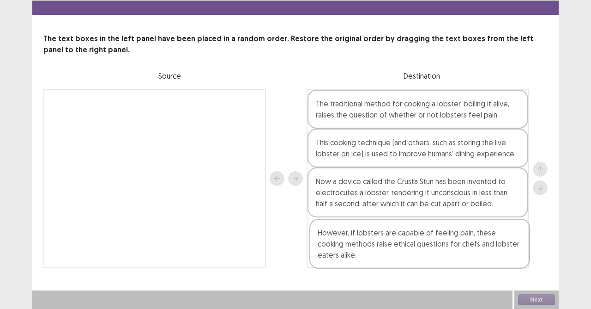
drag, startPoint x: 122, startPoint y: 149, endPoint x: 382, endPoint y: 249, distance: 278.7
click at [382, 249] on div "However, if lobsters are capable of feeling pain, these cooking methods raise e…" at bounding box center [295, 178] width 504 height 179
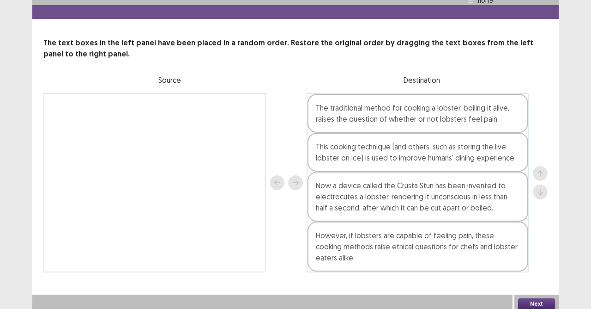
click at [536, 274] on button "Next" at bounding box center [536, 303] width 37 height 11
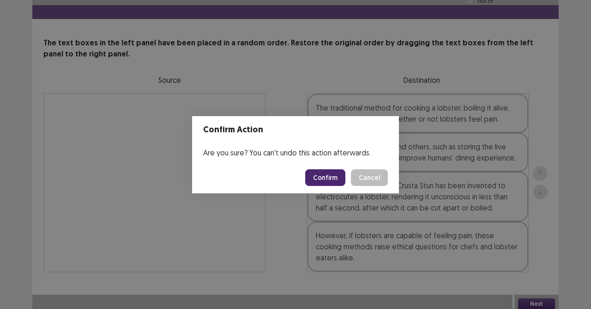
click at [320, 176] on button "Confirm" at bounding box center [325, 177] width 40 height 17
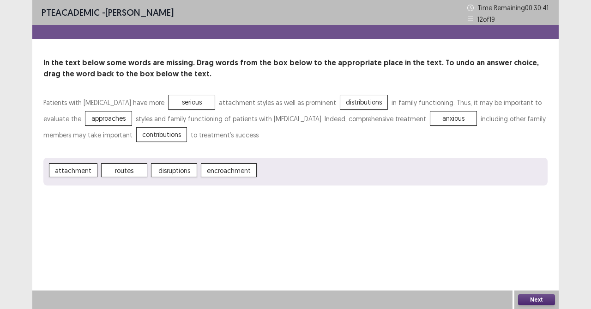
click at [538, 274] on button "Next" at bounding box center [536, 299] width 37 height 11
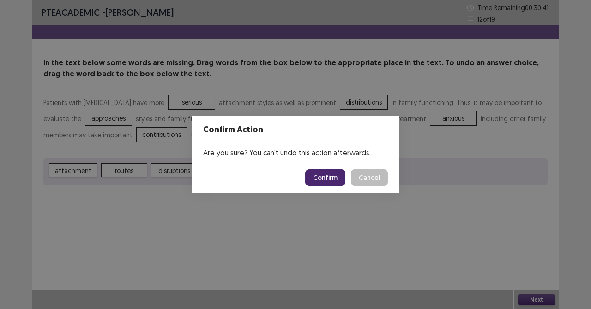
click at [339, 175] on button "Confirm" at bounding box center [325, 177] width 40 height 17
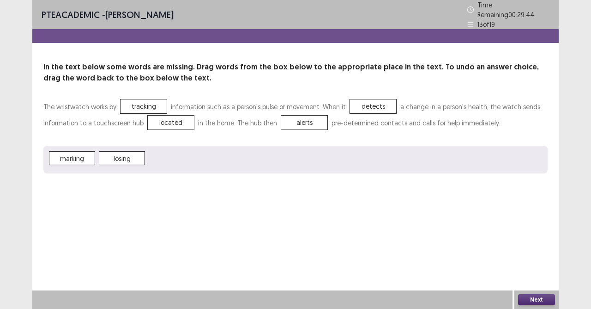
click at [527, 274] on button "Next" at bounding box center [536, 299] width 37 height 11
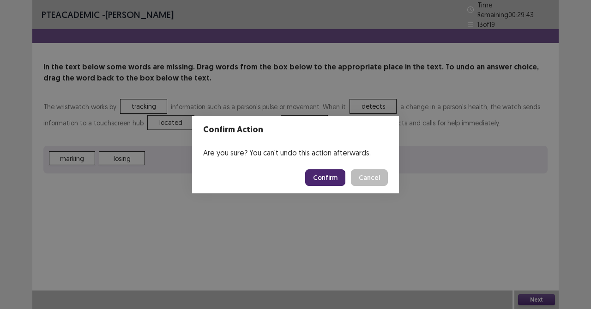
click at [332, 178] on button "Confirm" at bounding box center [325, 177] width 40 height 17
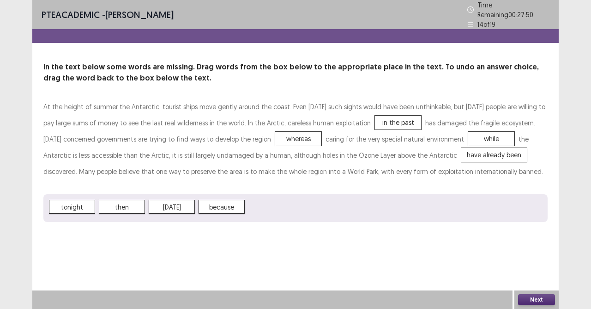
click at [531, 274] on button "Next" at bounding box center [536, 299] width 37 height 11
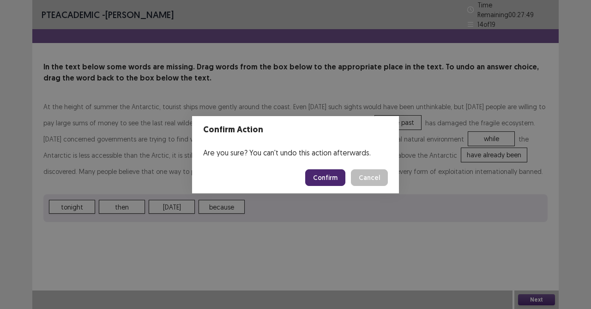
click at [327, 173] on button "Confirm" at bounding box center [325, 177] width 40 height 17
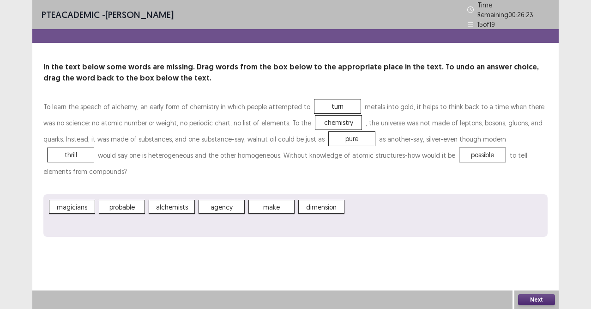
click at [533, 274] on button "Next" at bounding box center [536, 299] width 37 height 11
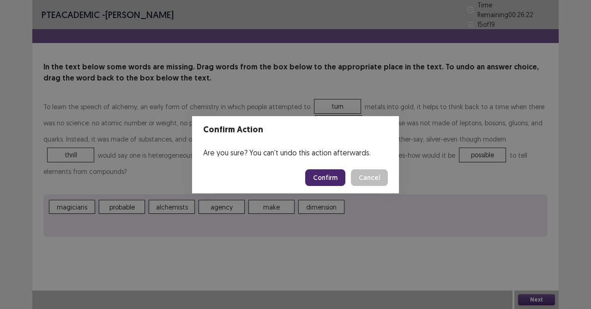
click at [329, 182] on button "Confirm" at bounding box center [325, 177] width 40 height 17
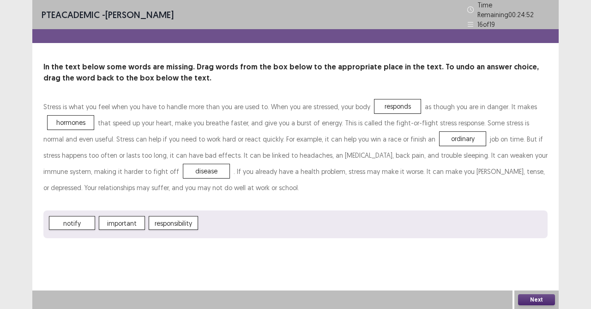
click at [544, 274] on button "Next" at bounding box center [536, 299] width 37 height 11
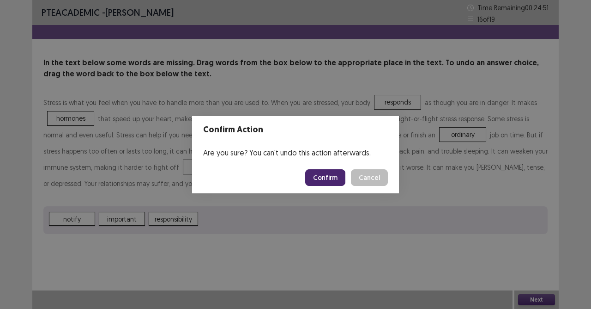
click at [324, 177] on button "Confirm" at bounding box center [325, 177] width 40 height 17
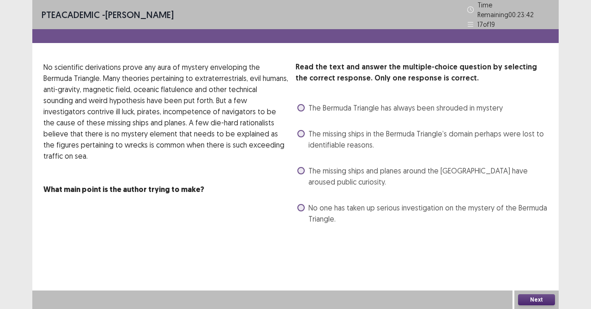
click at [305, 130] on label "The missing ships in the Bermuda Triangle’s domain perhaps were lost to identif…" at bounding box center [422, 139] width 250 height 22
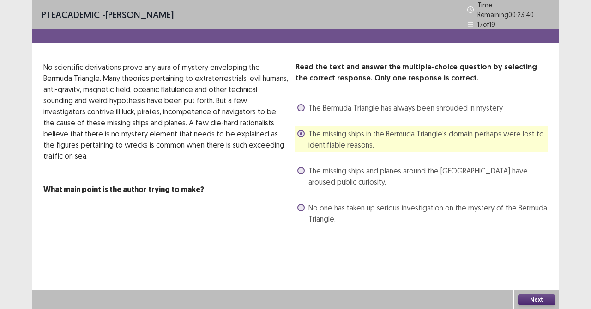
click at [528, 274] on button "Next" at bounding box center [536, 299] width 37 height 11
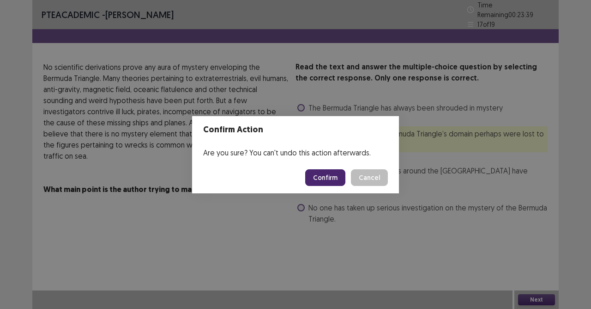
click at [337, 171] on button "Confirm" at bounding box center [325, 177] width 40 height 17
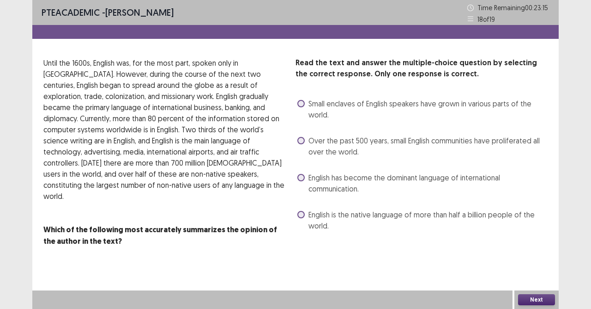
click at [297, 174] on div "English has become the dominant language of international communication." at bounding box center [422, 183] width 252 height 26
click at [297, 181] on label "English has become the dominant language of international communication." at bounding box center [422, 183] width 250 height 22
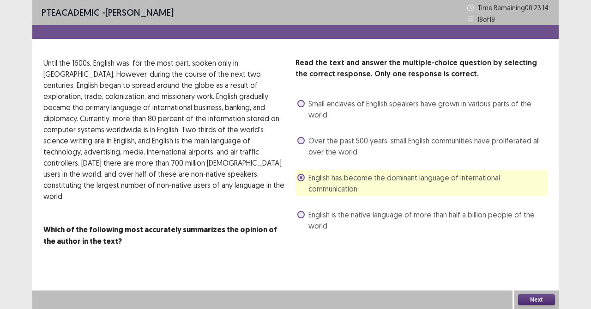
click at [528, 274] on button "Next" at bounding box center [536, 299] width 37 height 11
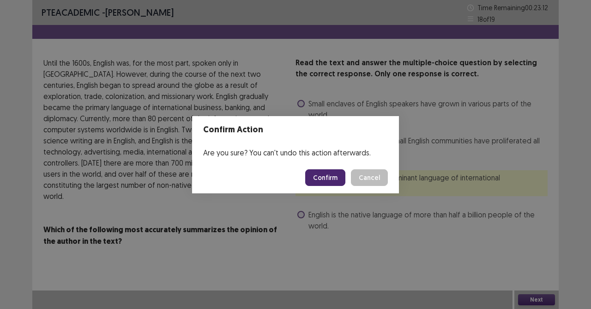
click at [321, 176] on button "Confirm" at bounding box center [325, 177] width 40 height 17
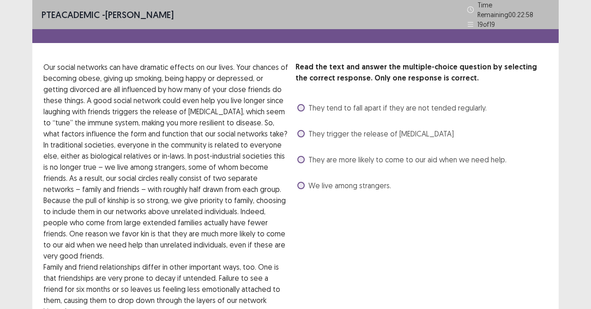
click at [299, 188] on div "We live among strangers." at bounding box center [344, 185] width 96 height 15
click at [302, 184] on span at bounding box center [300, 185] width 7 height 7
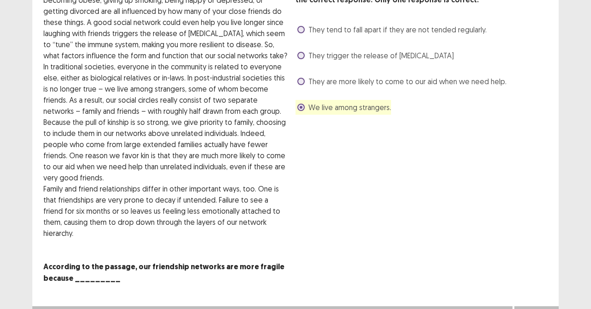
click at [531, 274] on button "Next" at bounding box center [536, 315] width 37 height 11
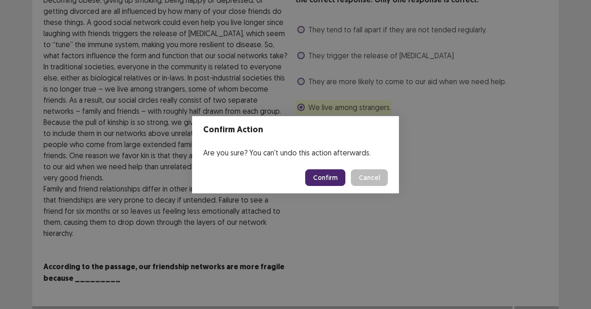
click at [322, 174] on button "Confirm" at bounding box center [325, 177] width 40 height 17
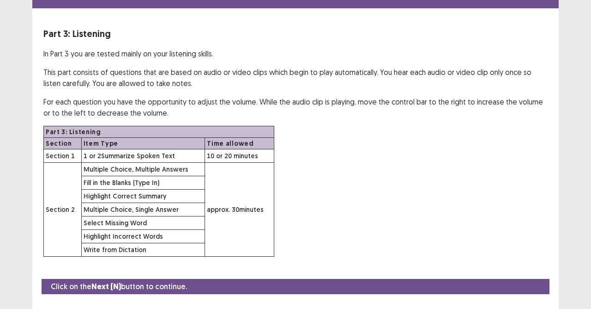
scroll to position [51, 0]
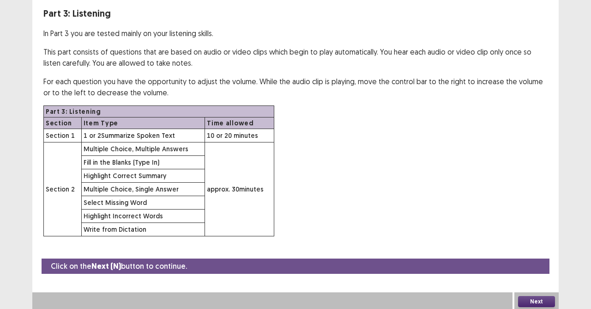
click at [535, 274] on button "Next" at bounding box center [536, 301] width 37 height 11
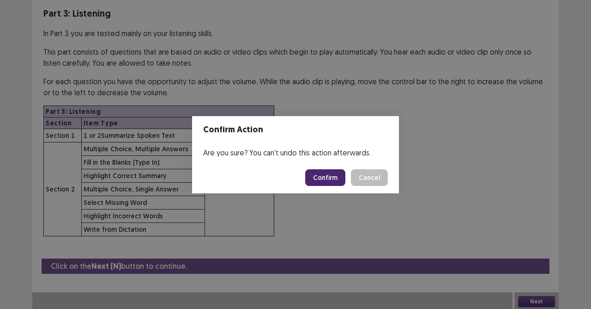
click at [334, 182] on button "Confirm" at bounding box center [325, 177] width 40 height 17
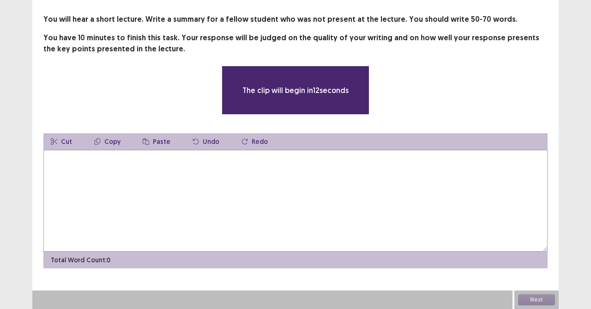
scroll to position [43, 0]
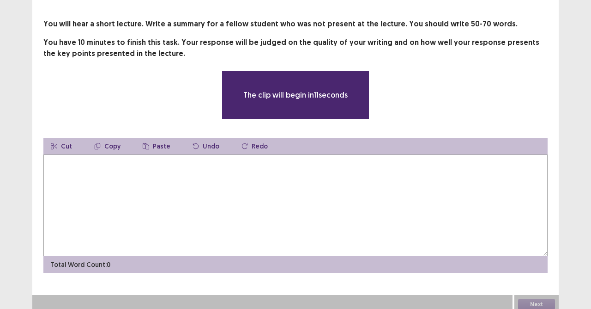
click at [334, 182] on textarea at bounding box center [295, 205] width 504 height 102
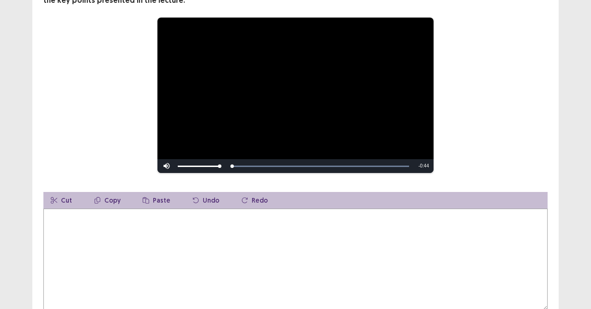
scroll to position [151, 0]
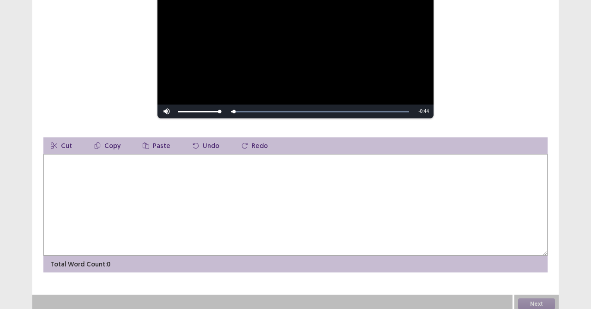
click at [201, 189] on textarea at bounding box center [295, 205] width 504 height 102
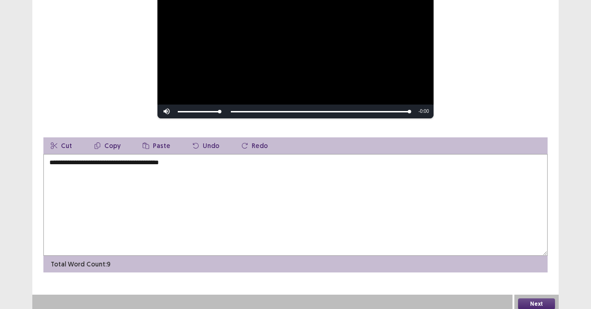
click at [224, 162] on textarea "**********" at bounding box center [295, 205] width 504 height 102
click at [96, 160] on textarea "**********" at bounding box center [295, 205] width 504 height 102
click at [87, 157] on textarea "**********" at bounding box center [295, 205] width 504 height 102
click at [90, 159] on textarea "**********" at bounding box center [295, 205] width 504 height 102
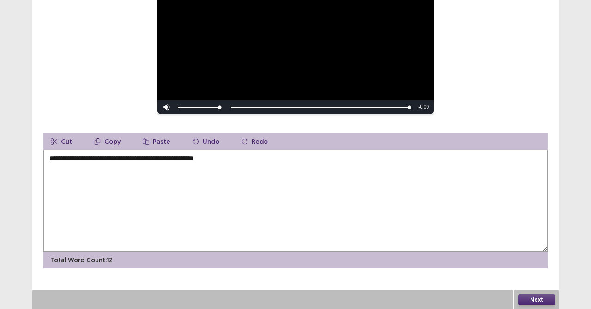
click at [128, 159] on textarea "**********" at bounding box center [295, 201] width 504 height 102
click at [139, 161] on textarea "**********" at bounding box center [295, 201] width 504 height 102
drag, startPoint x: 136, startPoint y: 162, endPoint x: 135, endPoint y: 166, distance: 4.6
click at [135, 164] on textarea "**********" at bounding box center [295, 201] width 504 height 102
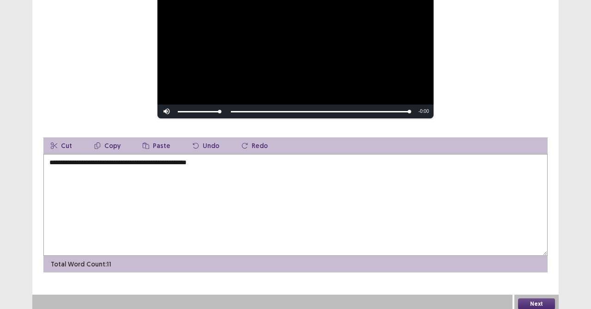
click at [223, 160] on textarea "**********" at bounding box center [295, 205] width 504 height 102
drag, startPoint x: 203, startPoint y: 161, endPoint x: 204, endPoint y: 170, distance: 9.3
click at [203, 163] on textarea "**********" at bounding box center [295, 205] width 504 height 102
click at [212, 162] on textarea "**********" at bounding box center [295, 205] width 504 height 102
type textarea "**********"
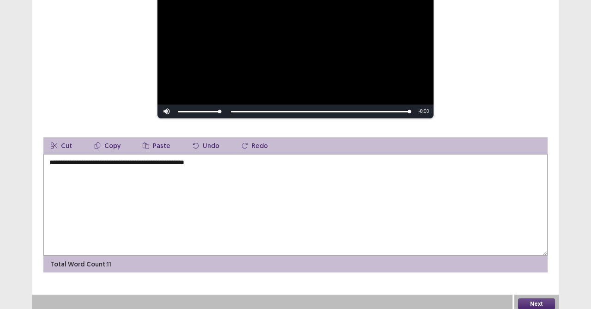
click at [538, 274] on button "Next" at bounding box center [536, 303] width 37 height 11
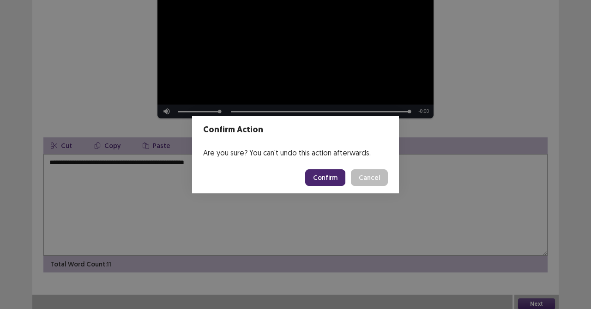
click at [321, 175] on button "Confirm" at bounding box center [325, 177] width 40 height 17
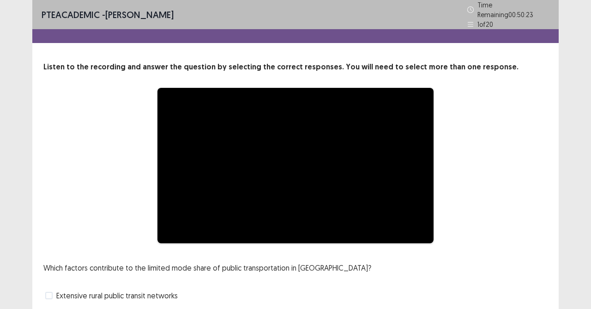
scroll to position [108, 0]
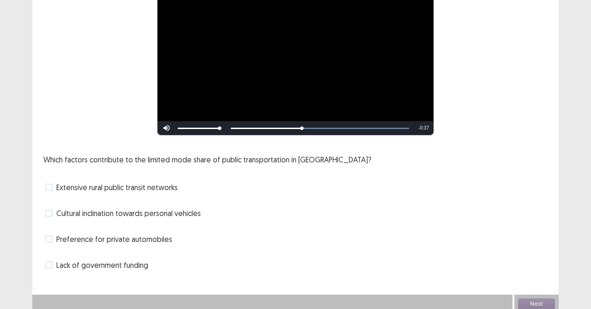
click at [49, 237] on span at bounding box center [48, 238] width 7 height 7
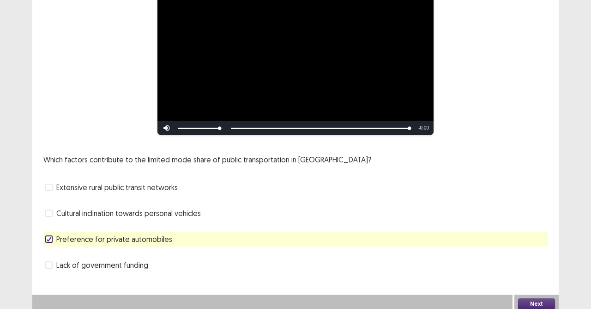
click at [532, 274] on button "Next" at bounding box center [536, 303] width 37 height 11
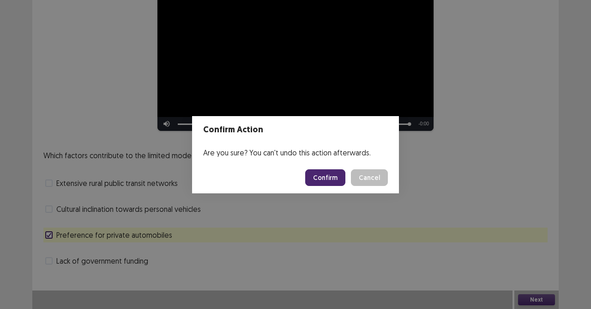
click at [325, 177] on button "Confirm" at bounding box center [325, 177] width 40 height 17
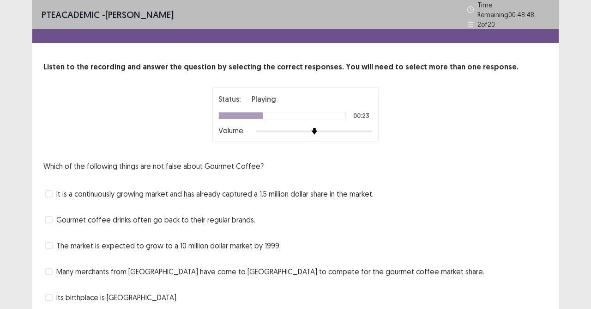
scroll to position [32, 0]
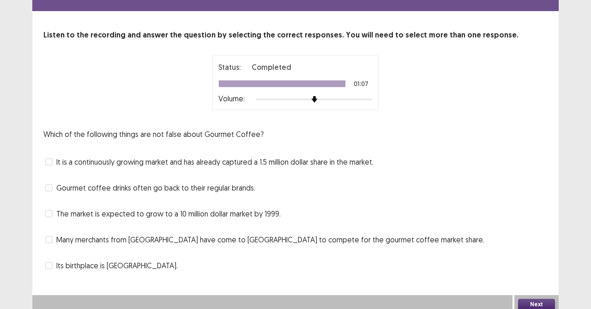
click at [53, 171] on div "Which of the following things are not false about Gourmet Coffee? It is a conti…" at bounding box center [295, 200] width 504 height 144
click at [50, 162] on label "It is a continuously growing market and has already captured a 1.5 million doll…" at bounding box center [209, 161] width 328 height 11
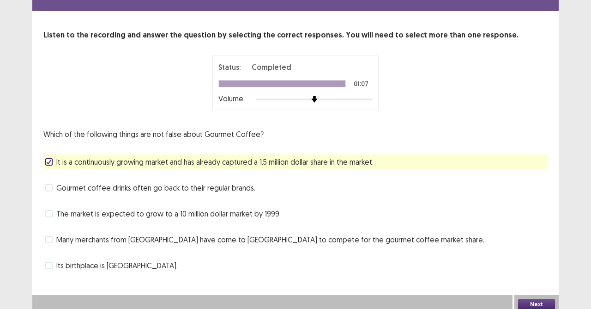
click at [533, 274] on button "Next" at bounding box center [536, 303] width 37 height 11
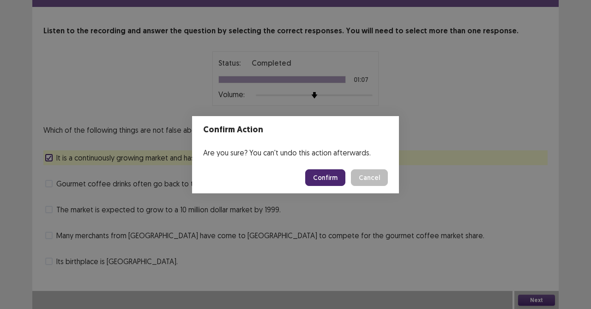
click at [330, 177] on button "Confirm" at bounding box center [325, 177] width 40 height 17
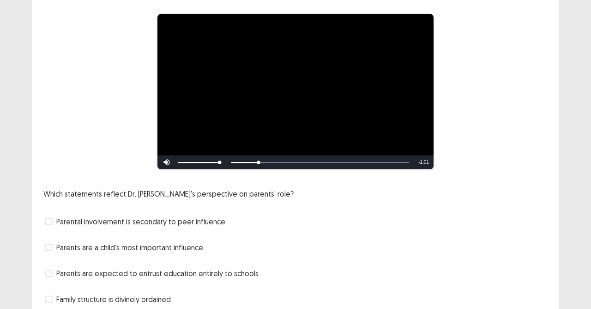
scroll to position [108, 0]
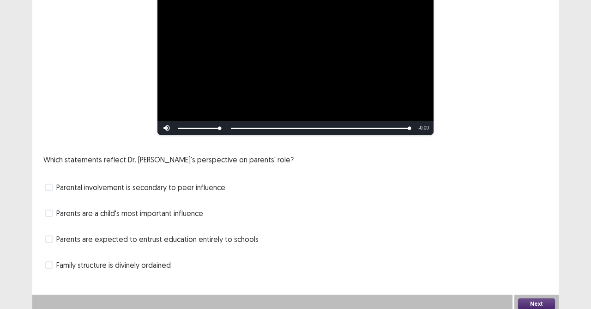
click at [49, 263] on span at bounding box center [48, 264] width 7 height 7
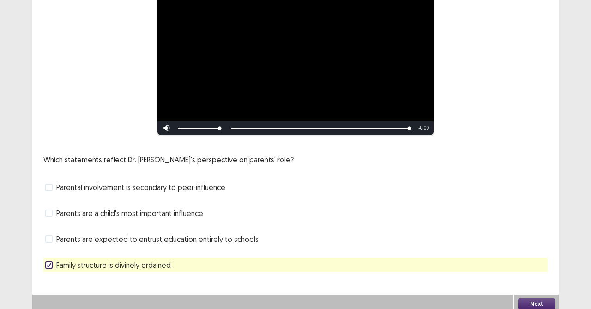
click at [519, 274] on button "Next" at bounding box center [536, 303] width 37 height 11
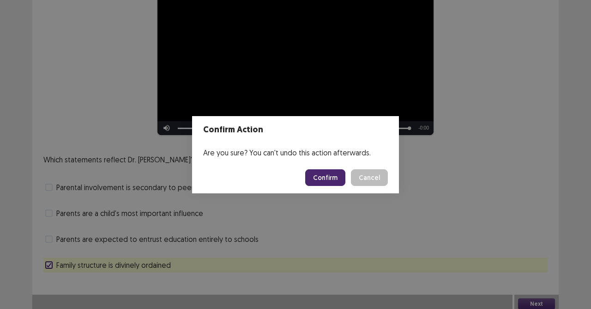
click at [324, 171] on button "Confirm" at bounding box center [325, 177] width 40 height 17
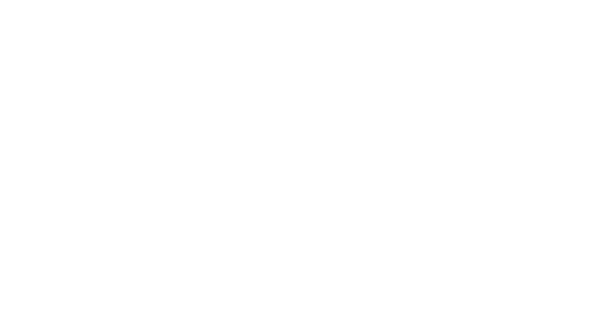
scroll to position [0, 0]
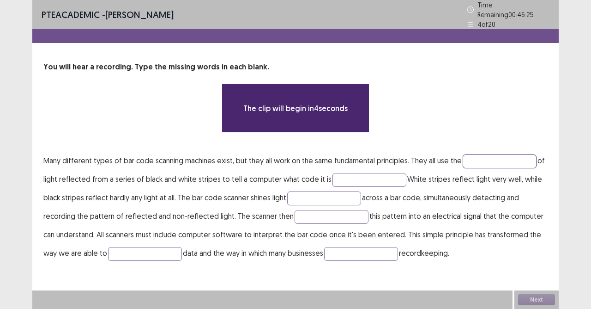
click at [508, 157] on input "text" at bounding box center [500, 161] width 74 height 14
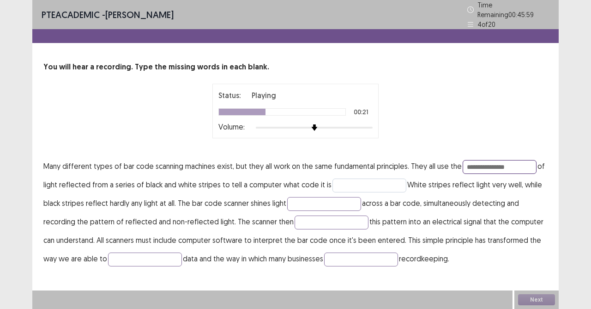
type input "**********"
click at [367, 178] on input "text" at bounding box center [370, 185] width 74 height 14
type input "*****"
click at [331, 199] on input "text" at bounding box center [324, 204] width 74 height 14
type input "**********"
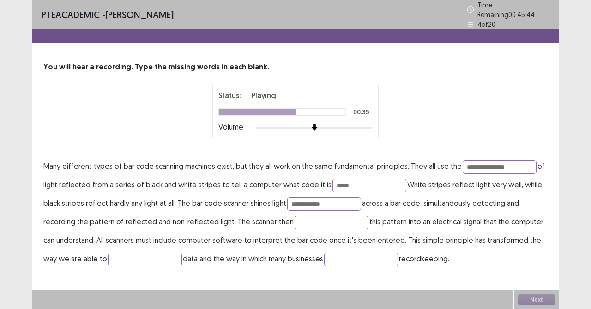
click at [315, 217] on input "text" at bounding box center [332, 222] width 74 height 14
type input "*********"
click at [521, 161] on input "**********" at bounding box center [500, 167] width 74 height 14
type input "*********"
click at [121, 253] on input "text" at bounding box center [145, 259] width 74 height 14
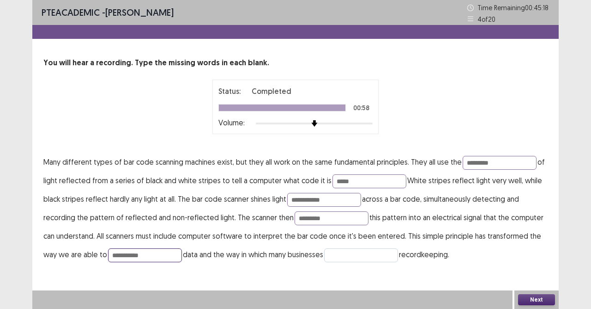
type input "**********"
click at [346, 255] on input "text" at bounding box center [361, 255] width 74 height 14
drag, startPoint x: 352, startPoint y: 255, endPoint x: 352, endPoint y: 264, distance: 9.2
click at [352, 258] on input "*******" at bounding box center [361, 255] width 74 height 14
click at [379, 248] on input "******" at bounding box center [361, 255] width 74 height 14
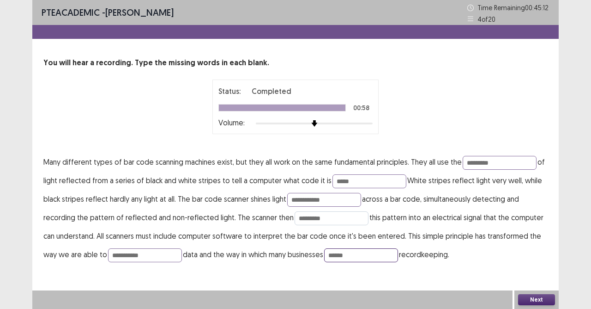
type input "******"
click at [344, 216] on input "*********" at bounding box center [332, 218] width 74 height 14
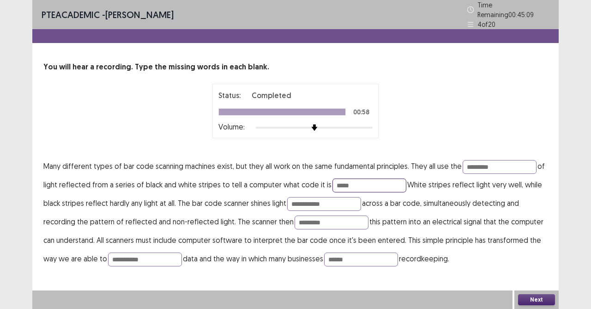
click at [350, 180] on input "*****" at bounding box center [370, 185] width 74 height 14
click at [334, 180] on input "*****" at bounding box center [370, 185] width 74 height 14
type input "******"
click at [492, 164] on input "*********" at bounding box center [500, 167] width 74 height 14
click at [525, 274] on button "Next" at bounding box center [536, 299] width 37 height 11
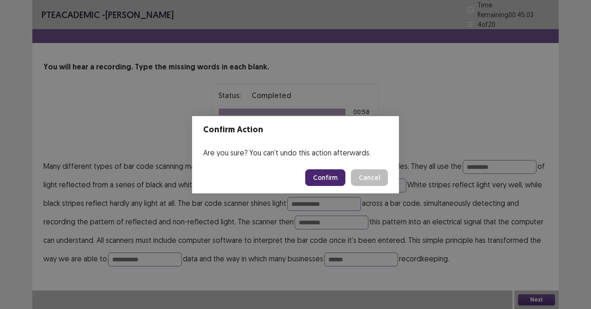
click at [372, 181] on button "Cancel" at bounding box center [369, 177] width 37 height 17
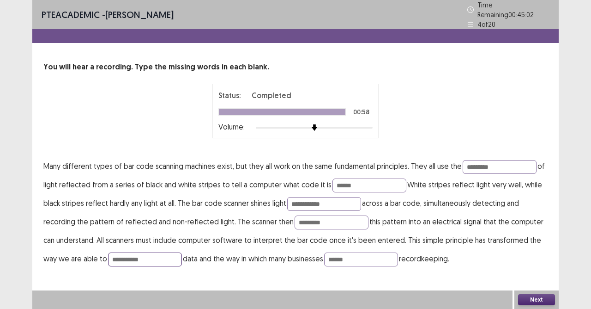
click at [123, 252] on input "**********" at bounding box center [145, 259] width 74 height 14
type input "**********"
click at [531, 274] on button "Next" at bounding box center [536, 299] width 37 height 11
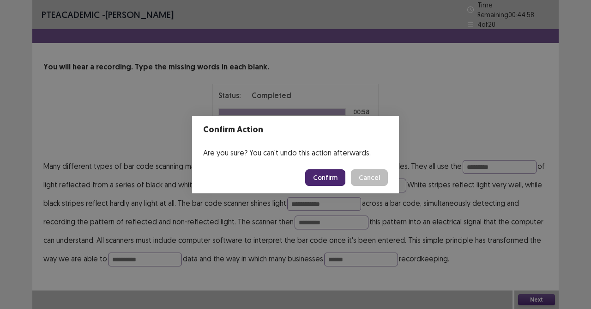
click at [331, 181] on button "Confirm" at bounding box center [325, 177] width 40 height 17
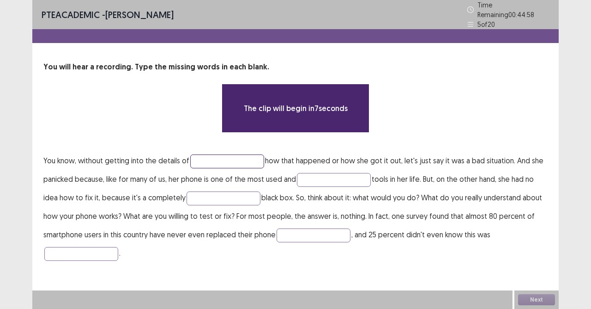
click at [217, 154] on input "text" at bounding box center [227, 161] width 74 height 14
click at [225, 156] on input "text" at bounding box center [227, 161] width 74 height 14
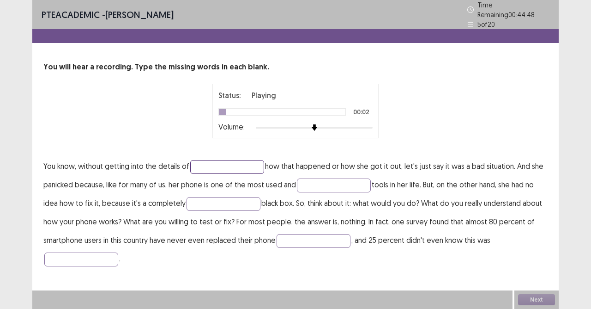
click at [227, 161] on input "text" at bounding box center [227, 167] width 74 height 14
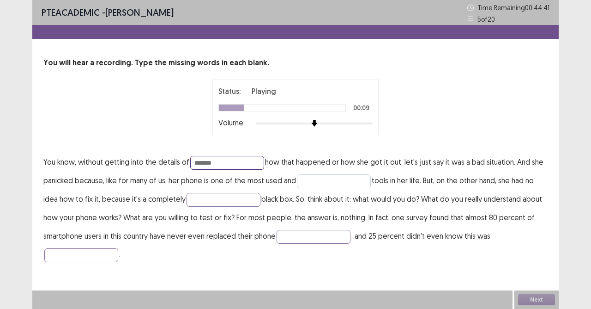
type input "*******"
click at [322, 181] on input "text" at bounding box center [334, 181] width 74 height 14
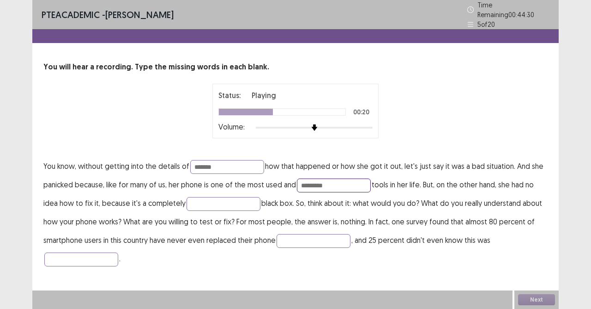
drag, startPoint x: 310, startPoint y: 180, endPoint x: 312, endPoint y: 185, distance: 5.4
click at [310, 182] on input "*********" at bounding box center [334, 185] width 74 height 14
type input "*********"
click at [237, 198] on input "text" at bounding box center [224, 204] width 74 height 14
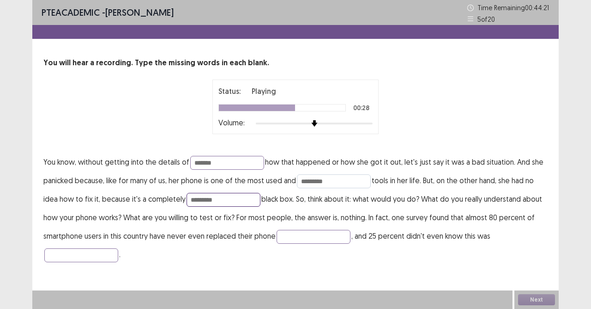
type input "*********"
click at [309, 181] on input "*********" at bounding box center [334, 181] width 74 height 14
type input "*********"
click at [289, 238] on input "text" at bounding box center [314, 237] width 74 height 14
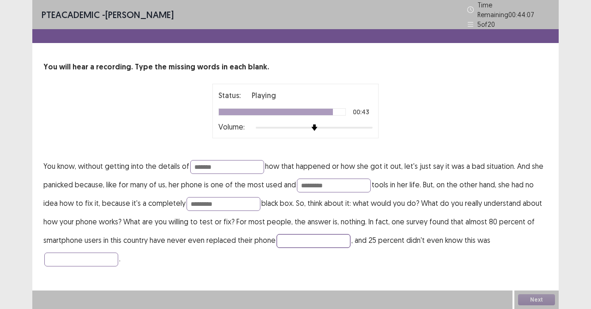
click at [305, 237] on input "text" at bounding box center [314, 241] width 74 height 14
type input "*********"
click at [98, 252] on input "text" at bounding box center [81, 259] width 74 height 14
click at [99, 252] on input "********" at bounding box center [81, 259] width 74 height 14
type input "********"
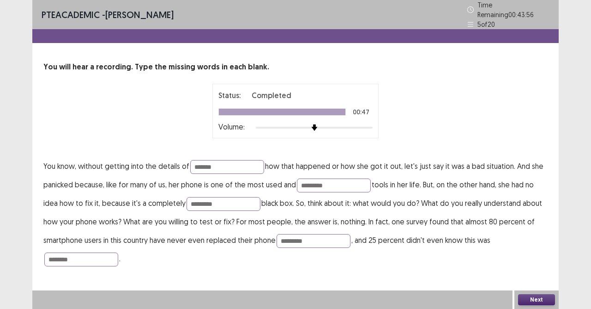
click at [376, 274] on div "PTE academic - [PERSON_NAME] Time Remaining 00 : 43 : 56 5 of 20 You will hear …" at bounding box center [295, 143] width 527 height 286
click at [334, 185] on input "*********" at bounding box center [334, 185] width 74 height 14
type input "*********"
click at [536, 274] on button "Next" at bounding box center [536, 299] width 37 height 11
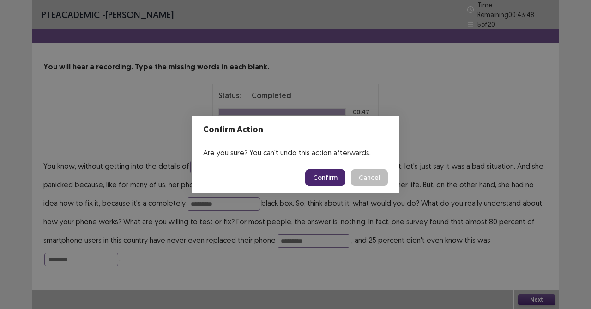
click at [340, 176] on button "Confirm" at bounding box center [325, 177] width 40 height 17
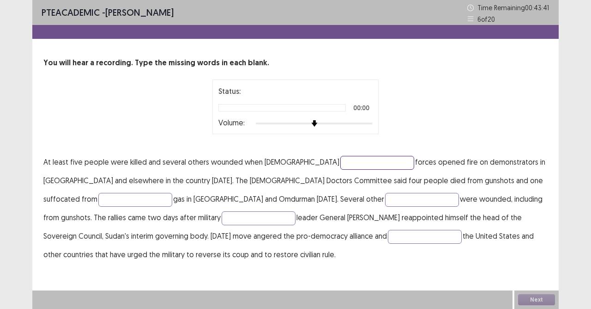
click at [340, 162] on input "text" at bounding box center [377, 163] width 74 height 14
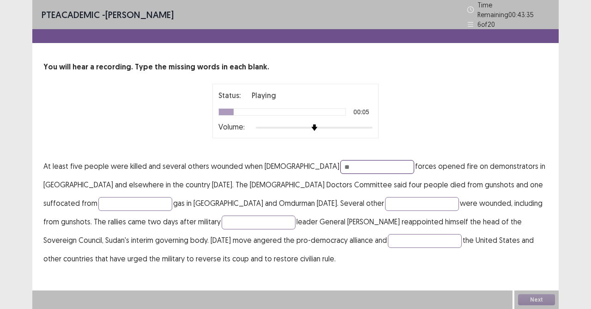
type input "*"
type input "********"
click at [172, 197] on input "text" at bounding box center [135, 204] width 74 height 14
click at [172, 197] on input "********" at bounding box center [135, 204] width 74 height 14
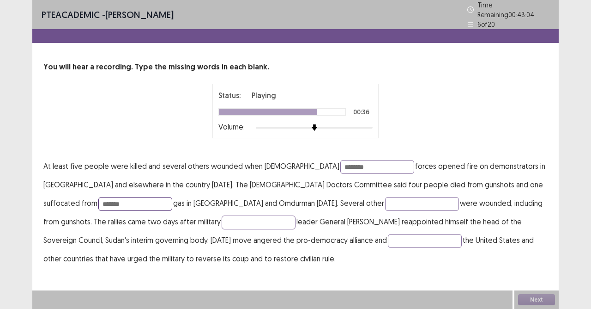
type input "*******"
click at [318, 247] on p "At least five people were killed and several others wounded when [DEMOGRAPHIC_D…" at bounding box center [295, 212] width 504 height 111
click at [388, 240] on input "text" at bounding box center [425, 241] width 74 height 14
type input "**********"
click at [385, 198] on input "text" at bounding box center [422, 204] width 74 height 14
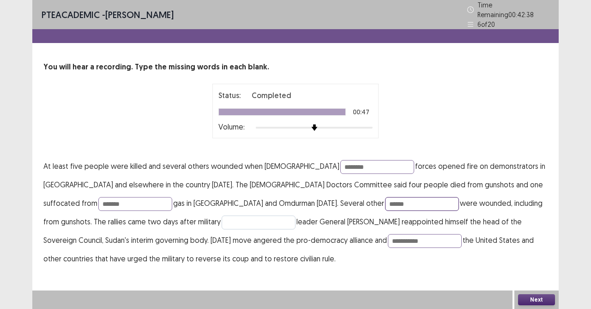
type input "******"
click at [222, 218] on input "text" at bounding box center [259, 222] width 74 height 14
type input "********"
click at [532, 274] on button "Next" at bounding box center [536, 299] width 37 height 11
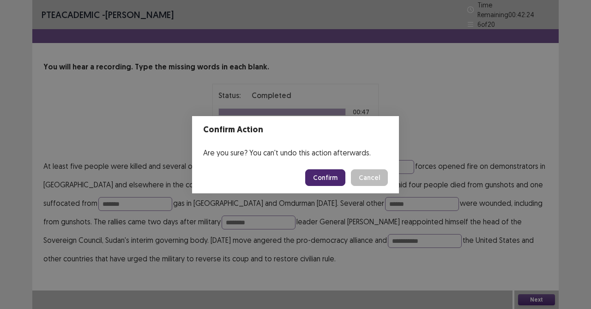
click at [326, 174] on button "Confirm" at bounding box center [325, 177] width 40 height 17
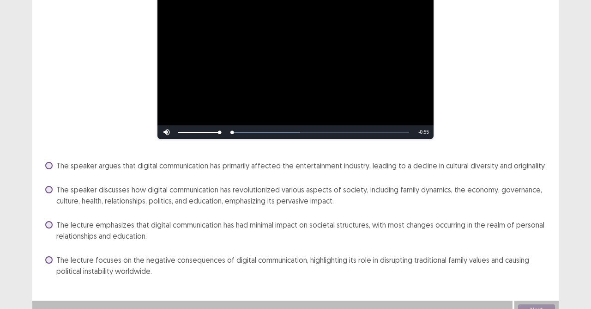
scroll to position [110, 0]
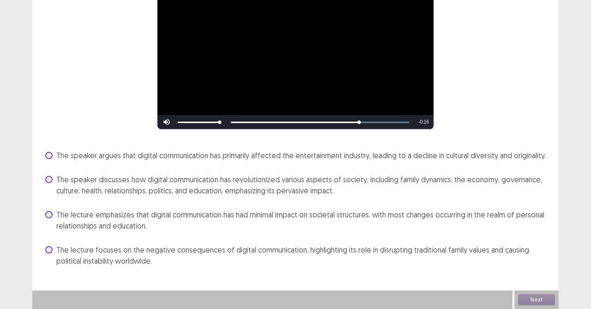
click at [49, 220] on label "The lecture emphasizes that digital communication has had minimal impact on soc…" at bounding box center [296, 220] width 503 height 22
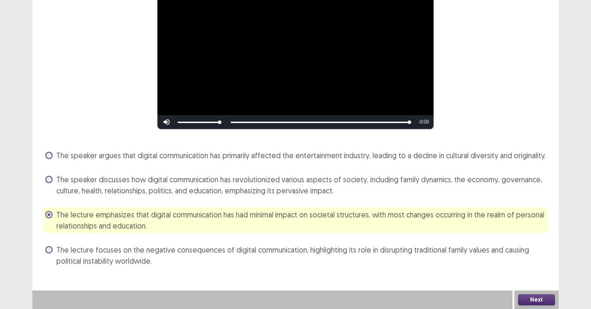
click at [47, 178] on span at bounding box center [48, 179] width 7 height 7
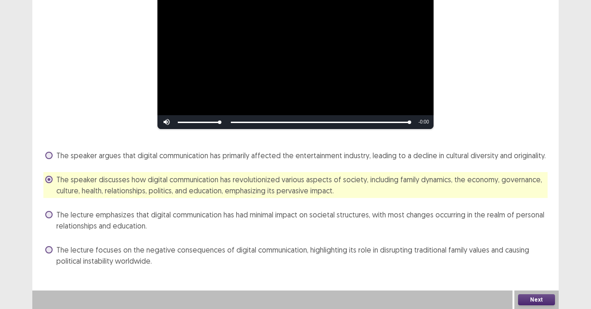
click at [535, 274] on button "Next" at bounding box center [536, 299] width 37 height 11
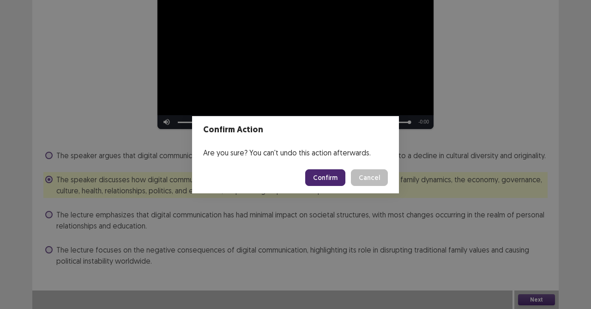
click at [321, 175] on button "Confirm" at bounding box center [325, 177] width 40 height 17
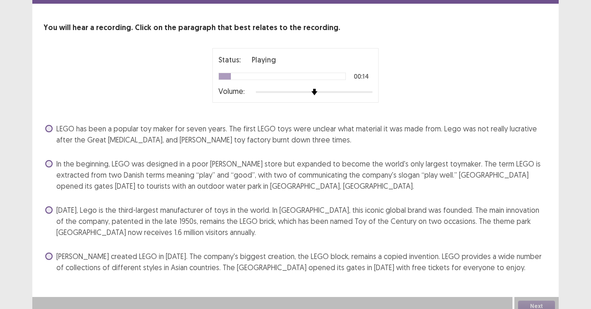
scroll to position [41, 0]
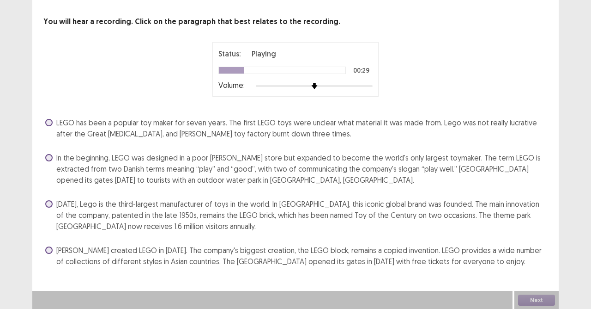
click at [52, 160] on label "In the beginning, LEGO was designed in a poor [PERSON_NAME] store but expanded …" at bounding box center [296, 168] width 503 height 33
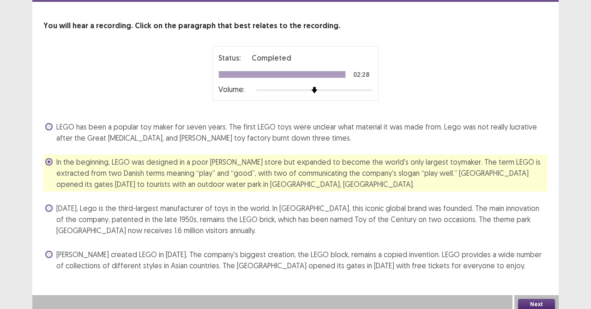
click at [522, 274] on button "Next" at bounding box center [536, 303] width 37 height 11
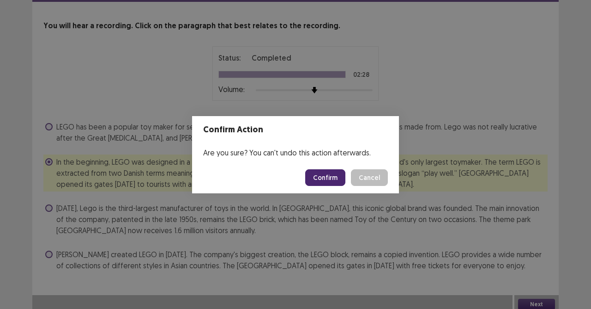
click at [337, 182] on button "Confirm" at bounding box center [325, 177] width 40 height 17
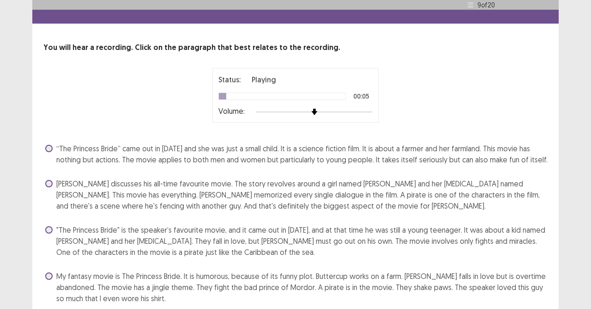
scroll to position [46, 0]
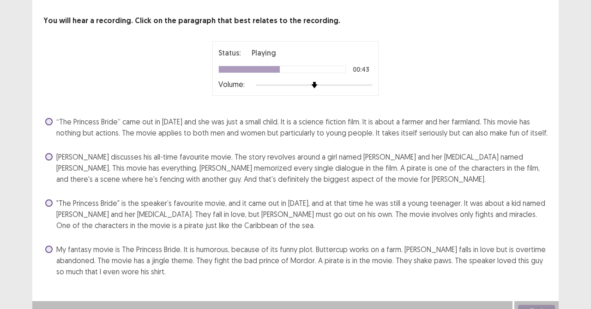
drag, startPoint x: 46, startPoint y: 201, endPoint x: 70, endPoint y: 207, distance: 24.8
click at [46, 202] on label ""The Princess Bride" is the speaker’s favourite movie, and it came out in [DATE…" at bounding box center [296, 213] width 503 height 33
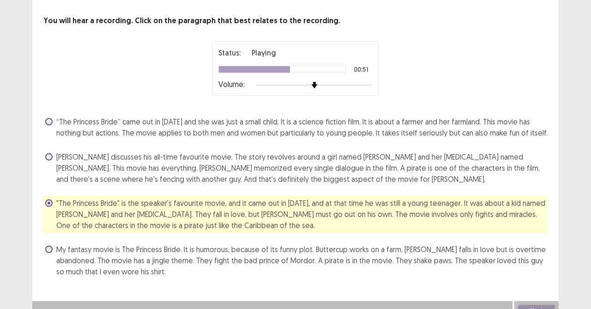
click at [41, 202] on div "You will hear a recording. Click on the paragraph that best relates to the reco…" at bounding box center [295, 146] width 527 height 263
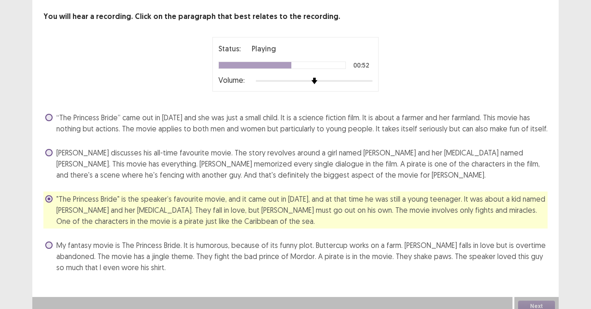
click at [49, 200] on span at bounding box center [48, 198] width 7 height 7
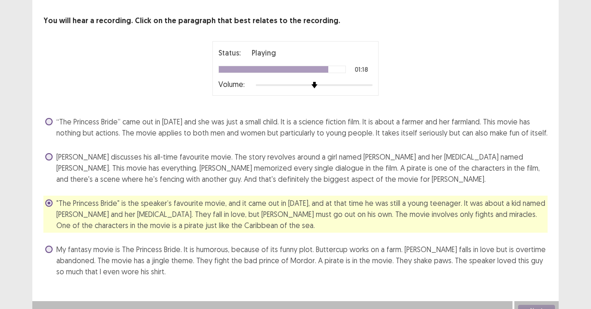
click at [47, 153] on span at bounding box center [48, 156] width 7 height 7
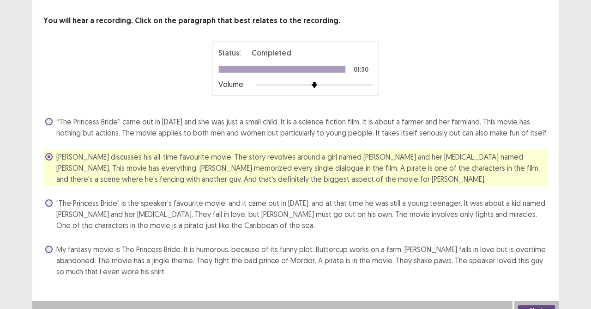
click at [539, 274] on button "Next" at bounding box center [536, 309] width 37 height 11
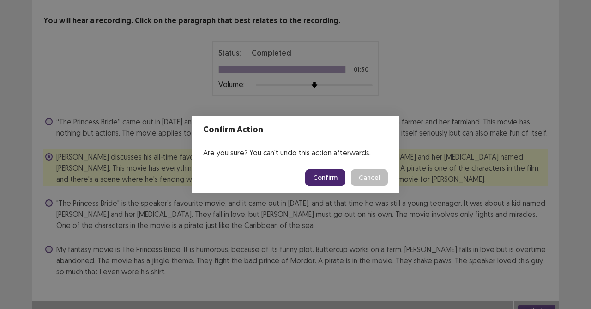
click at [322, 176] on button "Confirm" at bounding box center [325, 177] width 40 height 17
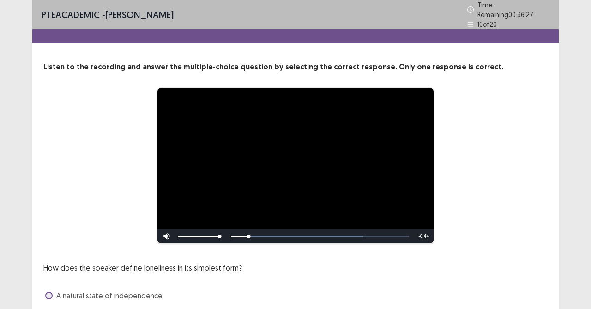
scroll to position [108, 0]
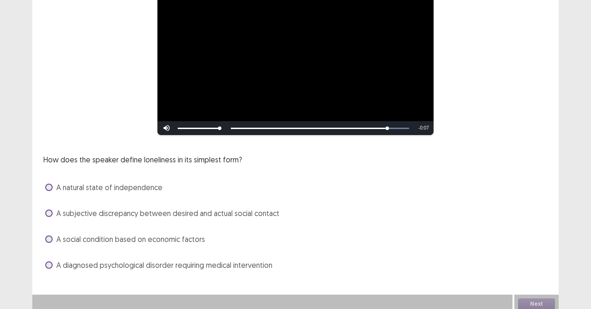
drag, startPoint x: 73, startPoint y: 217, endPoint x: 67, endPoint y: 226, distance: 11.3
click at [72, 218] on div "How does the speaker define loneliness in its simplest form? A natural state of…" at bounding box center [295, 213] width 504 height 118
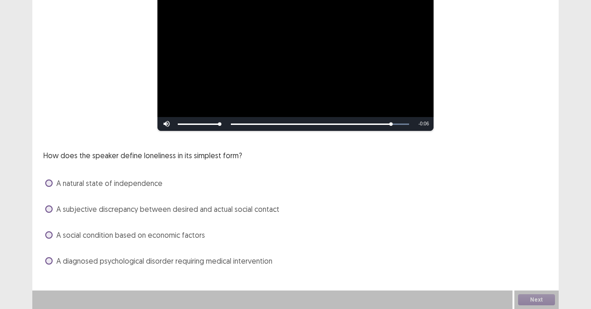
click at [51, 210] on span at bounding box center [48, 208] width 7 height 7
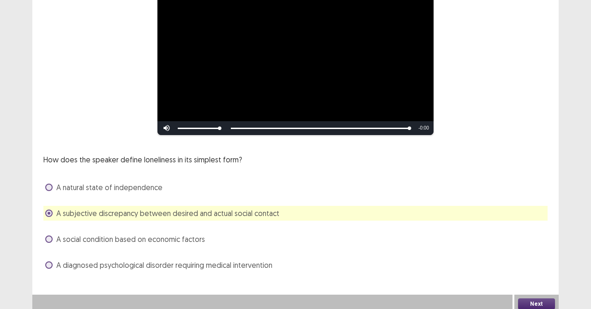
click at [530, 274] on button "Next" at bounding box center [536, 303] width 37 height 11
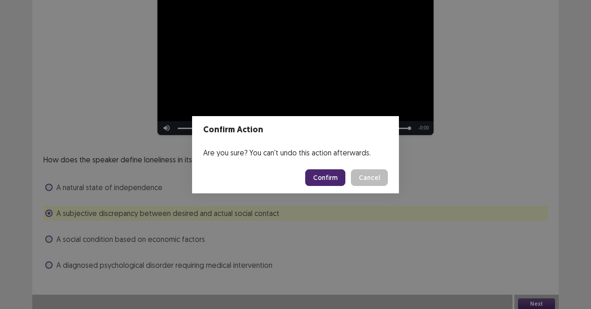
click at [340, 178] on button "Confirm" at bounding box center [325, 177] width 40 height 17
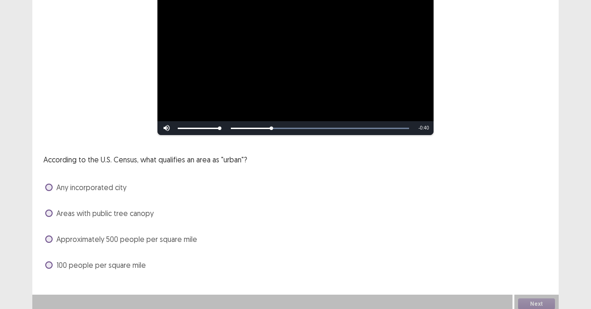
click at [52, 209] on span at bounding box center [48, 212] width 7 height 7
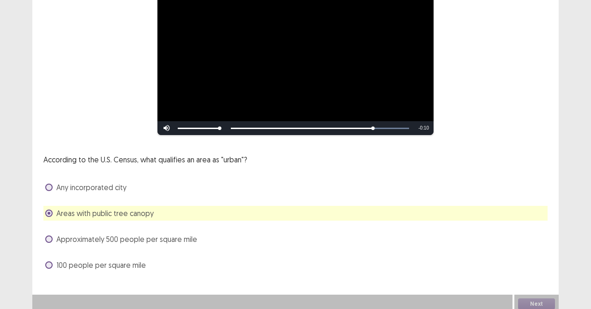
scroll to position [108, 0]
click at [528, 298] on button "Next" at bounding box center [536, 303] width 37 height 11
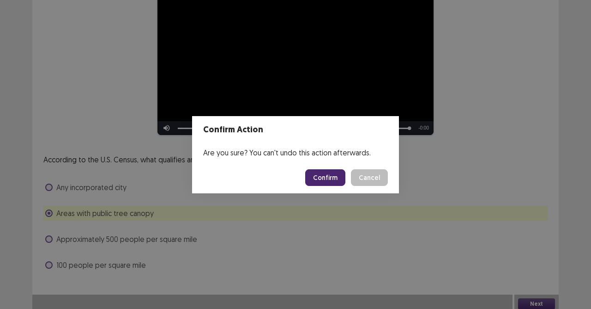
click at [322, 178] on button "Confirm" at bounding box center [325, 177] width 40 height 17
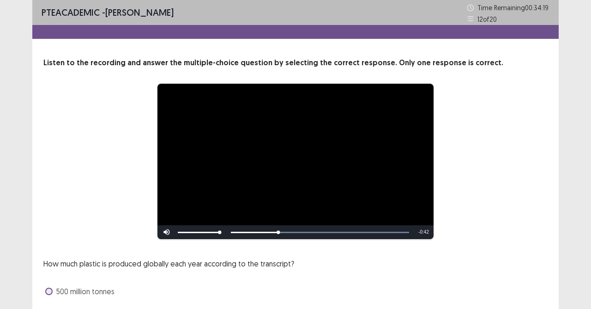
scroll to position [92, 0]
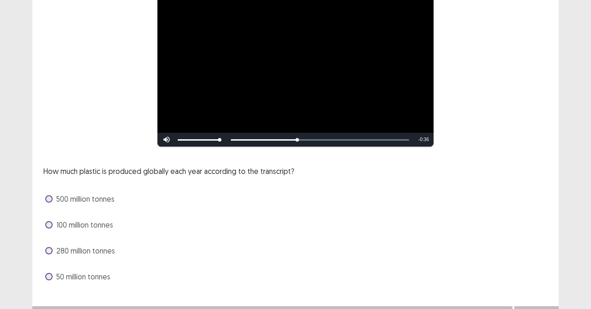
click at [51, 206] on div "How much plastic is produced globally each year according to the transcript? 50…" at bounding box center [295, 224] width 504 height 118
click at [59, 202] on span "500 million tonnes" at bounding box center [85, 198] width 58 height 11
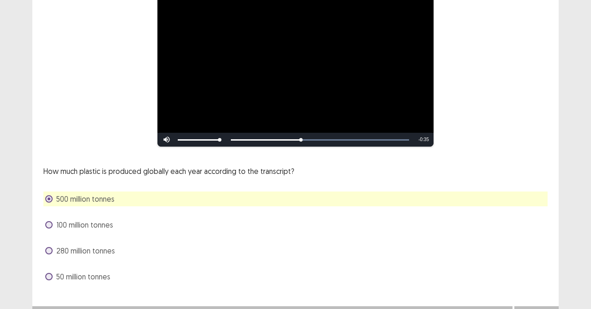
click at [51, 200] on span at bounding box center [48, 198] width 7 height 7
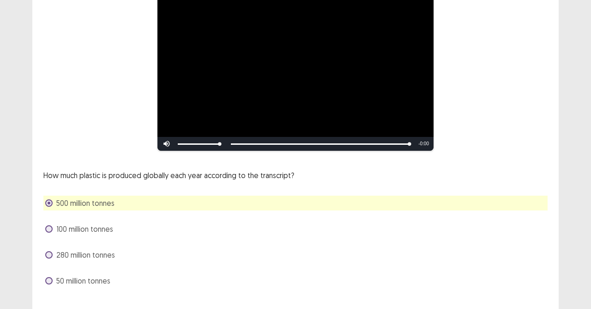
scroll to position [108, 0]
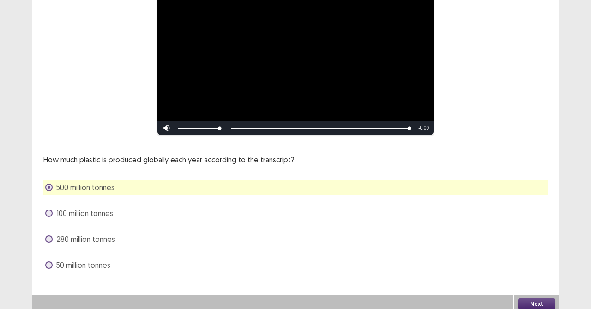
click at [524, 298] on button "Next" at bounding box center [536, 303] width 37 height 11
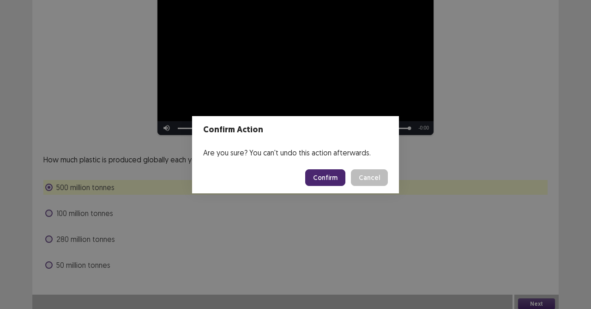
click at [320, 178] on button "Confirm" at bounding box center [325, 177] width 40 height 17
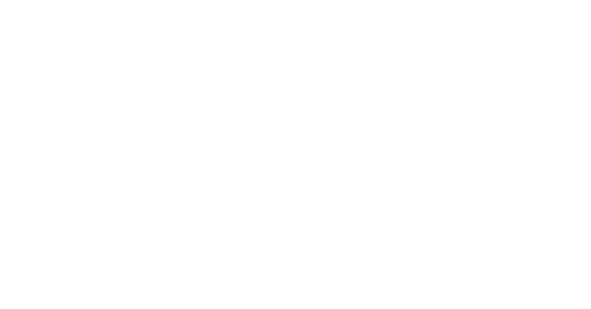
scroll to position [0, 0]
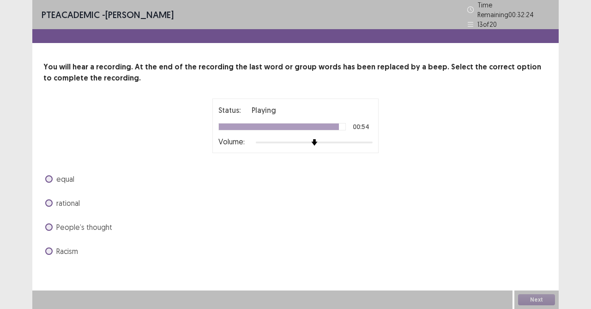
click at [49, 199] on span at bounding box center [48, 202] width 7 height 7
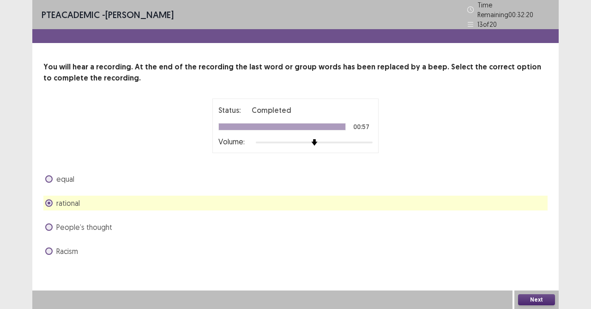
click at [47, 176] on span at bounding box center [48, 178] width 7 height 7
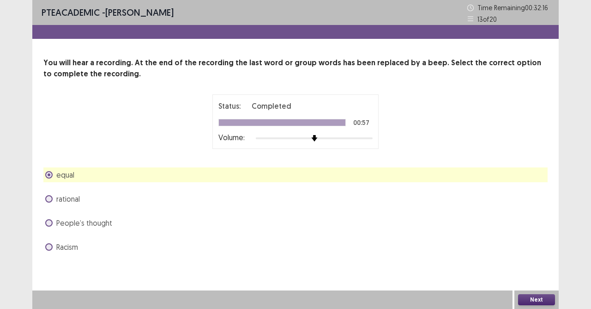
drag, startPoint x: 49, startPoint y: 202, endPoint x: 133, endPoint y: 225, distance: 87.2
click at [49, 205] on div "rational" at bounding box center [295, 198] width 504 height 15
click at [51, 201] on span at bounding box center [48, 198] width 7 height 7
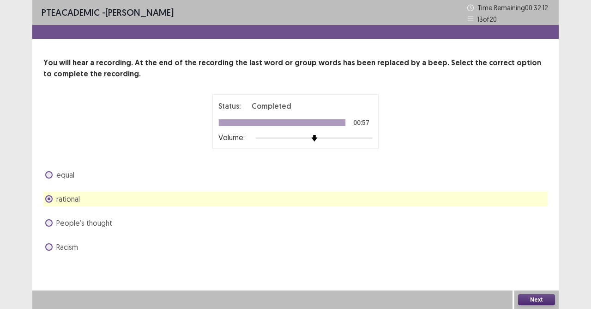
click at [528, 298] on button "Next" at bounding box center [536, 299] width 37 height 11
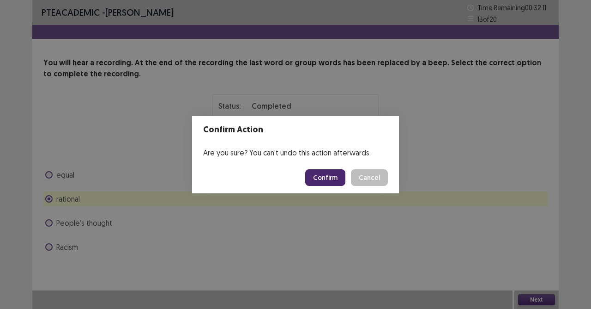
click at [330, 176] on button "Confirm" at bounding box center [325, 177] width 40 height 17
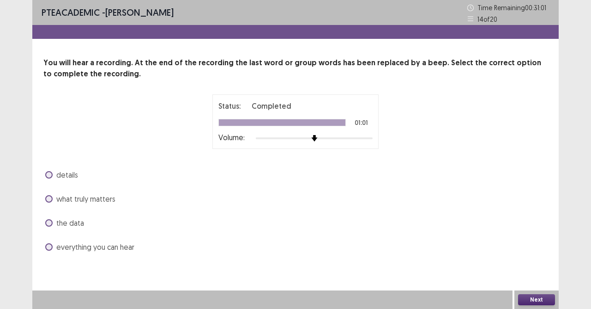
click at [48, 199] on span at bounding box center [48, 198] width 7 height 7
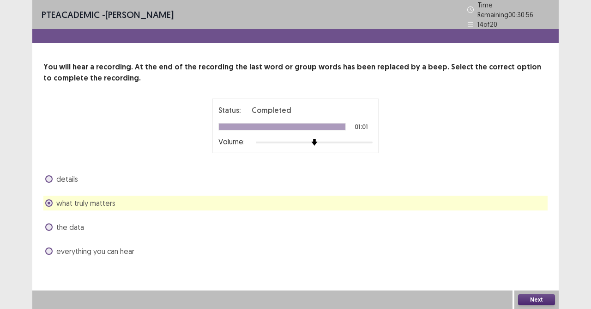
click at [524, 299] on button "Next" at bounding box center [536, 299] width 37 height 11
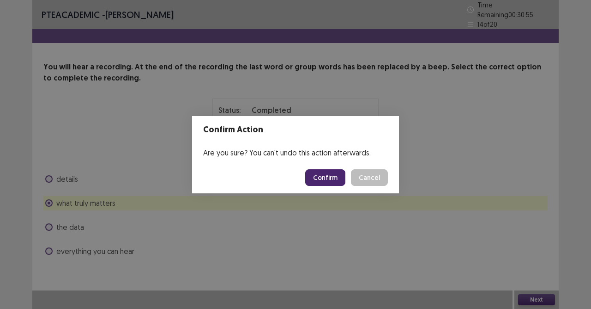
click at [380, 178] on button "Cancel" at bounding box center [369, 177] width 37 height 17
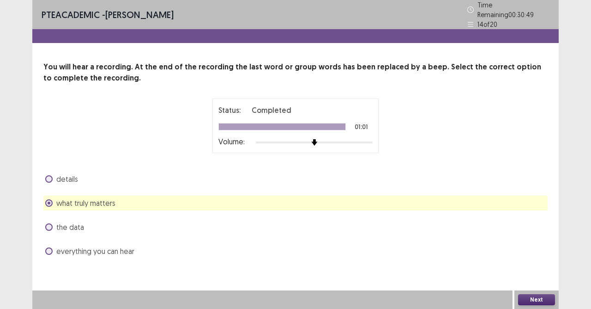
click at [552, 299] on button "Next" at bounding box center [536, 299] width 37 height 11
click at [325, 180] on button "Confirm" at bounding box center [325, 177] width 40 height 17
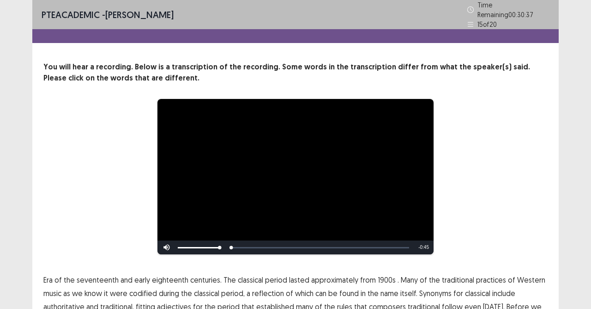
scroll to position [80, 0]
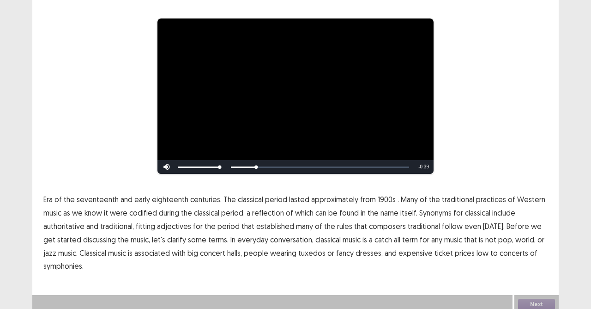
click at [382, 194] on span "1900s" at bounding box center [387, 199] width 18 height 11
click at [143, 208] on span "codified" at bounding box center [143, 212] width 28 height 11
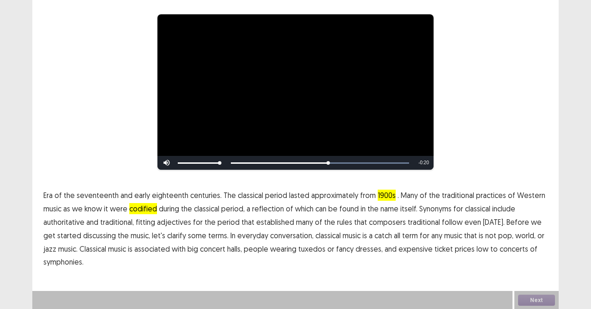
click at [416, 225] on span "traditional" at bounding box center [424, 221] width 32 height 11
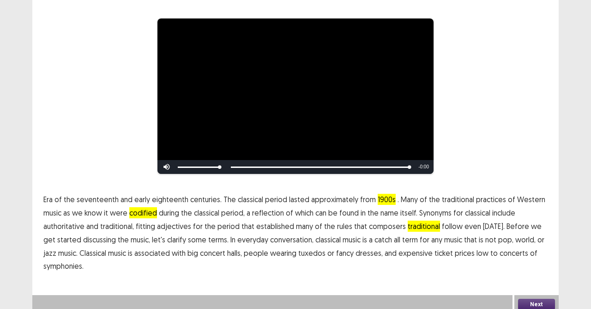
click at [531, 299] on button "Next" at bounding box center [536, 303] width 37 height 11
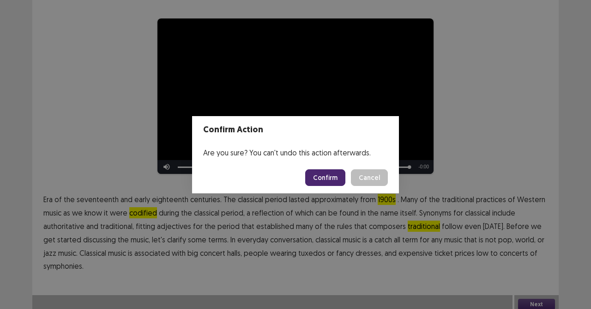
click at [334, 170] on button "Confirm" at bounding box center [325, 177] width 40 height 17
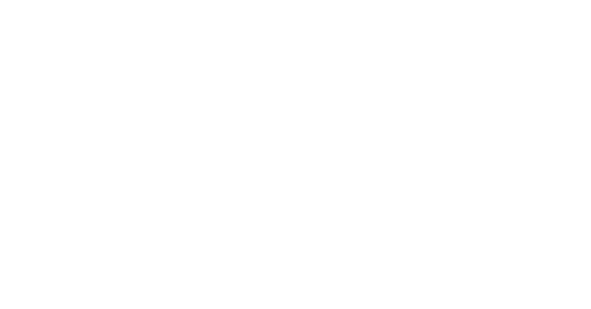
scroll to position [0, 0]
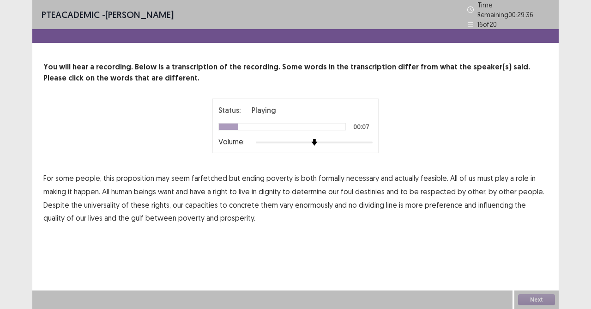
click at [328, 172] on span "formally" at bounding box center [332, 177] width 26 height 11
click at [348, 188] on span "foul" at bounding box center [347, 191] width 12 height 11
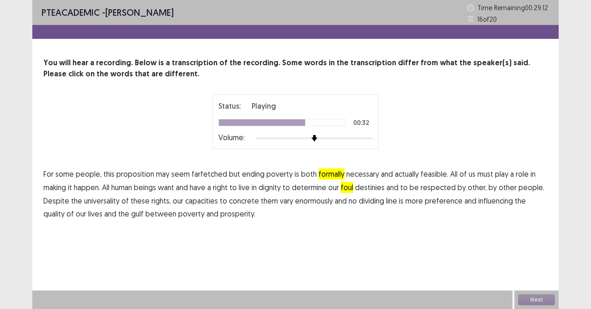
drag, startPoint x: 235, startPoint y: 203, endPoint x: 251, endPoint y: 200, distance: 16.9
click at [236, 203] on span "concrete" at bounding box center [244, 200] width 30 height 11
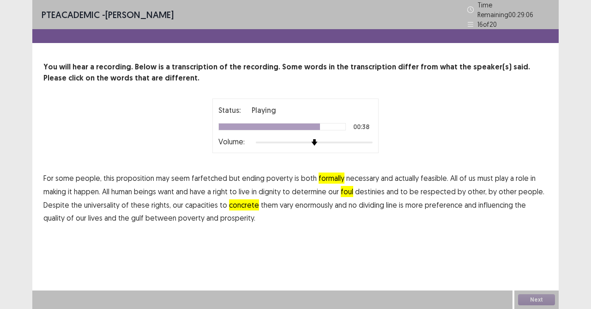
drag, startPoint x: 443, startPoint y: 200, endPoint x: 453, endPoint y: 206, distance: 12.0
click at [443, 200] on span "preference" at bounding box center [444, 204] width 38 height 11
click at [539, 298] on button "Next" at bounding box center [536, 299] width 37 height 11
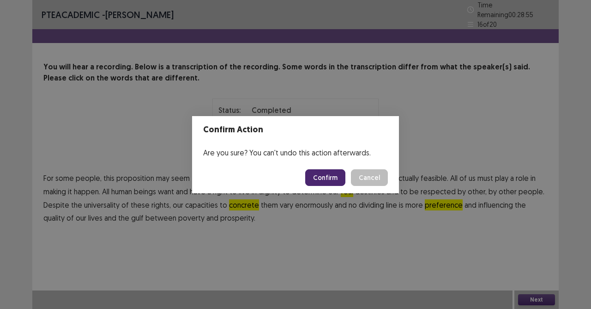
drag, startPoint x: 539, startPoint y: 298, endPoint x: 321, endPoint y: 178, distance: 249.3
click at [321, 178] on button "Confirm" at bounding box center [325, 177] width 40 height 17
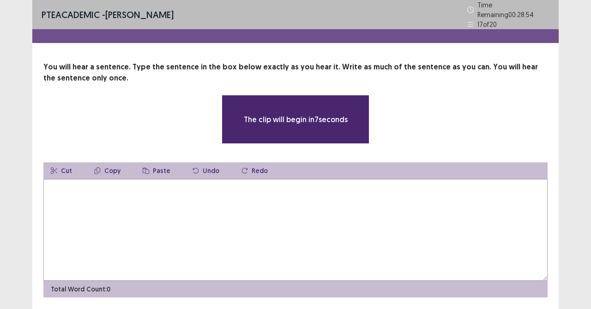
click at [237, 186] on textarea at bounding box center [295, 230] width 504 height 102
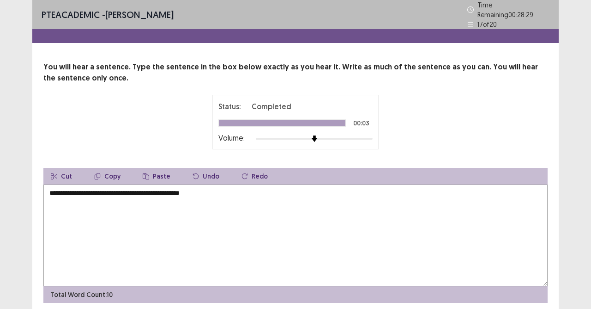
click at [161, 193] on textarea "**********" at bounding box center [295, 235] width 504 height 102
click at [163, 193] on textarea "**********" at bounding box center [295, 235] width 504 height 102
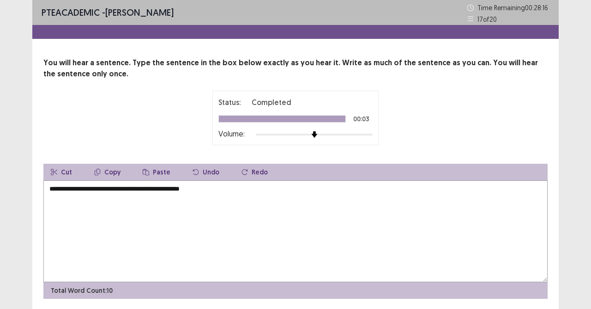
click at [176, 191] on textarea "**********" at bounding box center [295, 231] width 504 height 102
click at [227, 197] on textarea "**********" at bounding box center [295, 231] width 504 height 102
type textarea "**********"
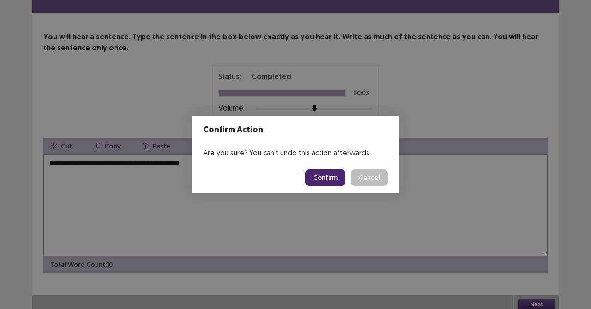
click at [340, 180] on button "Confirm" at bounding box center [325, 177] width 40 height 17
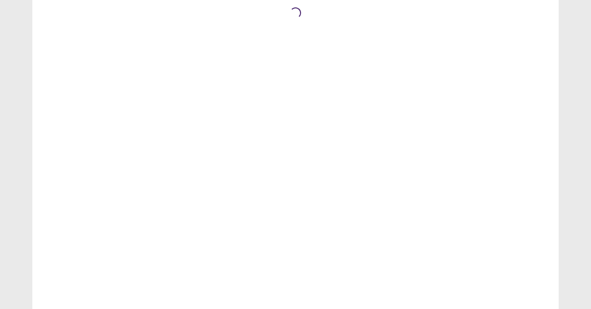
scroll to position [0, 0]
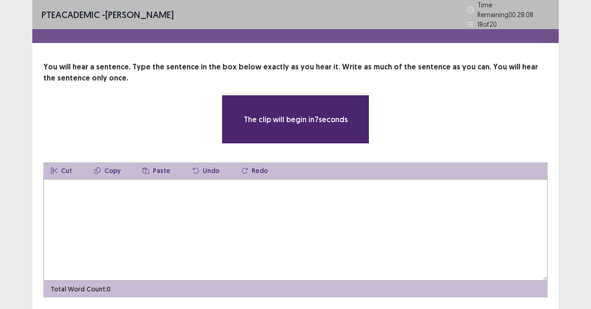
click at [202, 194] on textarea at bounding box center [295, 230] width 504 height 102
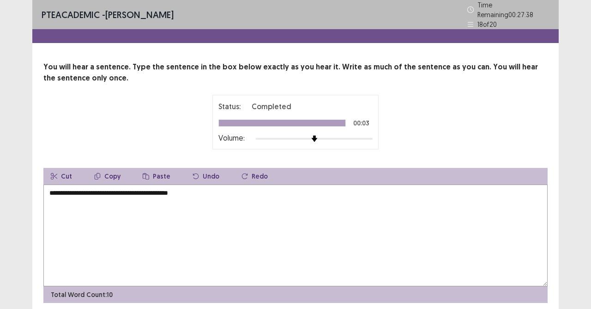
click at [84, 191] on textarea "**********" at bounding box center [295, 235] width 504 height 102
click at [106, 192] on textarea "**********" at bounding box center [295, 235] width 504 height 102
click at [190, 194] on textarea "**********" at bounding box center [295, 235] width 504 height 102
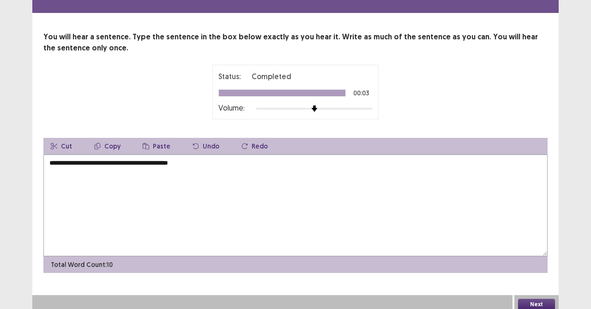
type textarea "**********"
click at [533, 300] on button "Next" at bounding box center [536, 303] width 37 height 11
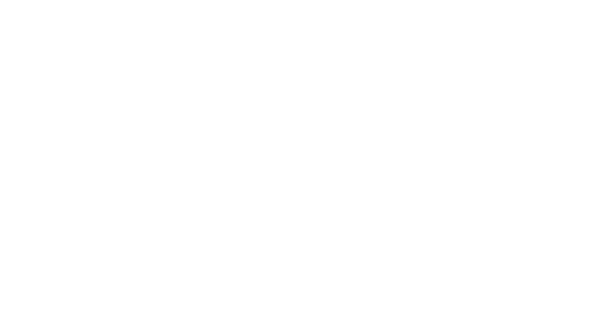
scroll to position [0, 0]
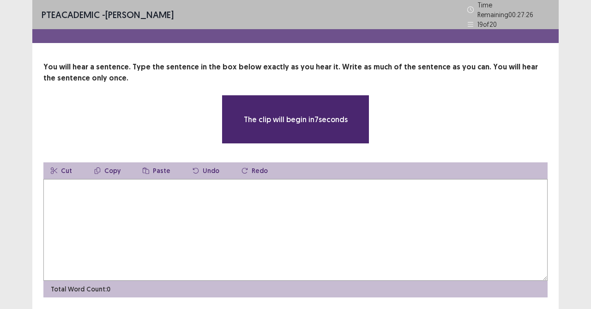
click at [142, 196] on textarea at bounding box center [295, 230] width 504 height 102
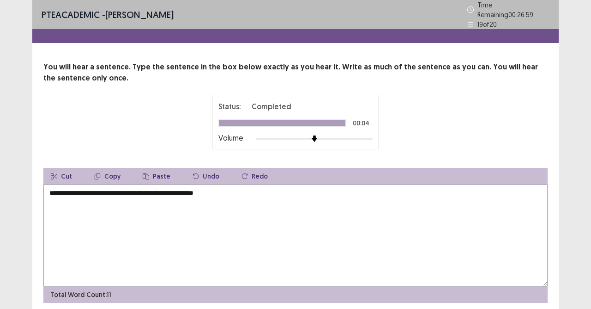
click at [158, 188] on textarea "**********" at bounding box center [295, 235] width 504 height 102
click at [138, 191] on textarea "**********" at bounding box center [295, 235] width 504 height 102
click at [139, 189] on textarea "**********" at bounding box center [295, 235] width 504 height 102
click at [184, 192] on textarea "**********" at bounding box center [295, 235] width 504 height 102
click at [147, 192] on textarea "**********" at bounding box center [295, 235] width 504 height 102
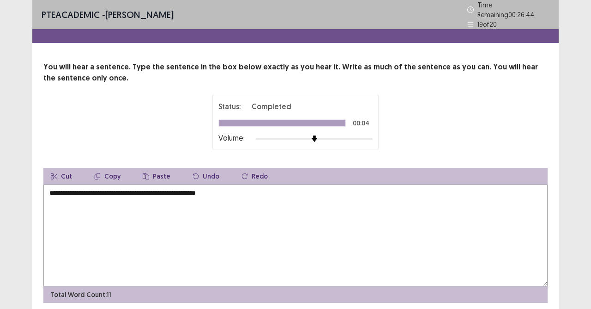
click at [152, 192] on textarea "**********" at bounding box center [295, 235] width 504 height 102
click at [161, 199] on textarea "**********" at bounding box center [295, 235] width 504 height 102
click at [155, 192] on textarea "**********" at bounding box center [295, 235] width 504 height 102
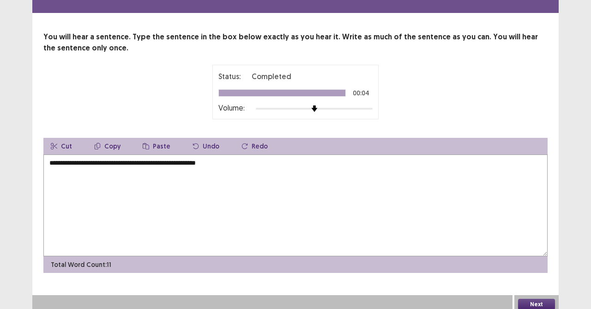
type textarea "**********"
click at [528, 298] on button "Next" at bounding box center [536, 303] width 37 height 11
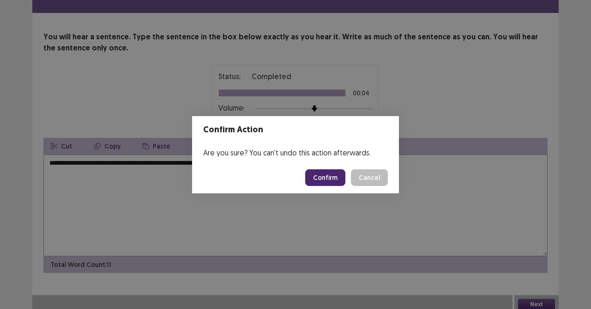
click at [331, 170] on button "Confirm" at bounding box center [325, 177] width 40 height 17
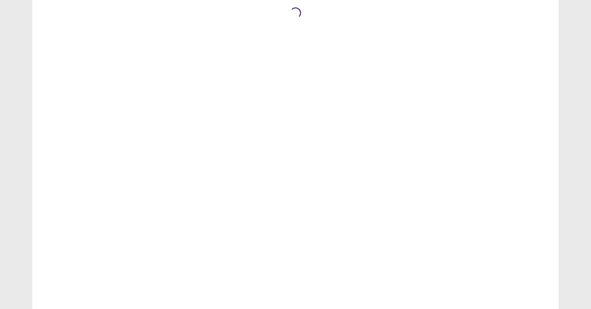
scroll to position [0, 0]
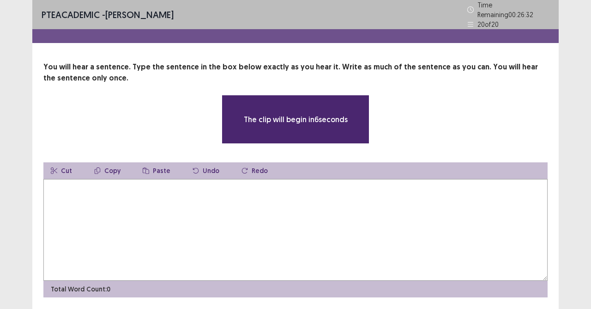
click at [156, 229] on textarea at bounding box center [295, 230] width 504 height 102
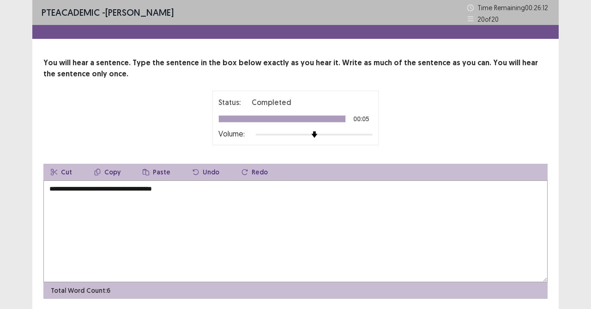
scroll to position [30, 0]
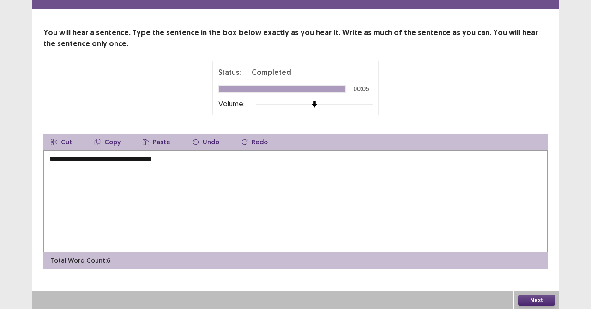
type textarea "**********"
click at [520, 297] on button "Next" at bounding box center [536, 299] width 37 height 11
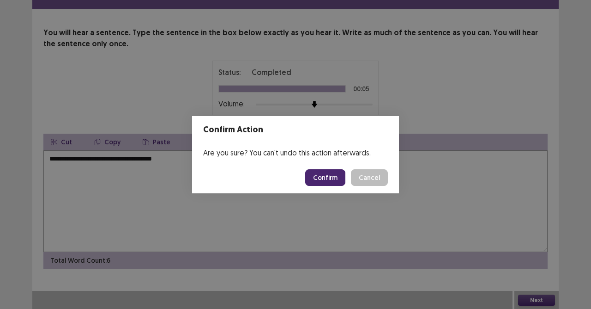
click at [332, 176] on button "Confirm" at bounding box center [325, 177] width 40 height 17
